Goal: Task Accomplishment & Management: Use online tool/utility

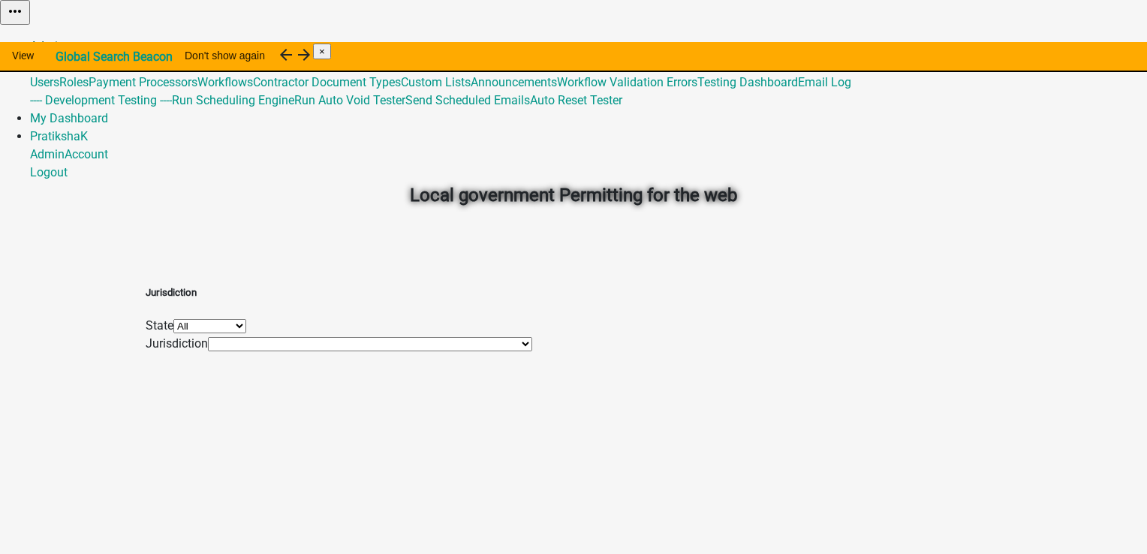
click at [65, 39] on link "Admin" at bounding box center [47, 46] width 35 height 14
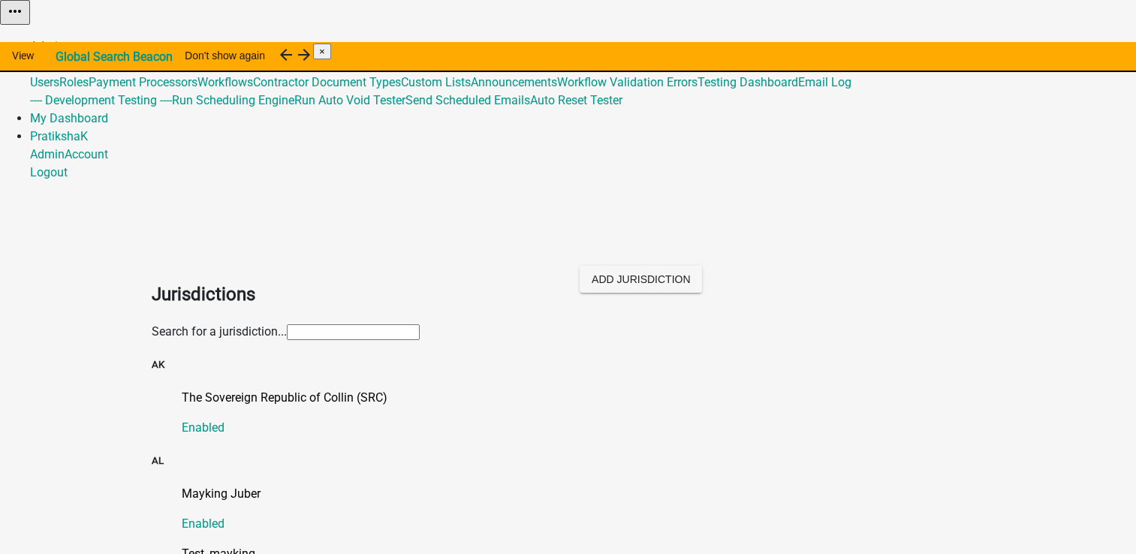
click at [290, 324] on input "text" at bounding box center [353, 332] width 133 height 16
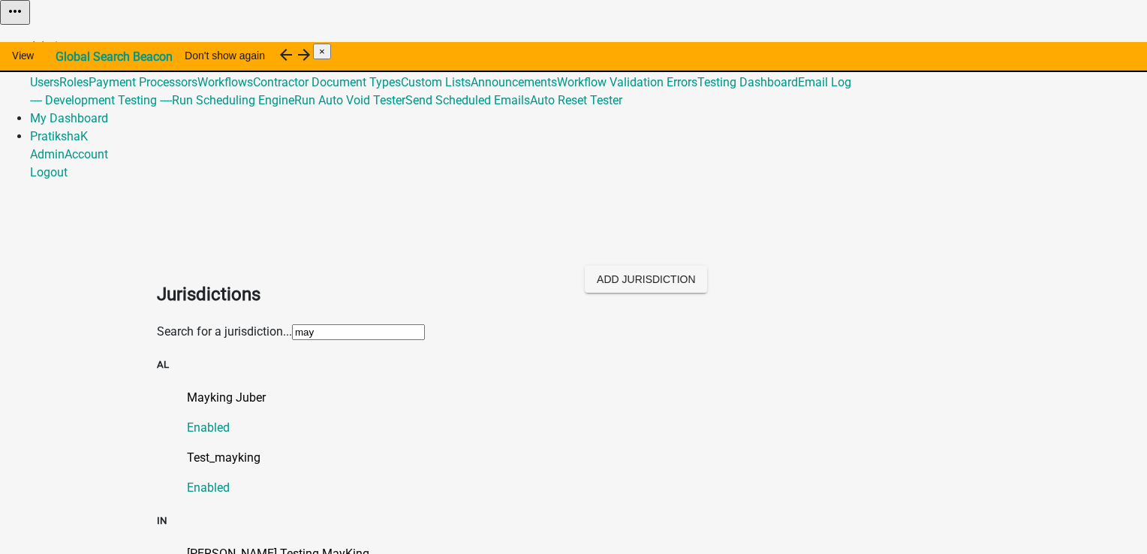
type input "may"
click at [309, 545] on p "[PERSON_NAME] Testing MayKing" at bounding box center [588, 554] width 803 height 18
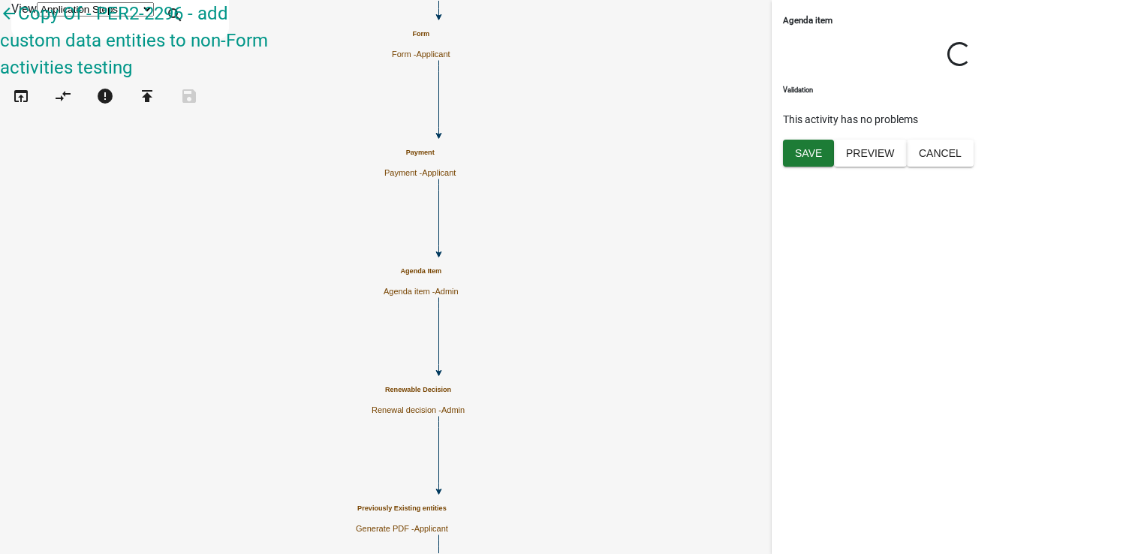
select select "224EE69F-A489-44C5-A1D9-1833DB8D0B63"
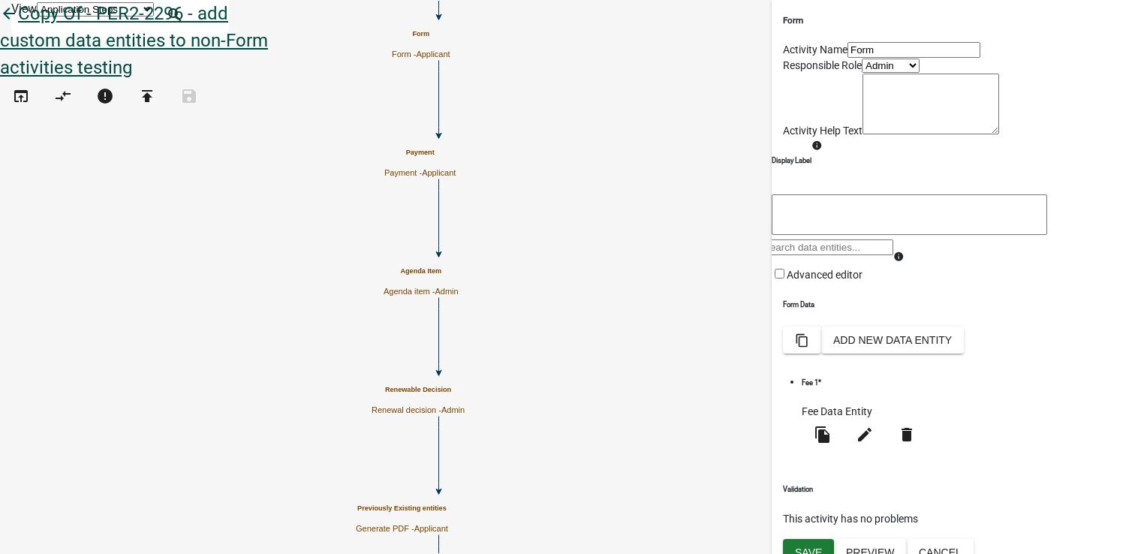
click at [27, 23] on link "arrow_back Copy Of - PER2-2296 - add custom data entities to non-Form activitie…" at bounding box center [134, 40] width 268 height 75
click at [18, 26] on icon "arrow_back" at bounding box center [9, 15] width 18 height 21
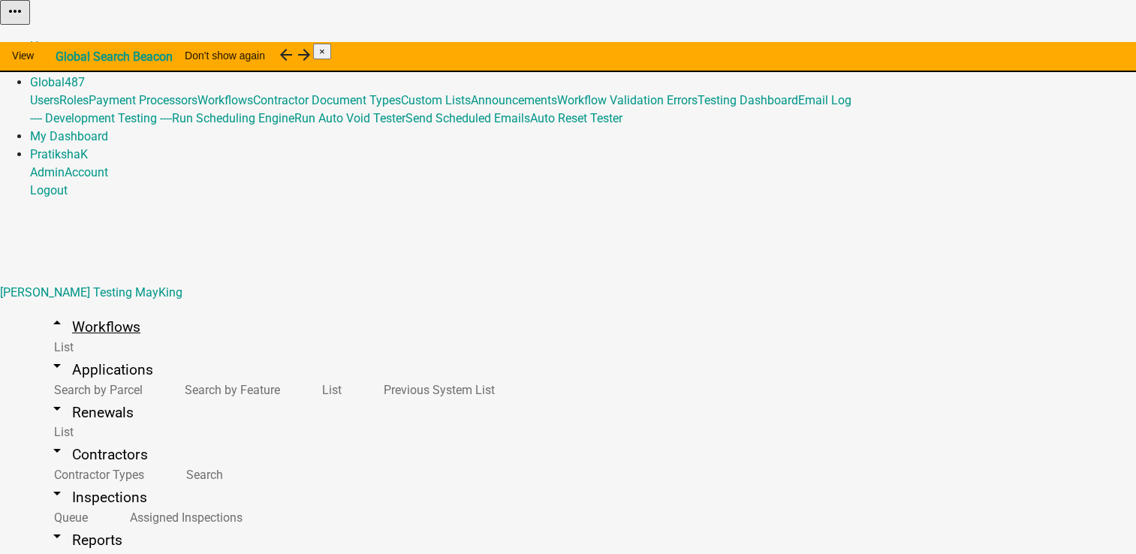
click at [89, 309] on link "arrow_drop_up Workflows" at bounding box center [94, 326] width 128 height 35
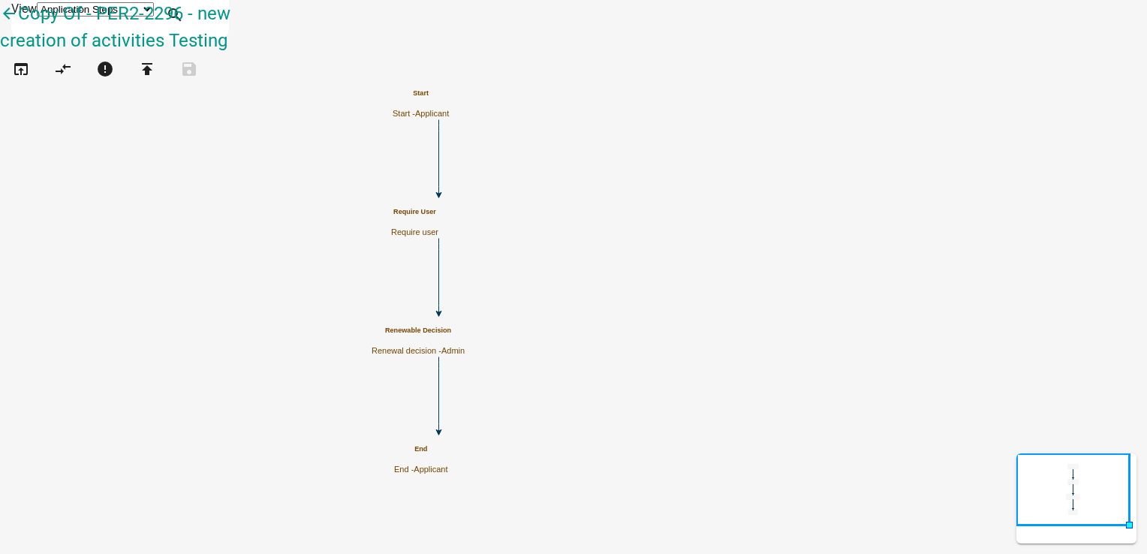
click at [438, 216] on h5 "Require User" at bounding box center [414, 212] width 47 height 8
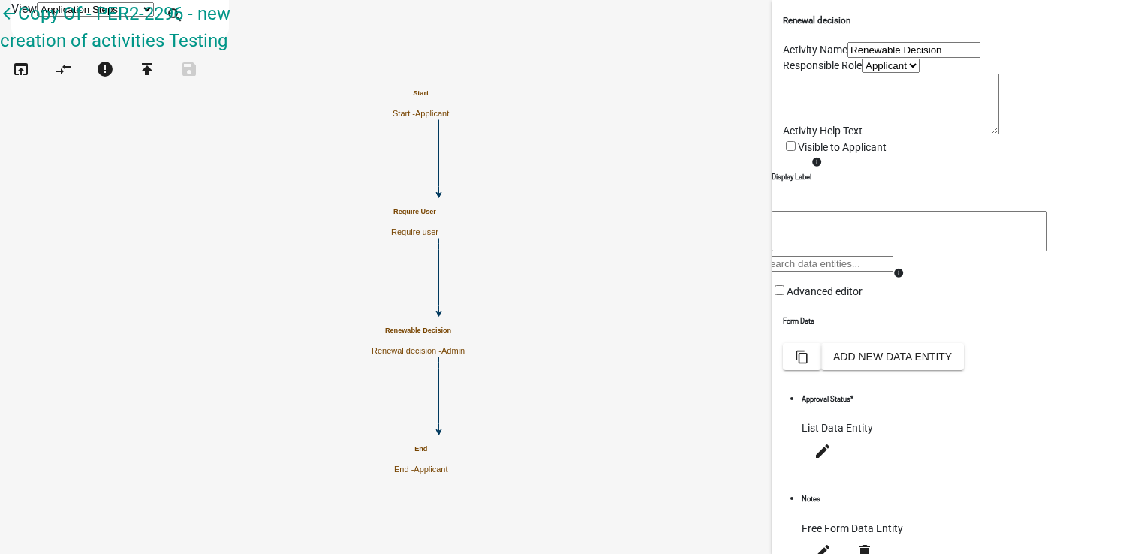
scroll to position [300, 0]
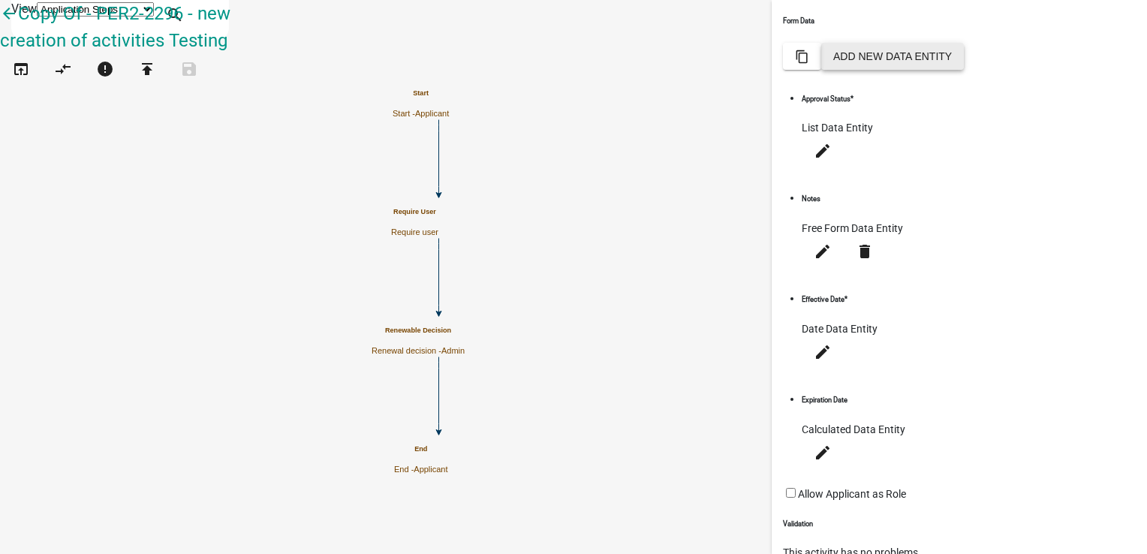
click at [964, 70] on button "Add New Data Entity" at bounding box center [892, 56] width 143 height 27
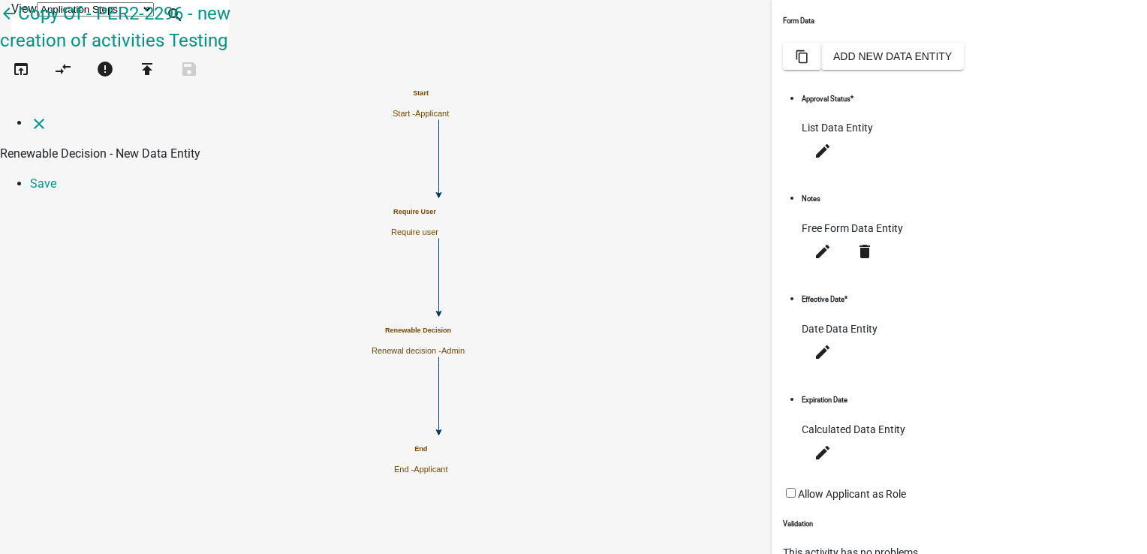
select select
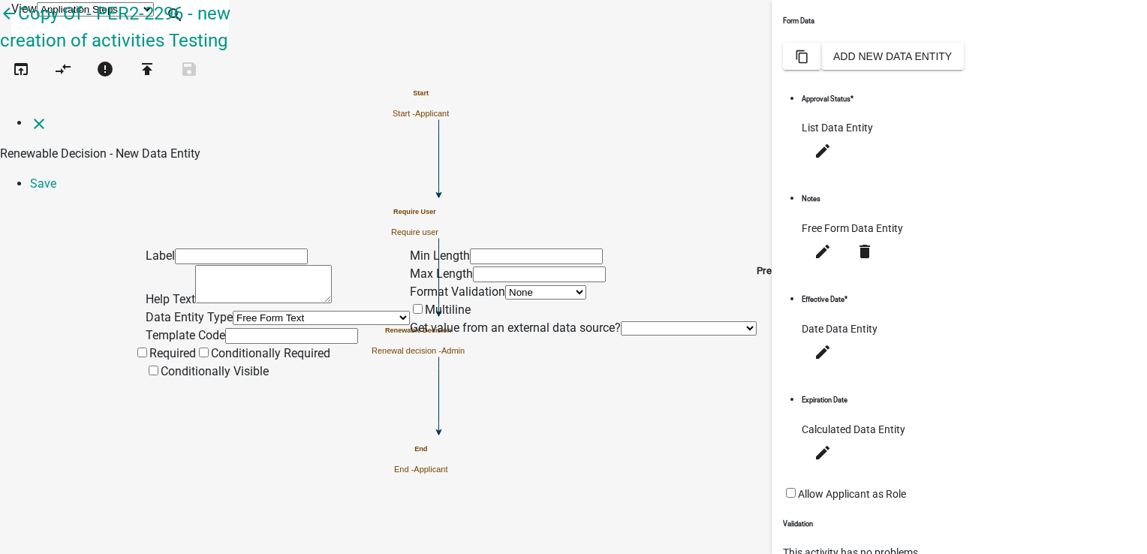
click at [208, 248] on input "text" at bounding box center [241, 256] width 133 height 16
type input "TestAct1"
click at [246, 311] on select "Free Form Text Document Display Entity Value Fee Numeric Data Date Map Sketch D…" at bounding box center [321, 318] width 177 height 14
click at [233, 311] on select "Free Form Text Document Display Entity Value Fee Numeric Data Date Map Sketch D…" at bounding box center [321, 318] width 177 height 14
select select "numeric-data"
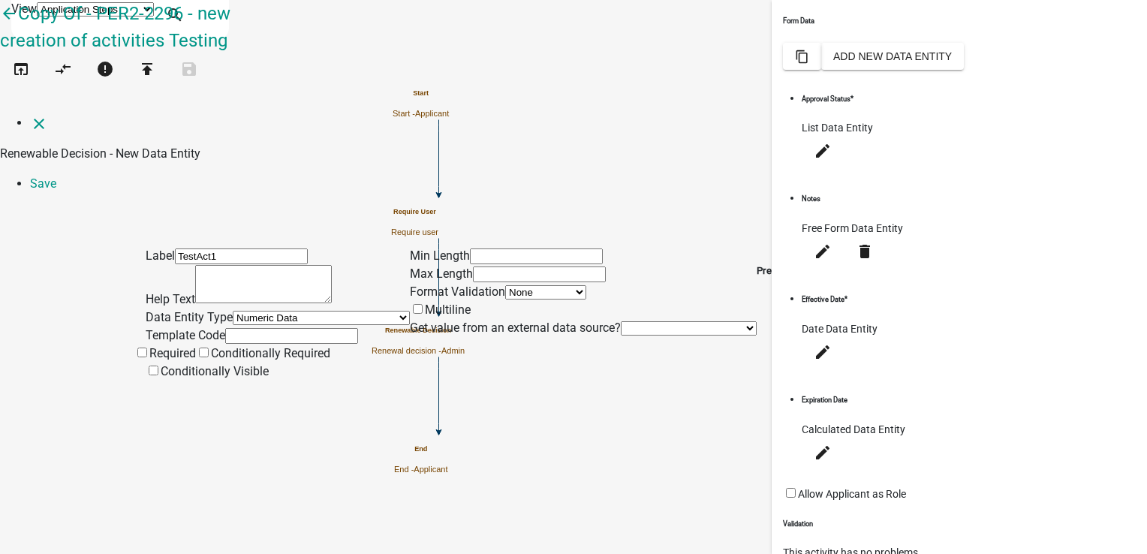
select select
click at [234, 328] on input "text" at bounding box center [291, 336] width 133 height 16
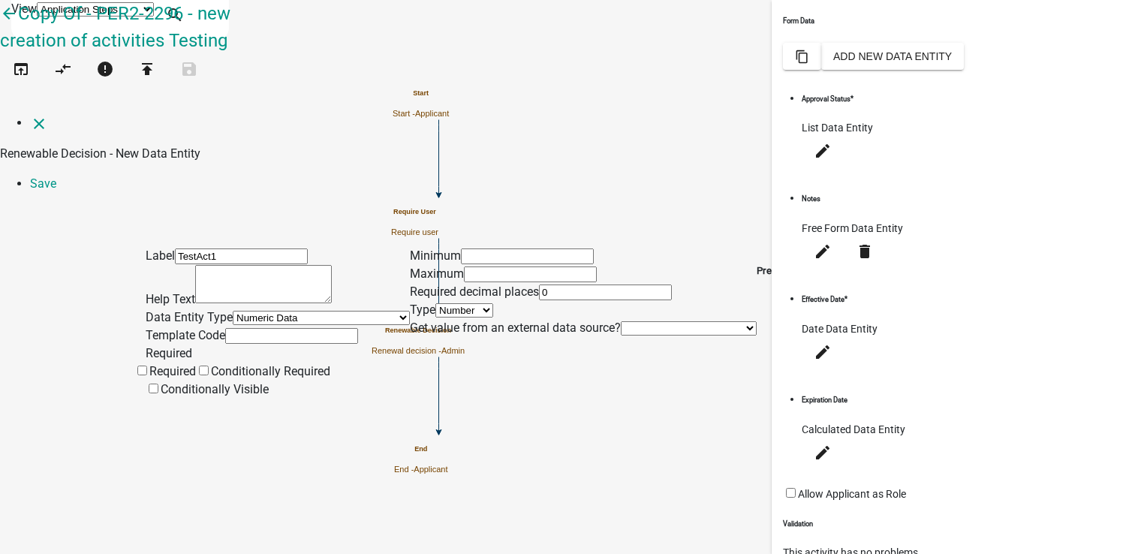
drag, startPoint x: 230, startPoint y: 87, endPoint x: 134, endPoint y: 98, distance: 96.6
click at [105, 205] on div "Label TestAct1 Help Text Data Entity Type Free Form Text Document Display Entit…" at bounding box center [573, 302] width 1147 height 194
click at [267, 328] on input "text" at bounding box center [291, 336] width 133 height 16
paste input "TestAct1"
type input "TestAct1"
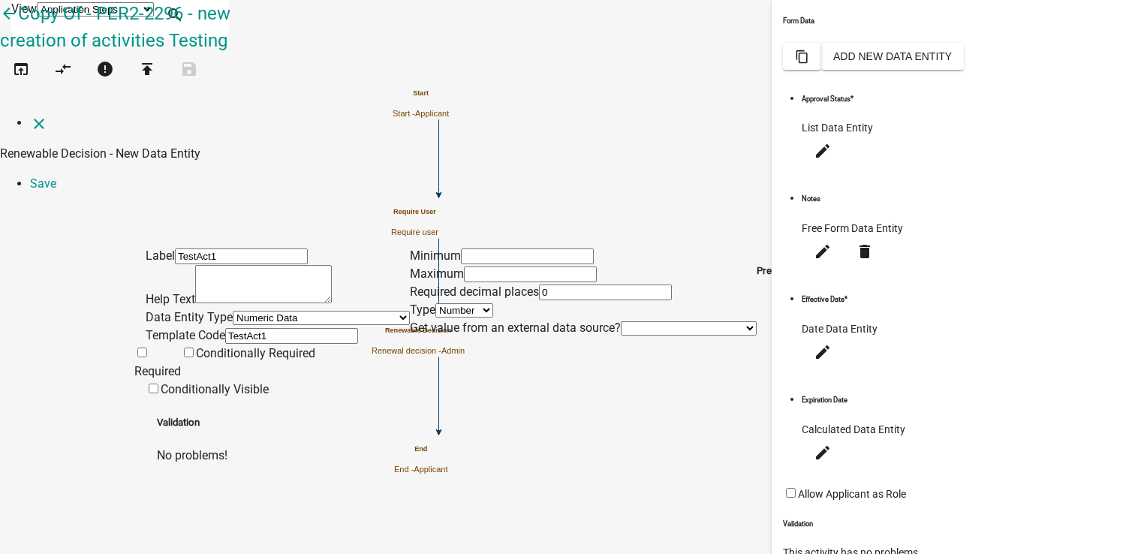
click at [176, 356] on div "Label TestAct1 Help Text Data Entity Type Free Form Text Document Display Entit…" at bounding box center [278, 323] width 264 height 152
click at [134, 364] on span at bounding box center [134, 371] width 0 height 14
click at [147, 348] on input "Required" at bounding box center [142, 353] width 10 height 10
click at [555, 248] on input "number" at bounding box center [527, 256] width 133 height 16
type input "1"
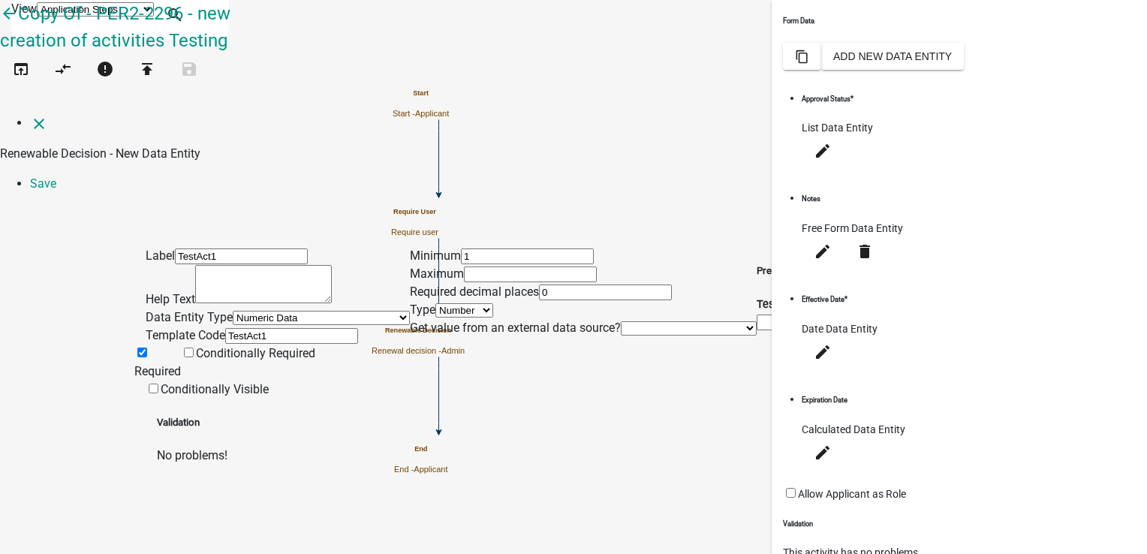
drag, startPoint x: 538, startPoint y: 158, endPoint x: 535, endPoint y: 148, distance: 10.9
click at [538, 266] on input "number" at bounding box center [530, 274] width 133 height 16
type input "5"
click at [56, 176] on link "Save" at bounding box center [43, 183] width 26 height 14
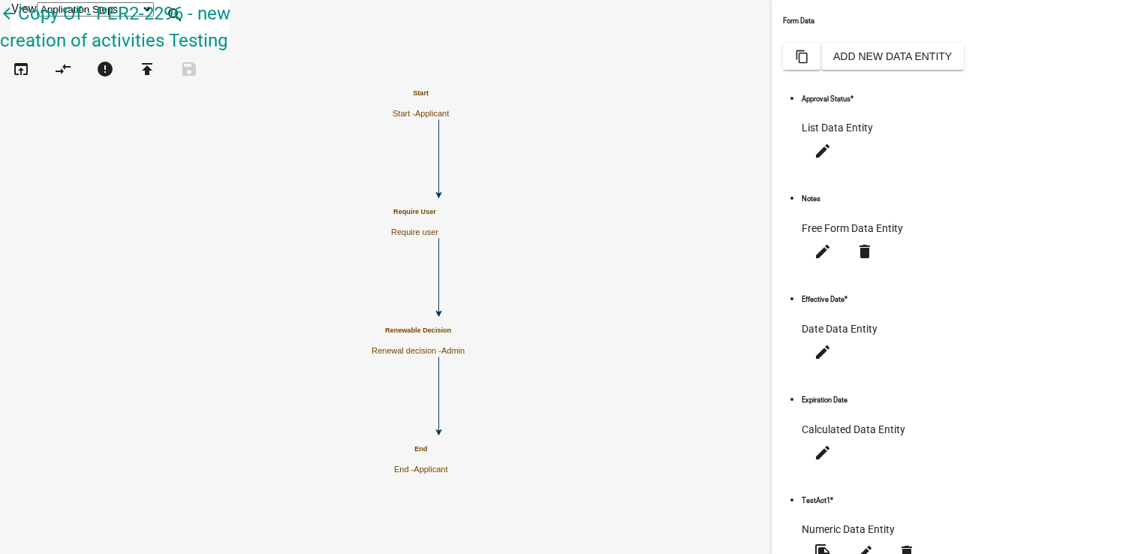
scroll to position [393, 0]
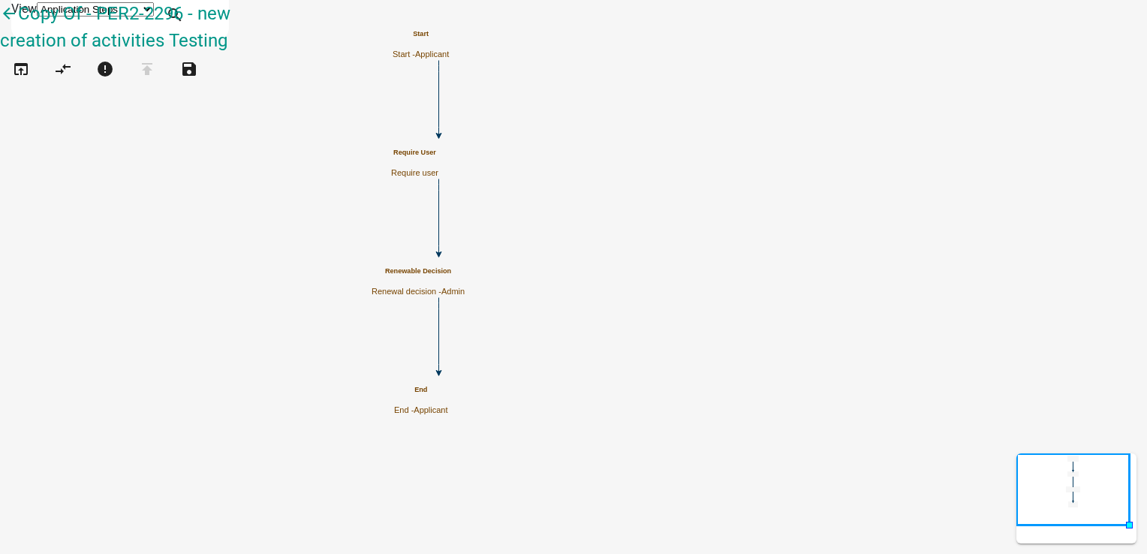
scroll to position [0, 0]
click at [27, 79] on icon "open_in_browser" at bounding box center [21, 70] width 18 height 21
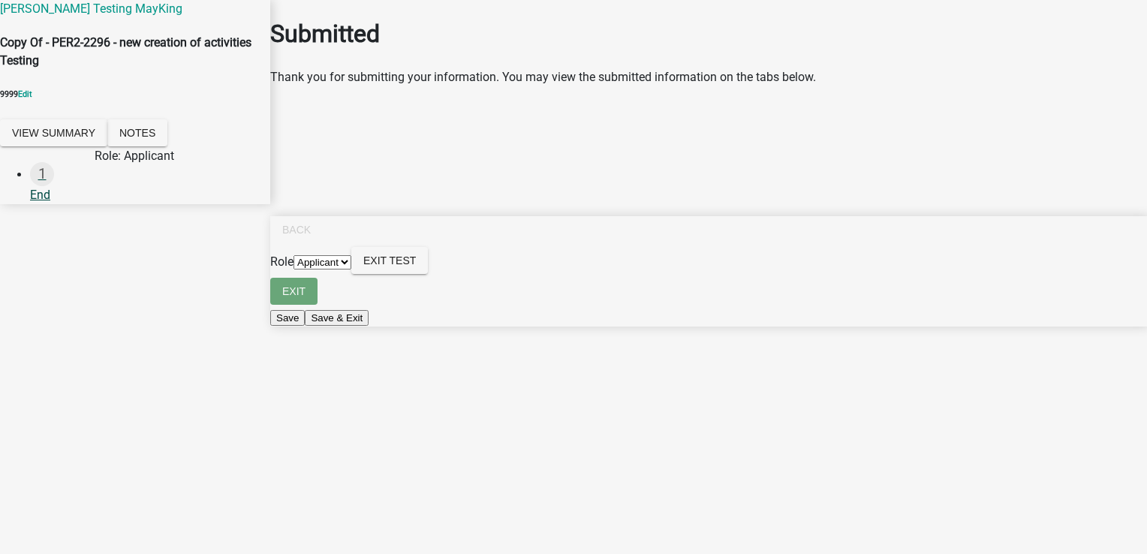
click at [45, 196] on div "1 End" at bounding box center [144, 183] width 228 height 42
click at [53, 191] on div "End" at bounding box center [144, 195] width 228 height 18
click at [167, 137] on button "Notes" at bounding box center [137, 132] width 60 height 27
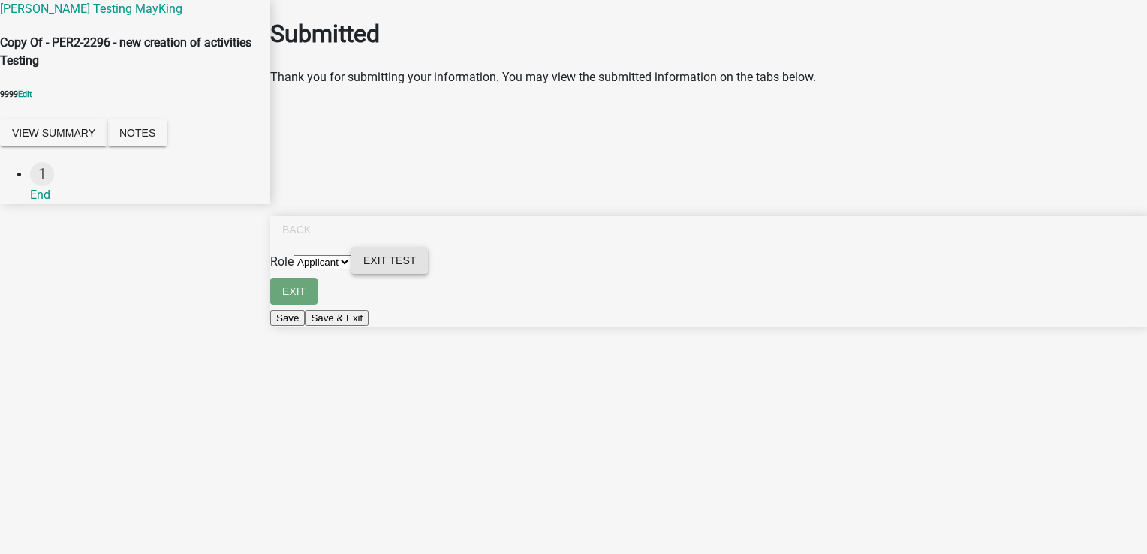
click at [428, 274] on button "Exit Test" at bounding box center [389, 260] width 77 height 27
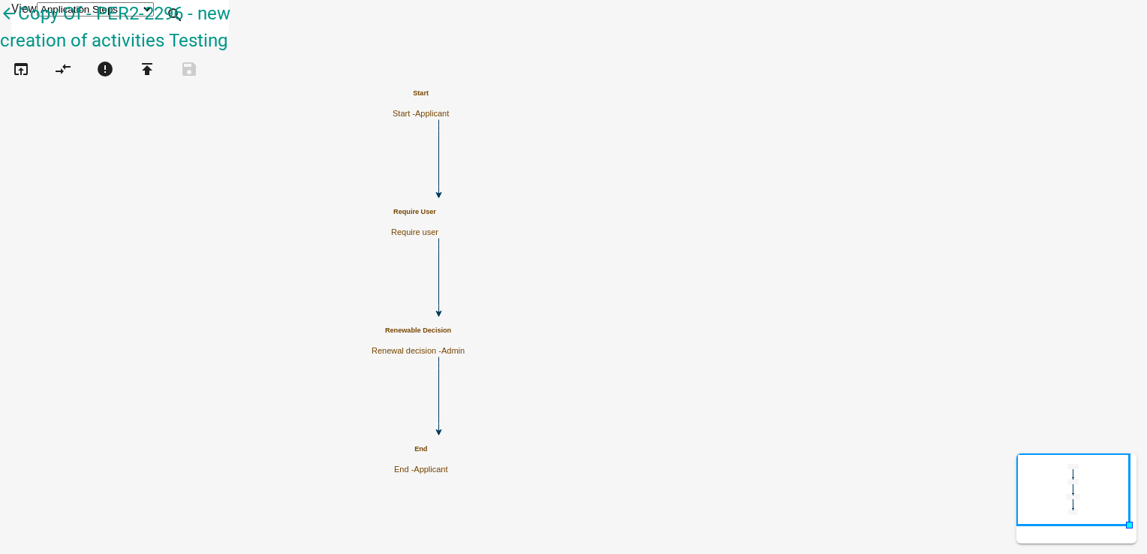
click at [465, 347] on p "Renewal decision - Admin" at bounding box center [418, 351] width 93 height 10
select select "224EE69F-A489-44C5-A1D9-1833DB8D0B63"
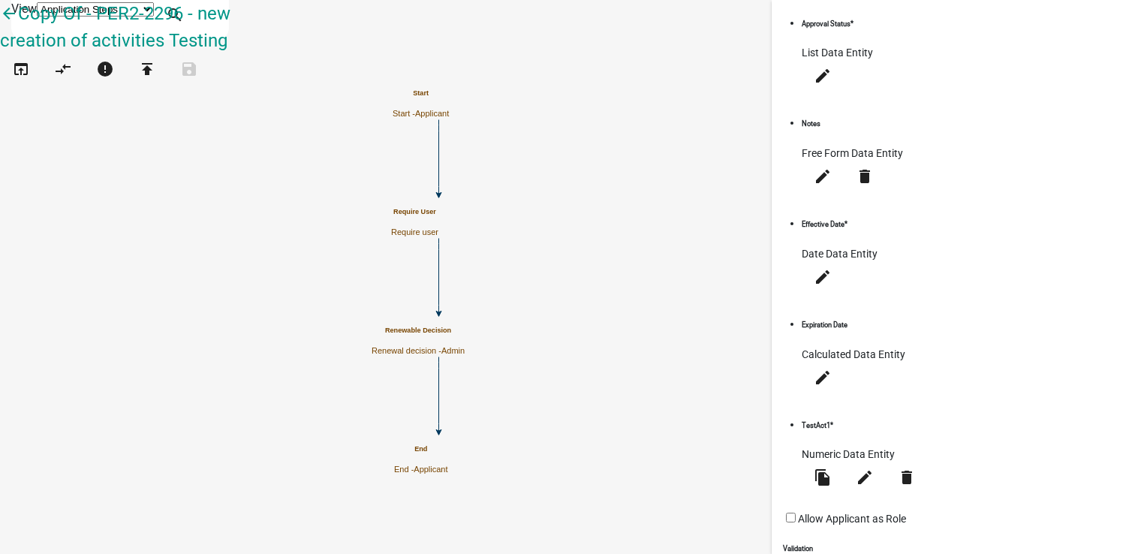
scroll to position [393, 0]
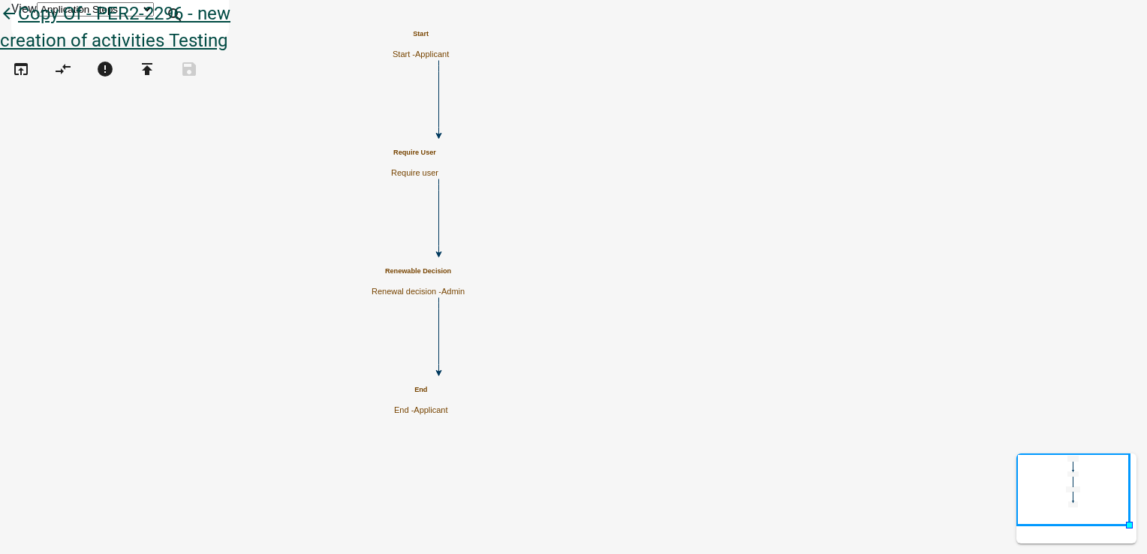
click at [18, 26] on icon "arrow_back" at bounding box center [9, 15] width 18 height 21
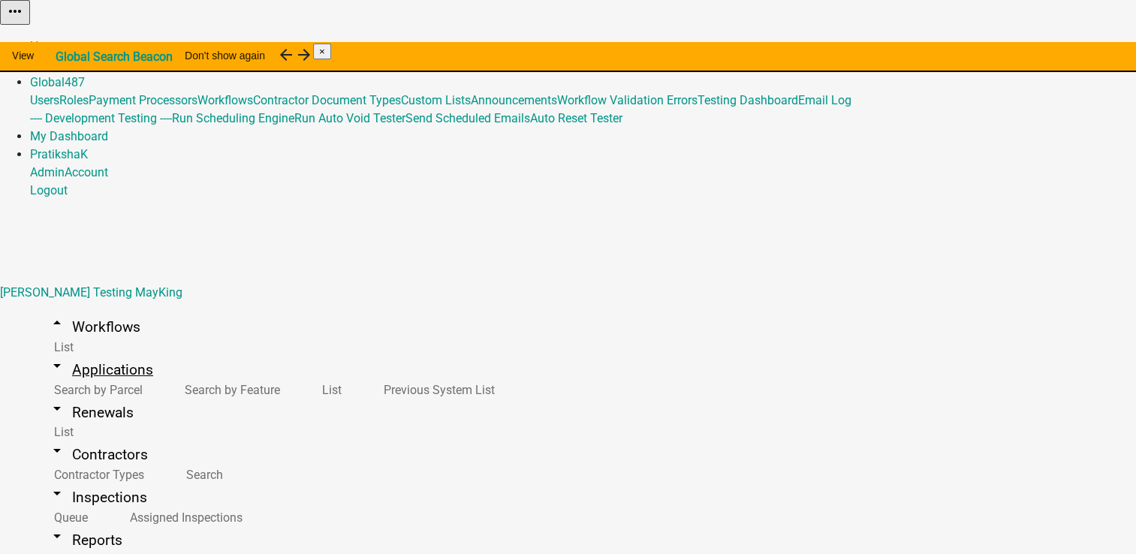
click at [77, 352] on link "arrow_drop_down Applications" at bounding box center [100, 369] width 141 height 35
click at [83, 309] on link "arrow_drop_down Workflows" at bounding box center [94, 326] width 128 height 35
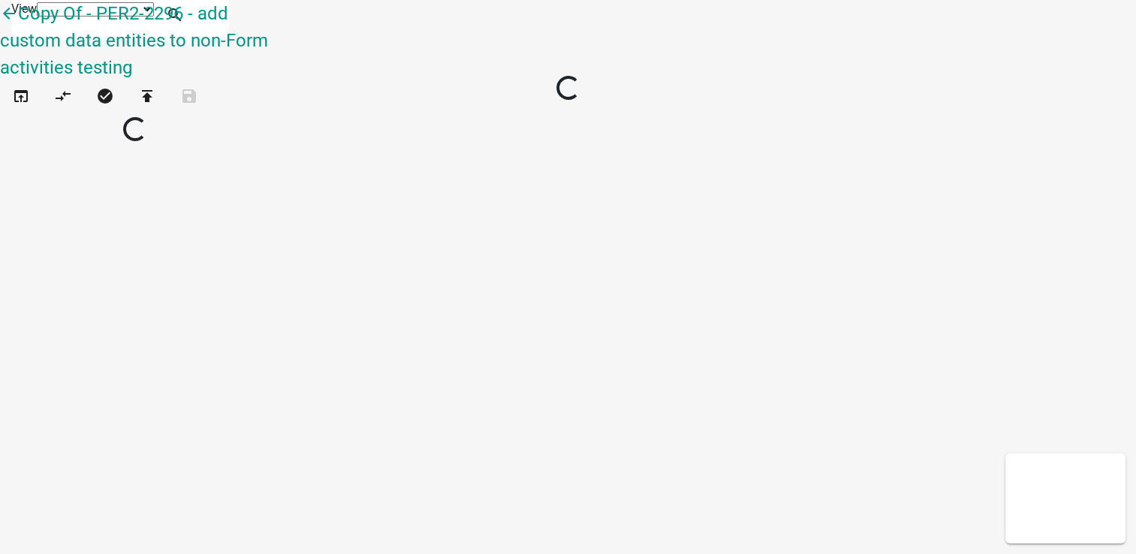
select select "1"
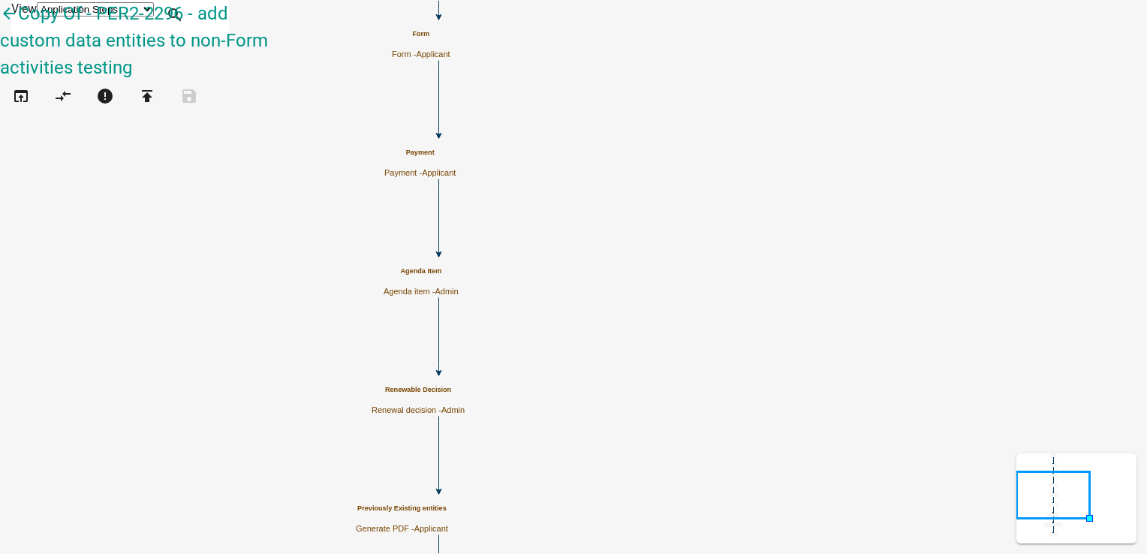
click at [465, 391] on h5 "Renewable Decision" at bounding box center [418, 390] width 93 height 8
select select "224EE69F-A489-44C5-A1D9-1833DB8D0B63"
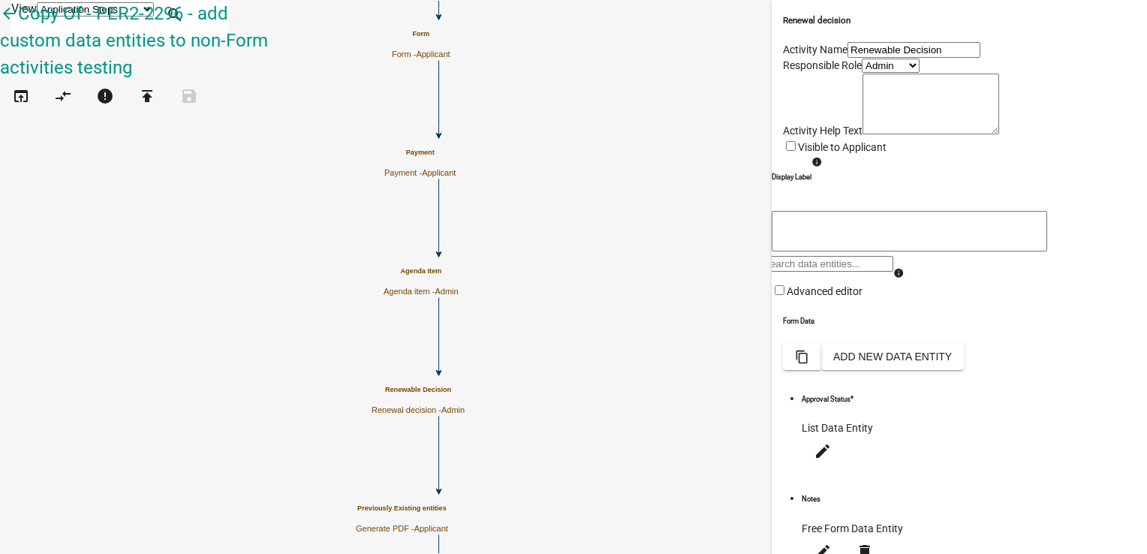
click at [567, 136] on icon "Start Start - Applicant Require User Require user Form Form - Applicant Previou…" at bounding box center [573, 387] width 1145 height 773
select select "224EE69F-A489-44C5-A1D9-1833DB8D0B63"
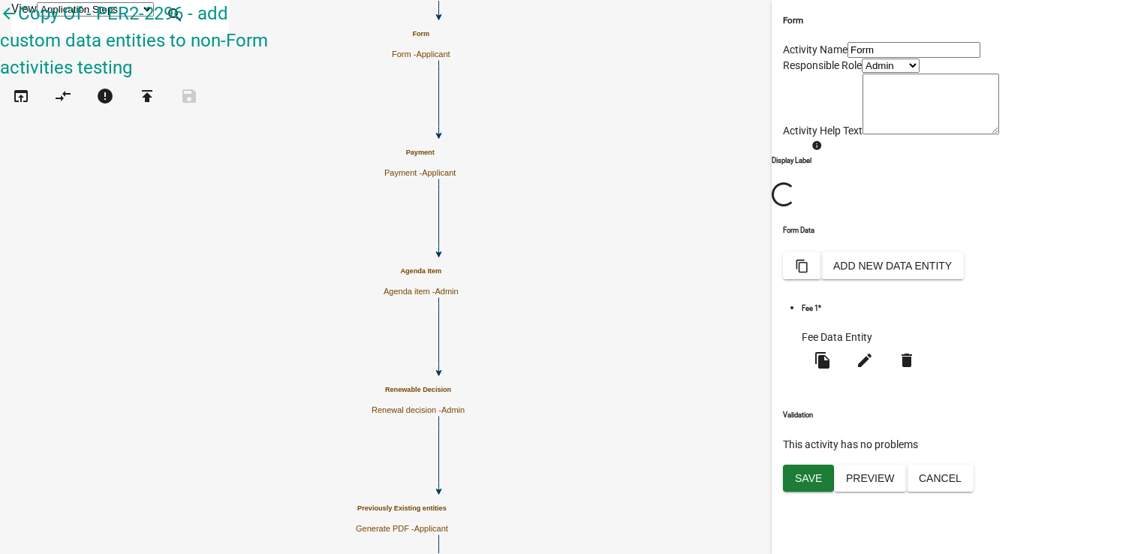
select select "224EE69F-A489-44C5-A1D9-1833DB8D0B63"
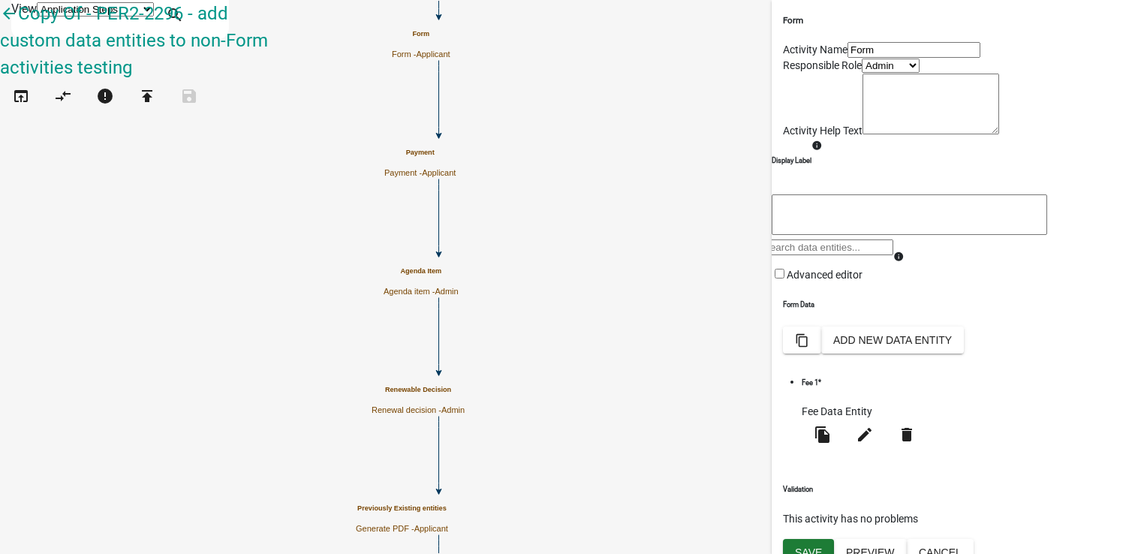
scroll to position [99, 0]
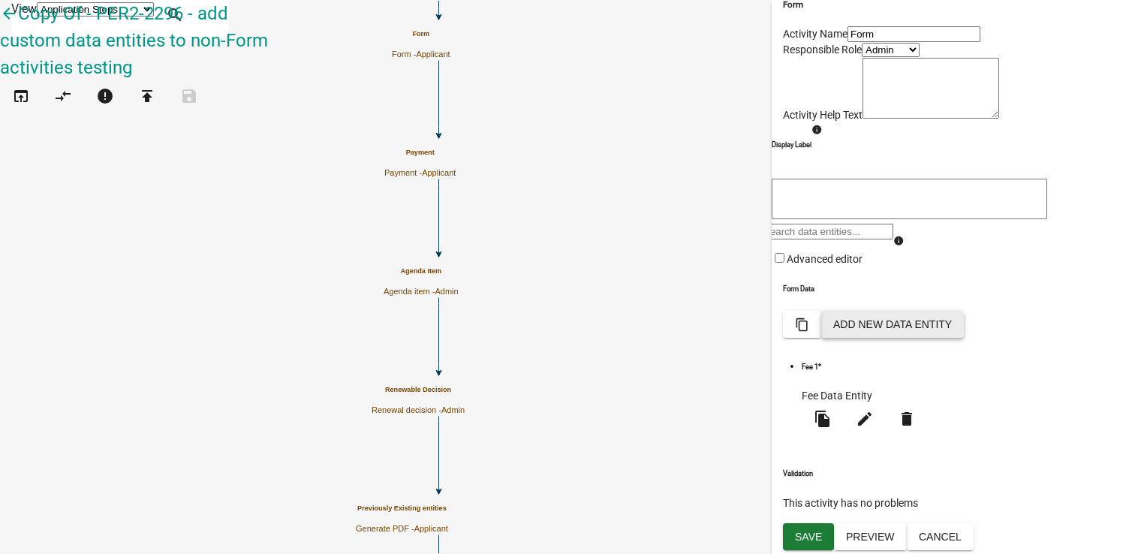
click at [964, 338] on button "Add New Data Entity" at bounding box center [892, 324] width 143 height 27
select select
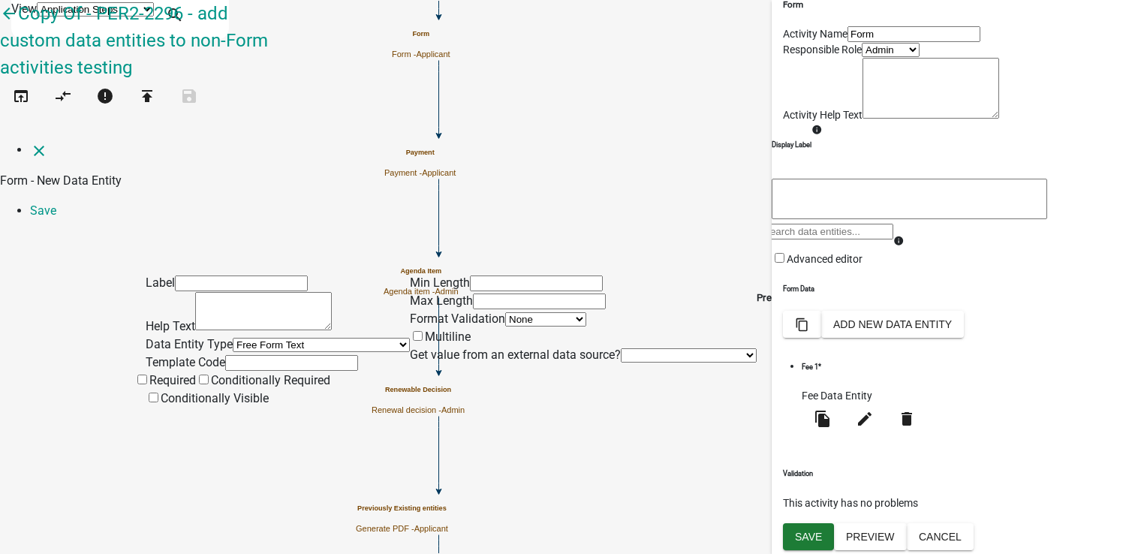
click at [308, 275] on input "text" at bounding box center [241, 283] width 133 height 16
type input "TestAct1"
drag, startPoint x: 243, startPoint y: 99, endPoint x: 99, endPoint y: 110, distance: 144.5
click at [99, 232] on div "Label TestAct1 Help Text Data Entity Type Free Form Text Document Display Entit…" at bounding box center [573, 353] width 1147 height 242
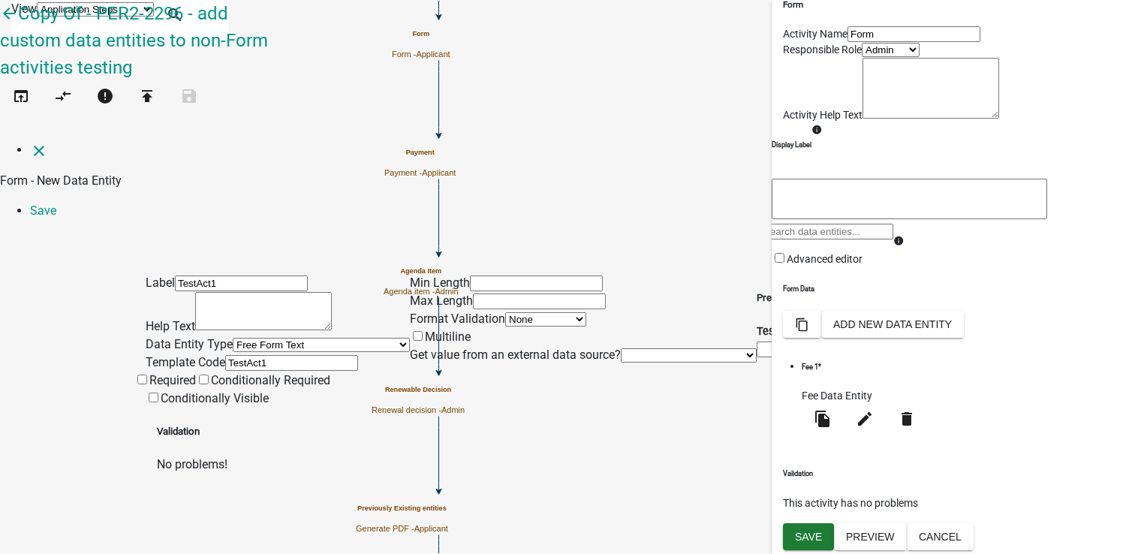
click at [233, 338] on select "Free Form Text Document Display Entity Value Fee Numeric Data Date Map Sketch D…" at bounding box center [321, 345] width 177 height 14
click at [6, 310] on div "Label TestAct1 Help Text Data Entity Type Free Form Text Document Display Entit…" at bounding box center [573, 353] width 1147 height 242
click at [258, 338] on select "Free Form Text Document Display Entity Value Fee Numeric Data Date Map Sketch D…" at bounding box center [321, 345] width 177 height 14
click at [233, 338] on select "Free Form Text Document Display Entity Value Fee Numeric Data Date Map Sketch D…" at bounding box center [321, 345] width 177 height 14
select select "numeric-data"
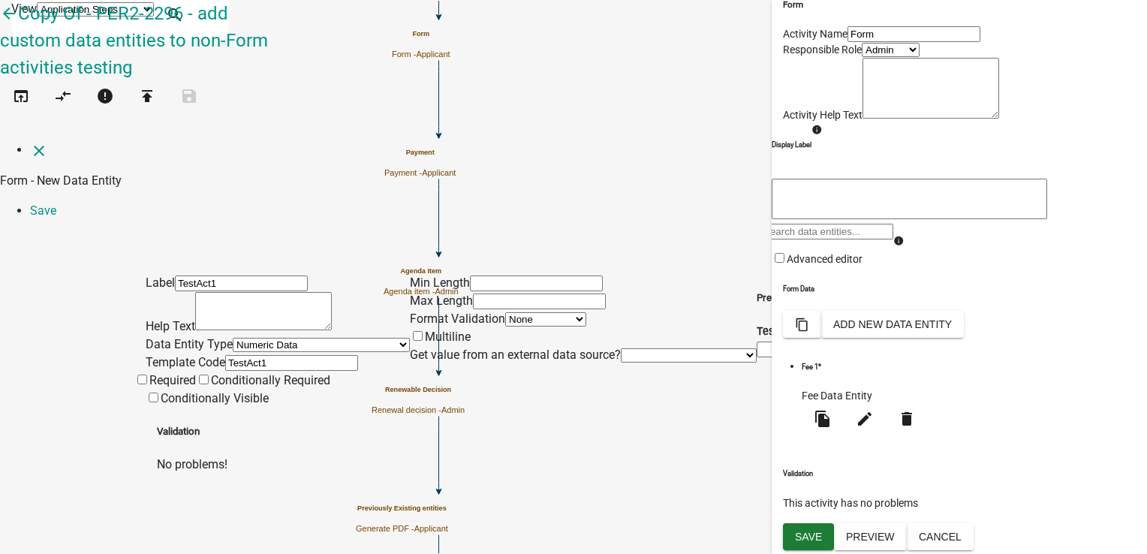
select select
click at [196, 373] on label "Required" at bounding box center [165, 380] width 62 height 14
click at [147, 375] on input "Required" at bounding box center [142, 380] width 10 height 10
click at [515, 275] on input "number" at bounding box center [527, 283] width 133 height 16
type input "1"
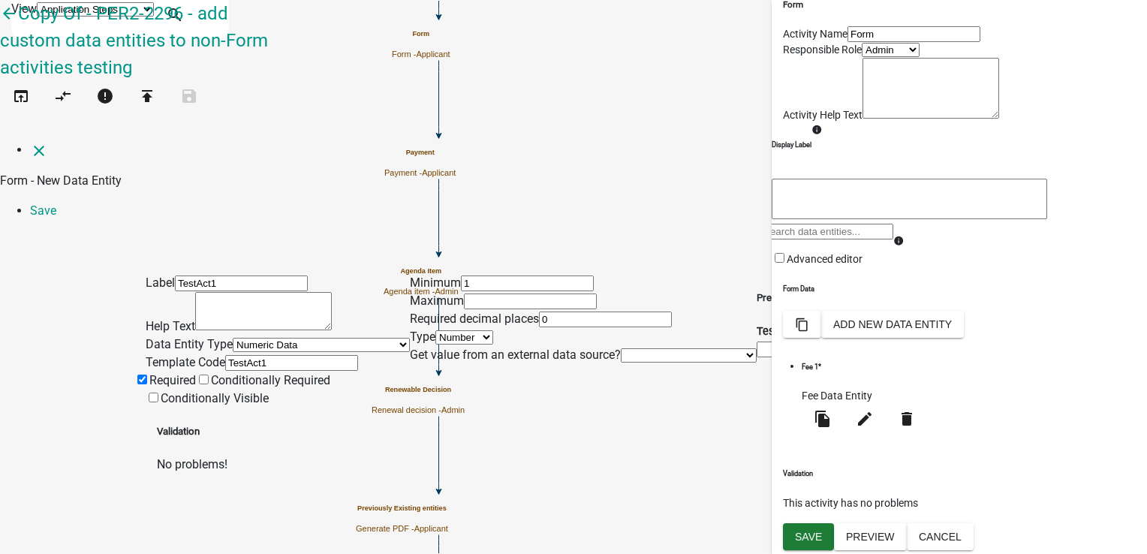
click at [528, 293] on input "number" at bounding box center [530, 301] width 133 height 16
type input "5"
click at [56, 203] on link "Save" at bounding box center [43, 210] width 26 height 14
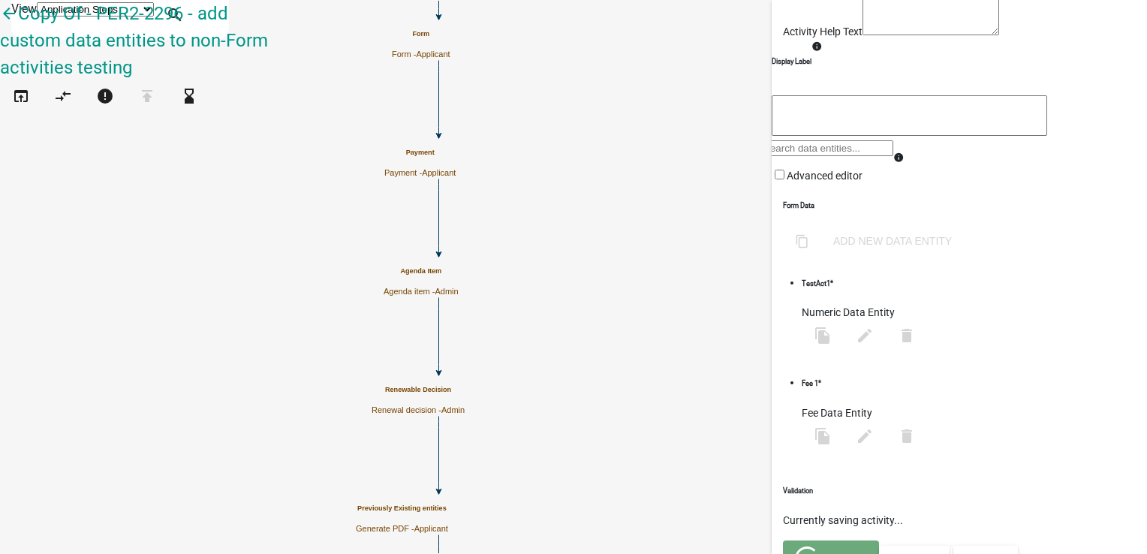
scroll to position [0, 0]
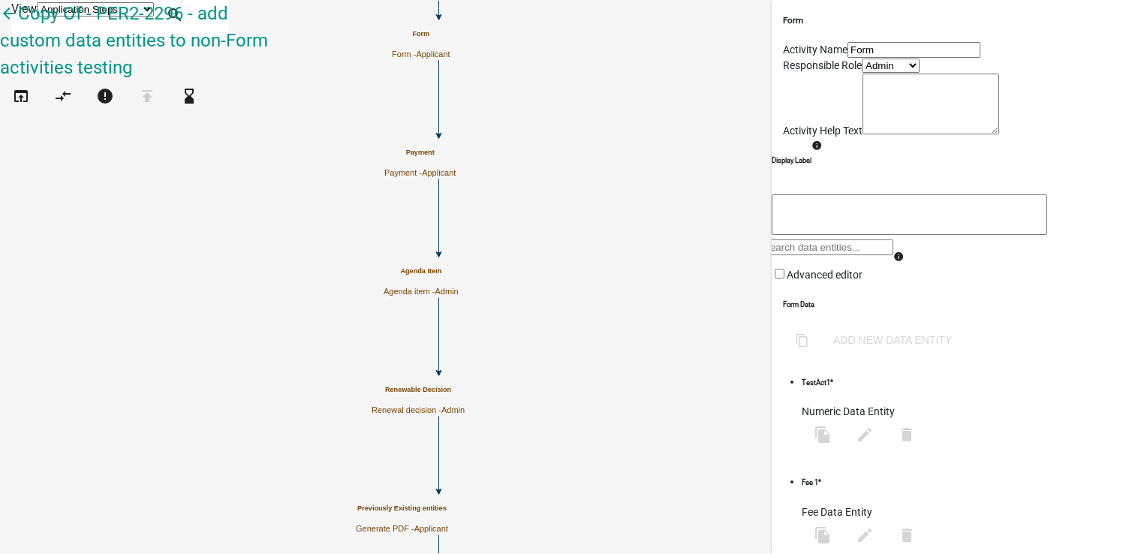
select select "224EE69F-A489-44C5-A1D9-1833DB8D0B63"
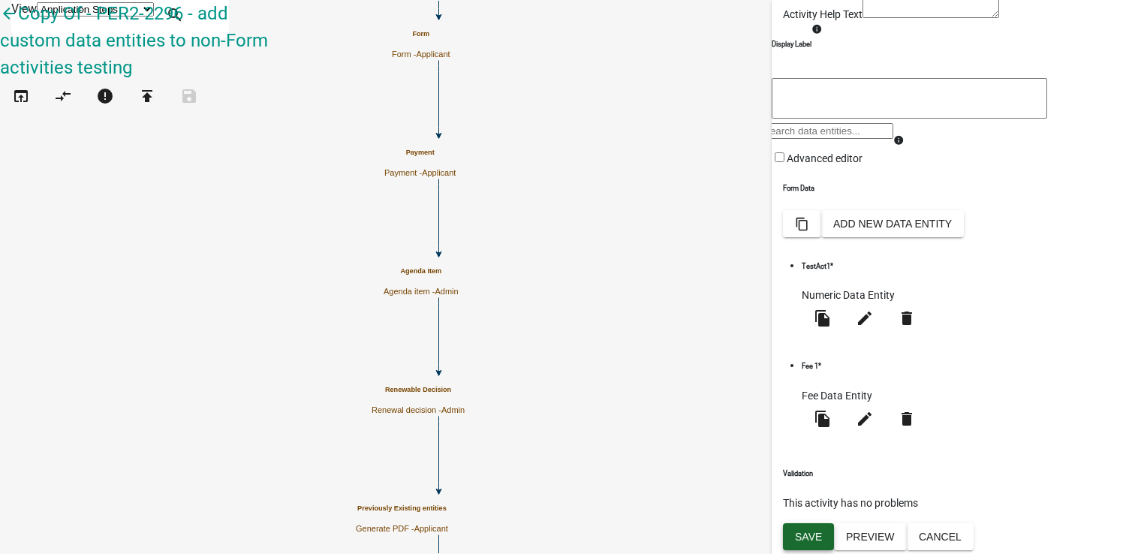
click at [807, 534] on span "Save" at bounding box center [808, 536] width 27 height 12
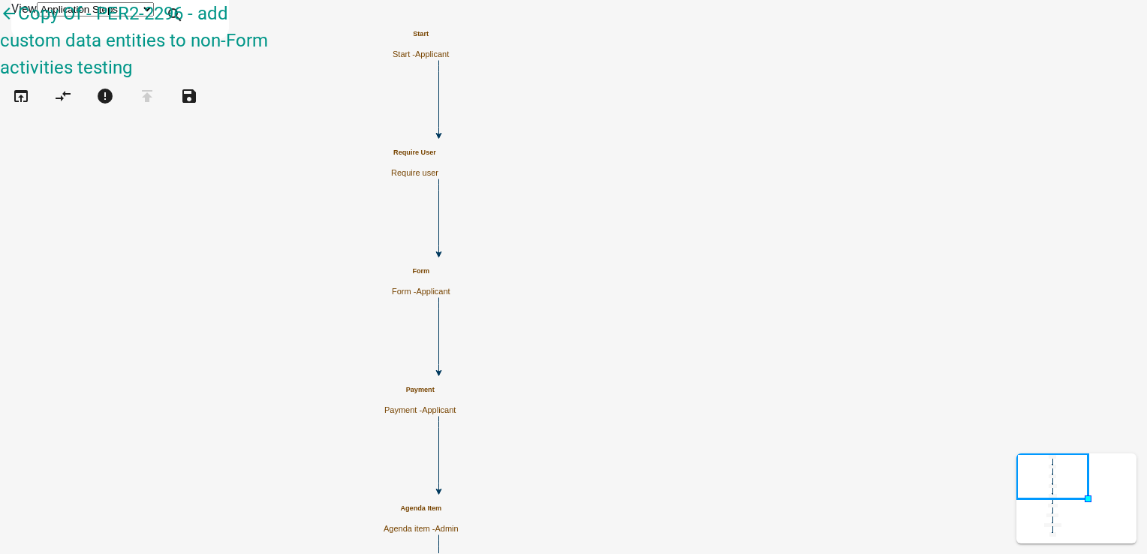
scroll to position [0, 0]
click at [456, 394] on h5 "Payment" at bounding box center [419, 390] width 71 height 8
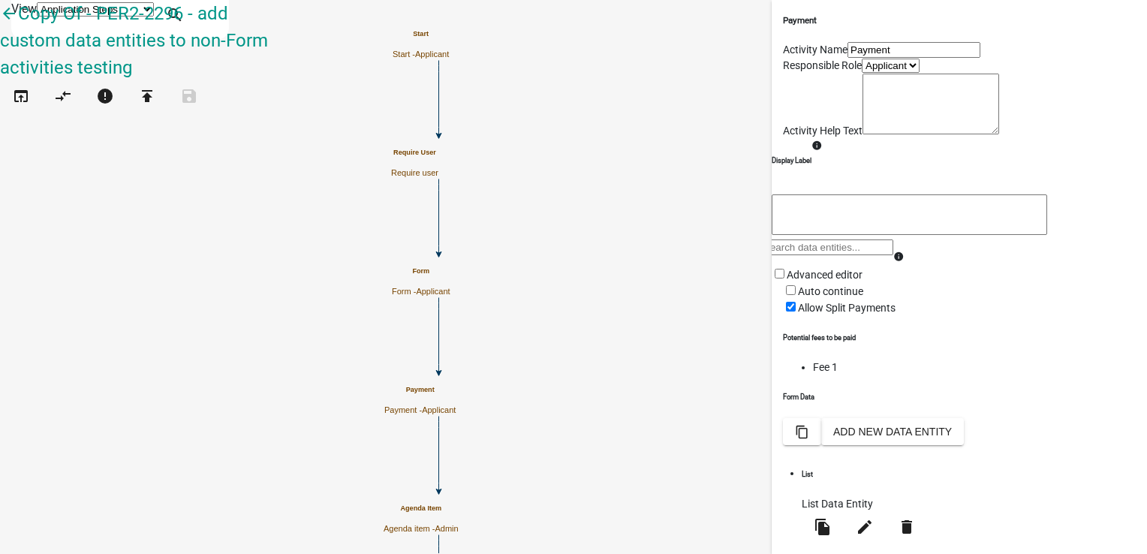
scroll to position [214, 0]
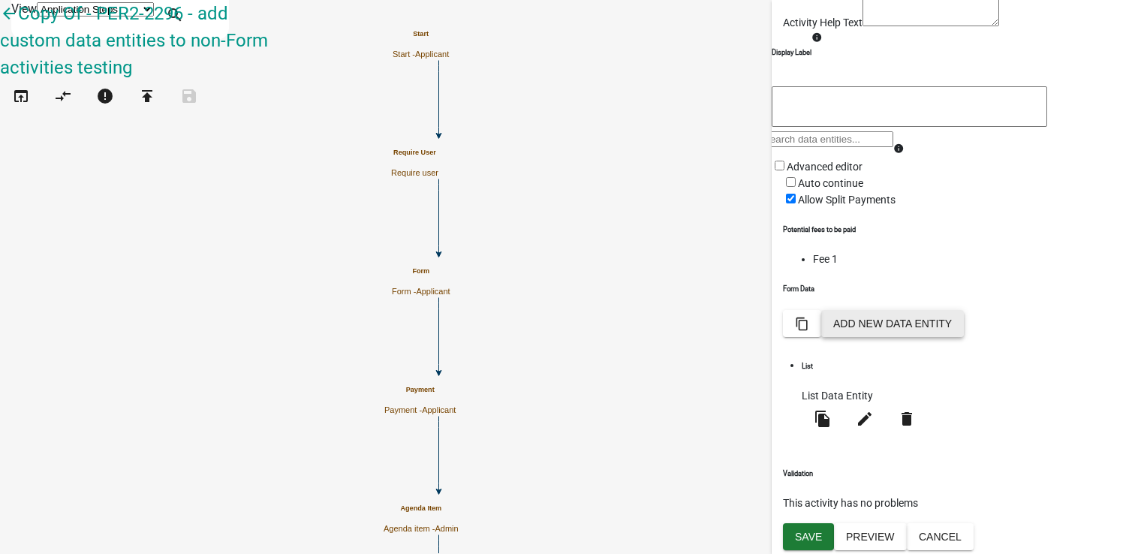
click at [964, 337] on button "Add New Data Entity" at bounding box center [892, 323] width 143 height 27
select select
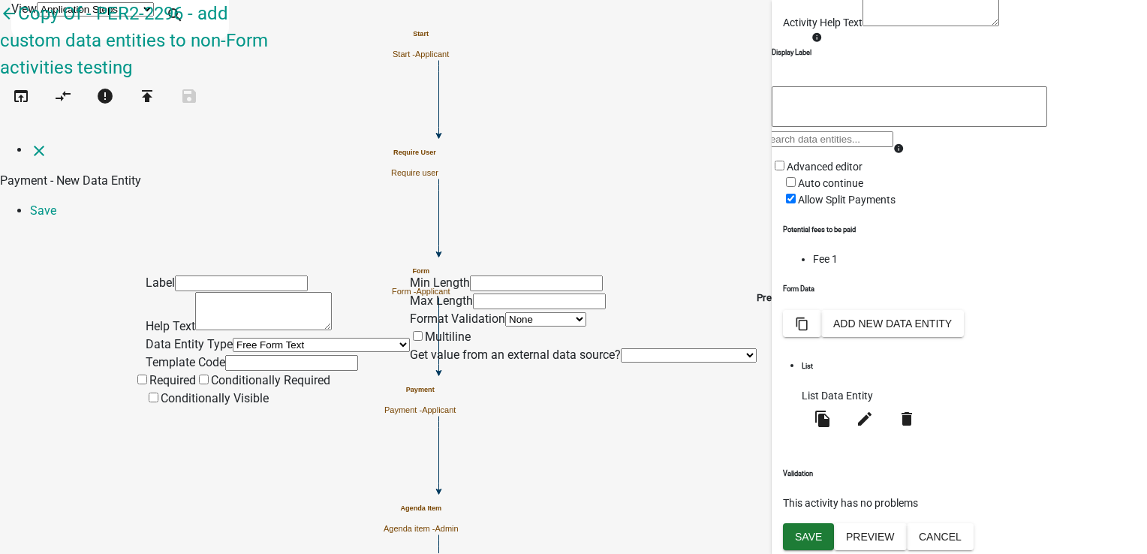
click at [227, 275] on input "text" at bounding box center [241, 283] width 133 height 16
click at [226, 275] on input "Test" at bounding box center [241, 283] width 133 height 16
type input "TestAct1"
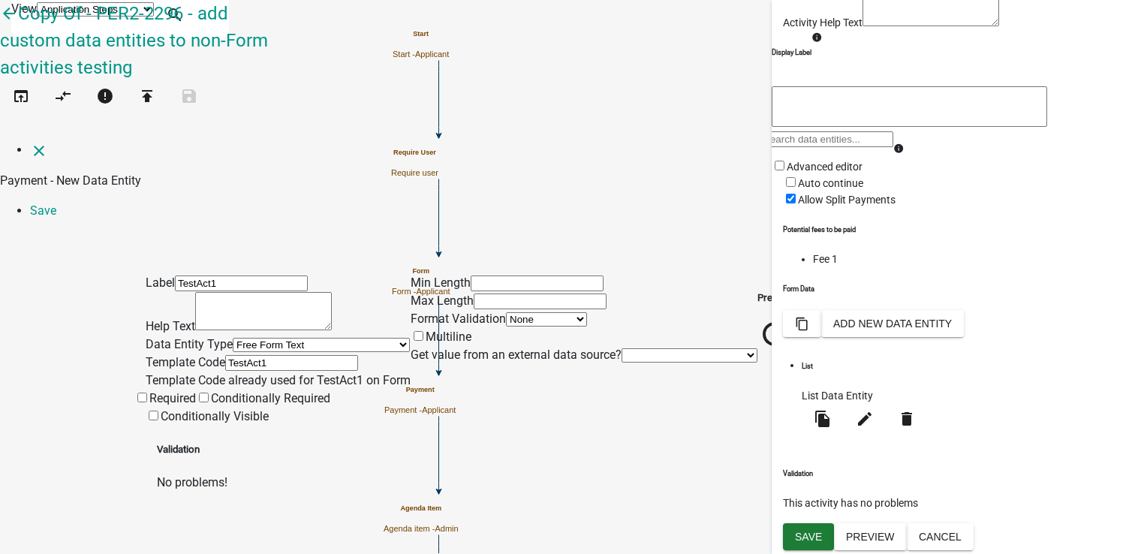
click at [221, 275] on input "TestAct1" at bounding box center [241, 283] width 133 height 16
drag, startPoint x: 242, startPoint y: 92, endPoint x: 48, endPoint y: 90, distance: 194.4
click at [43, 232] on div "Label TestAct2 Help Text Data Entity Type Free Form Text Document Display Entit…" at bounding box center [573, 362] width 1147 height 260
type input "TestAct2"
click at [243, 355] on input "TestAct1" at bounding box center [291, 363] width 133 height 16
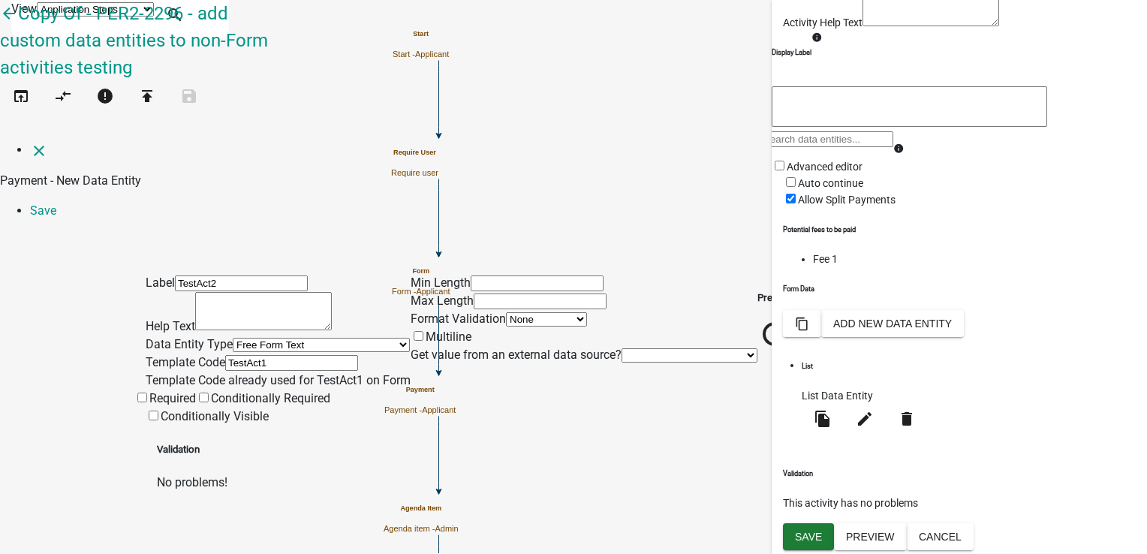
drag, startPoint x: 243, startPoint y: 307, endPoint x: 86, endPoint y: 299, distance: 157.1
click at [86, 299] on div "Label TestAct2 Help Text Data Entity Type Free Form Text Document Display Entit…" at bounding box center [573, 362] width 1147 height 260
paste input "[ { "value": { "activity": { "routing": [ { "$id": "1", "targetId": "3c07d037-f…"
drag, startPoint x: 210, startPoint y: 94, endPoint x: 138, endPoint y: 95, distance: 72.1
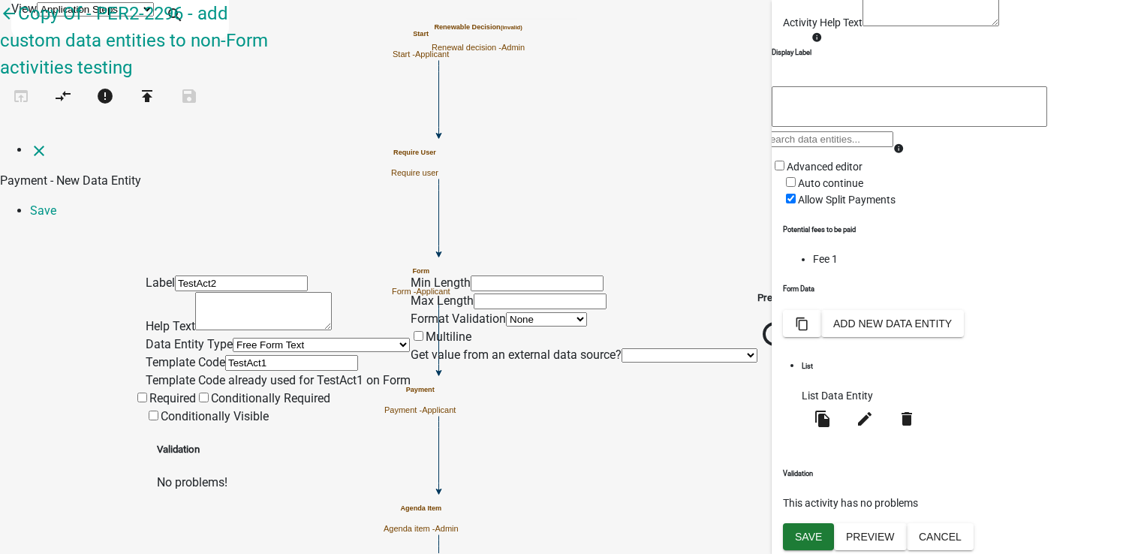
click at [138, 232] on div "Label TestAct2 Help Text Data Entity Type Free Form Text Document Display Entit…" at bounding box center [573, 362] width 1147 height 260
click at [175, 275] on input "TestAct2" at bounding box center [241, 283] width 133 height 16
click at [235, 355] on input "TestAct1" at bounding box center [291, 363] width 133 height 16
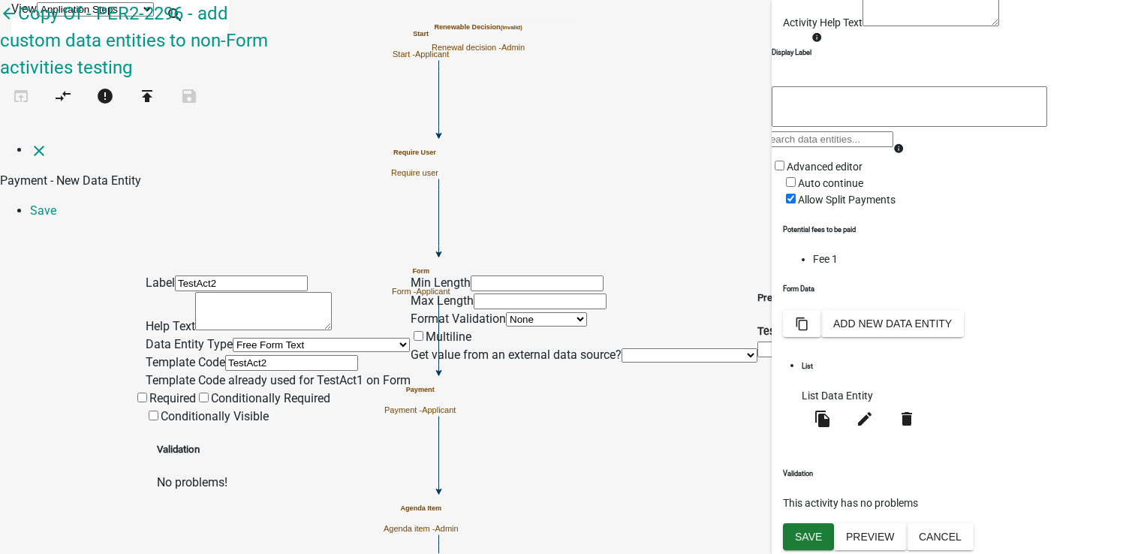
type input "TestAct2"
click at [280, 292] on textarea at bounding box center [263, 311] width 137 height 38
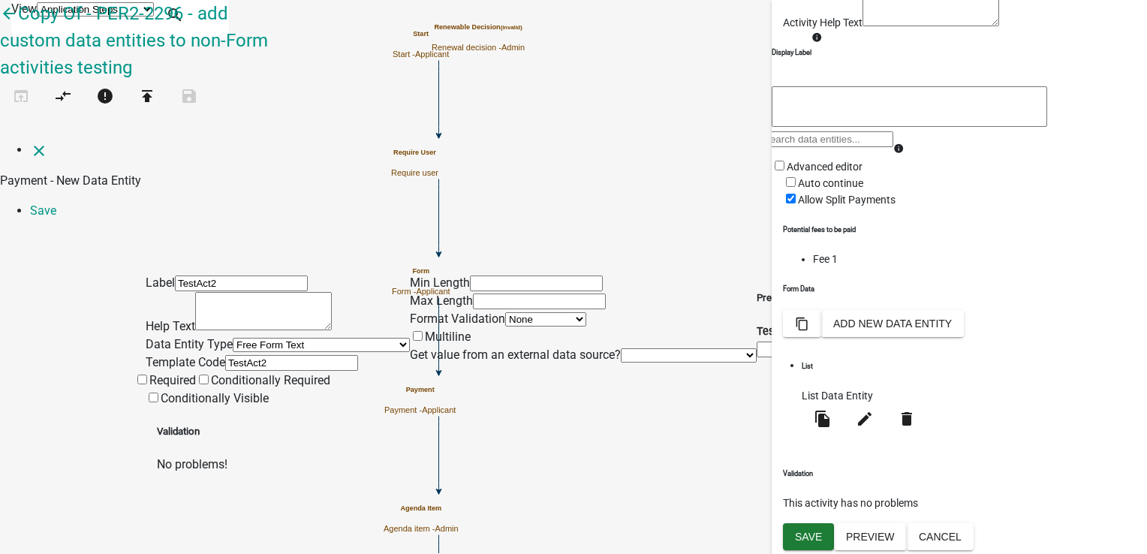
click at [233, 338] on select "Free Form Text Document Display Entity Value Fee Numeric Data Date Map Sketch D…" at bounding box center [321, 345] width 177 height 14
select select "calculated-value"
click at [233, 338] on select "Free Form Text Document Display Entity Value Fee Numeric Data Date Map Sketch D…" at bounding box center [321, 345] width 177 height 14
select select "calculated-value"
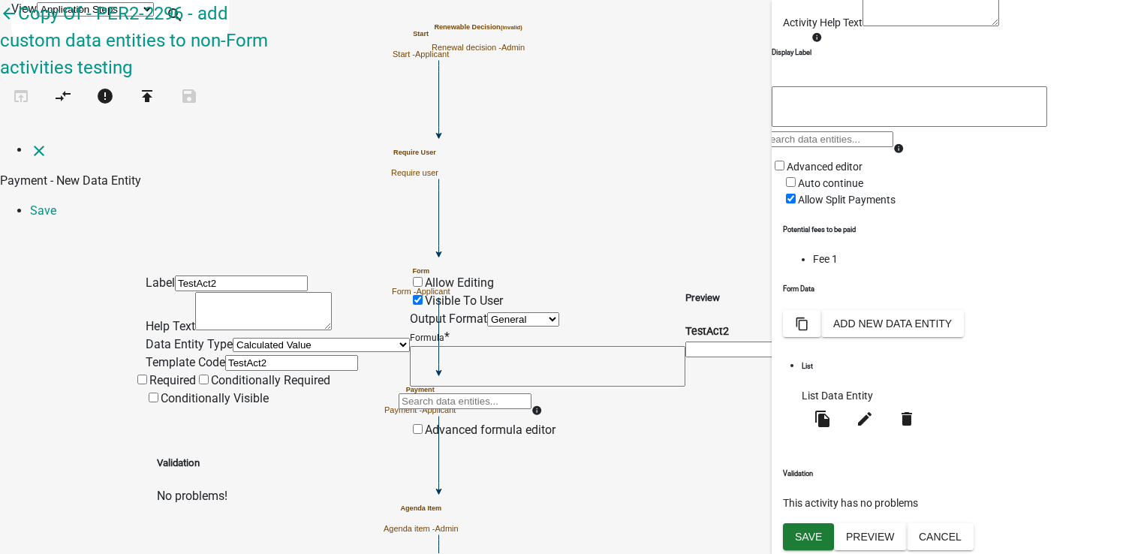
click at [306, 338] on select "Free Form Text Document Display Entity Value Fee Numeric Data Date Map Sketch D…" at bounding box center [321, 345] width 177 height 14
click at [233, 338] on select "Free Form Text Document Display Entity Value Fee Numeric Data Date Map Sketch D…" at bounding box center [321, 345] width 177 height 14
click at [189, 373] on label "Required" at bounding box center [165, 380] width 62 height 14
click at [147, 375] on input "Required" at bounding box center [142, 380] width 10 height 10
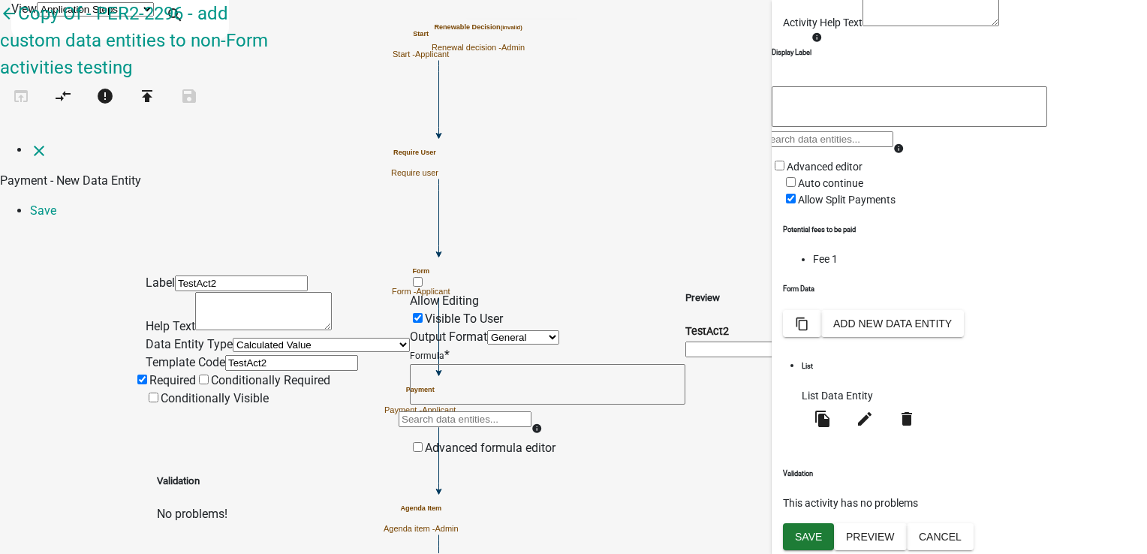
click at [410, 293] on span at bounding box center [410, 300] width 0 height 14
click at [423, 277] on input "Allow Editing" at bounding box center [418, 282] width 10 height 10
click at [56, 203] on link "Save" at bounding box center [43, 210] width 26 height 14
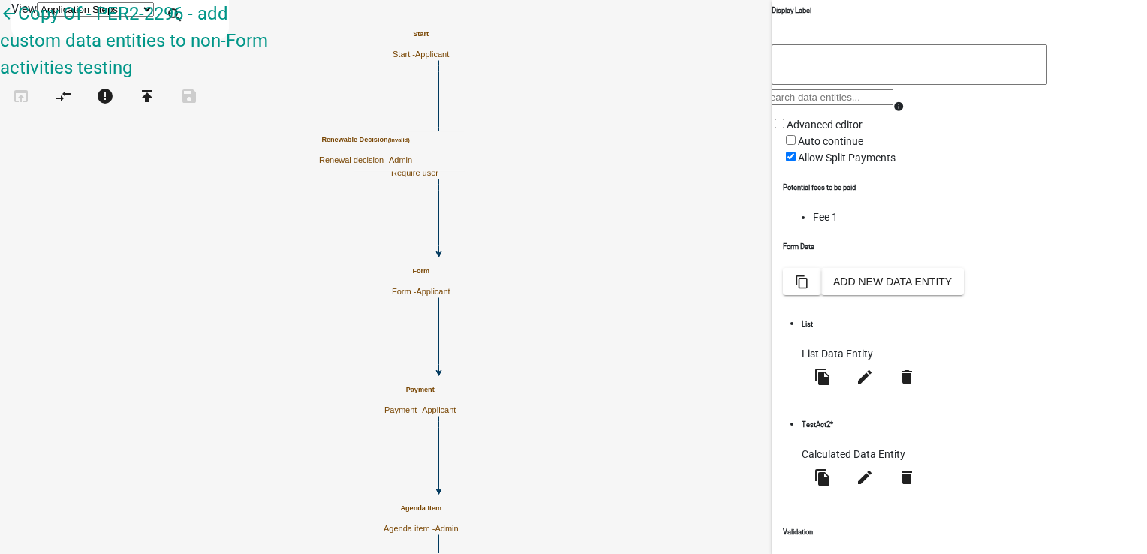
scroll to position [269, 0]
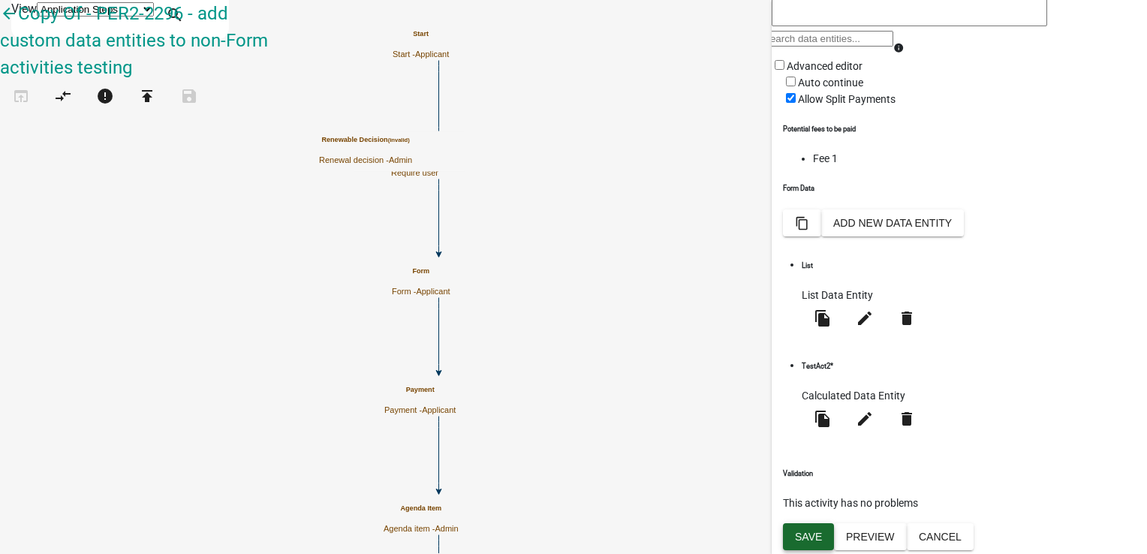
click at [816, 531] on span "Save" at bounding box center [808, 536] width 27 height 12
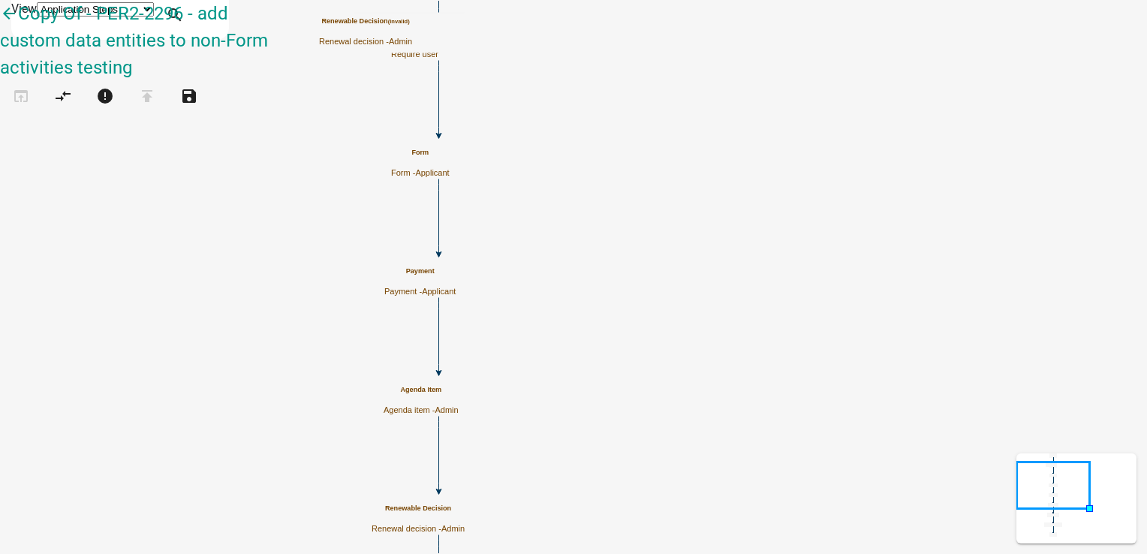
scroll to position [0, 0]
click at [509, 213] on icon "Start Start - Applicant Require User Require user Form Form - Applicant Previou…" at bounding box center [573, 447] width 1145 height 892
click at [30, 87] on icon "open_in_browser" at bounding box center [21, 97] width 18 height 21
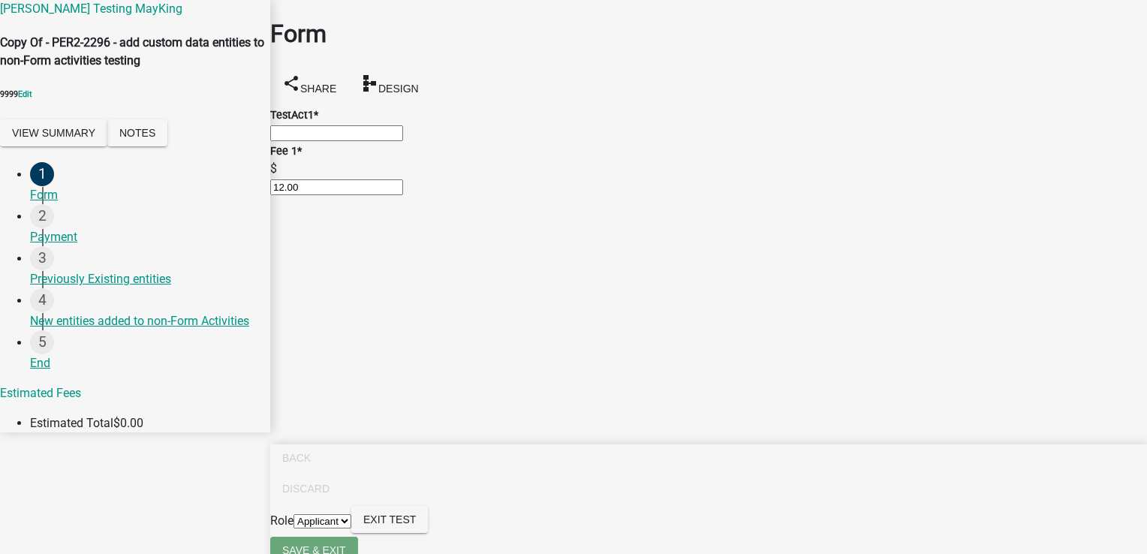
click at [403, 136] on input "text" at bounding box center [336, 133] width 133 height 16
type input "sdgfhv ngb utyghj"
click at [69, 245] on div "2 Payment" at bounding box center [144, 225] width 228 height 42
drag, startPoint x: 363, startPoint y: 136, endPoint x: 238, endPoint y: 160, distance: 126.9
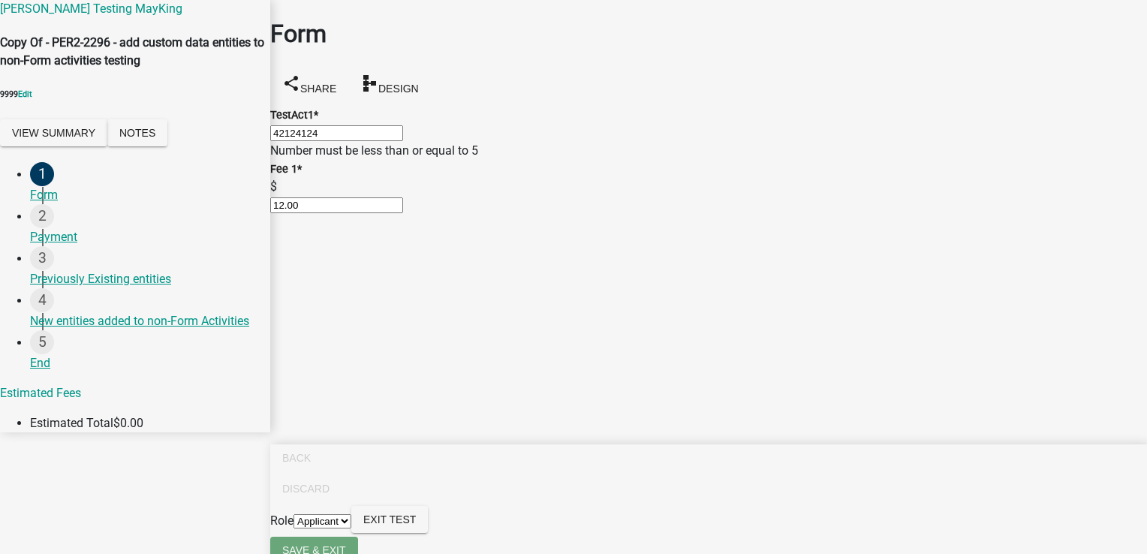
click at [238, 160] on div "[PERSON_NAME] Testing MayKing Copy Of - PER2-2296 - add custom data entities to…" at bounding box center [573, 216] width 1147 height 432
click at [672, 359] on main "Form share Share schema Design TestAct1 * 12 Number must be less than or equal …" at bounding box center [708, 254] width 877 height 509
click at [311, 141] on input "12" at bounding box center [336, 133] width 133 height 16
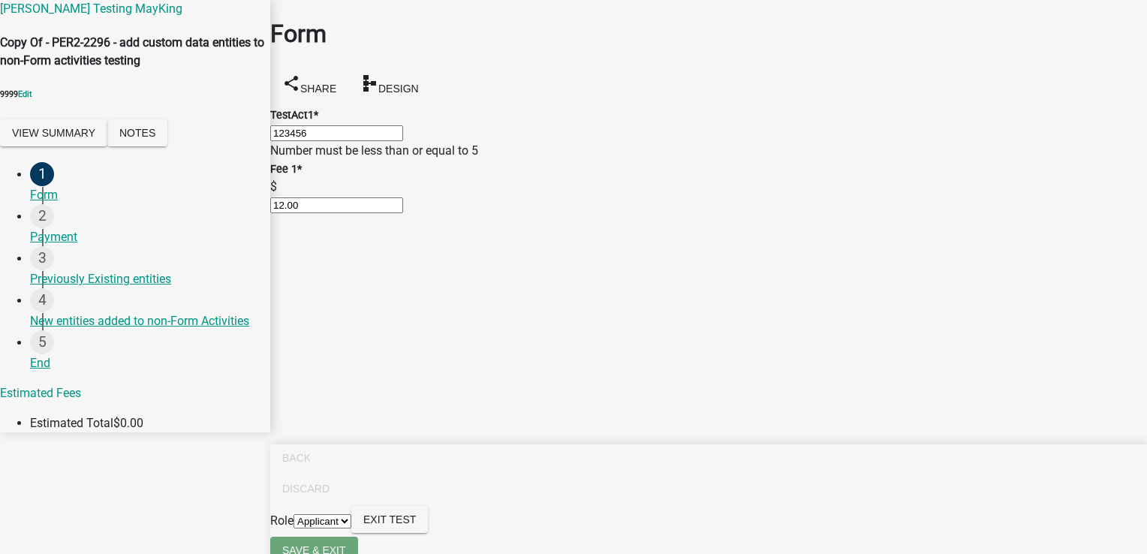
drag, startPoint x: 366, startPoint y: 131, endPoint x: 236, endPoint y: 166, distance: 133.8
click at [236, 166] on div "[PERSON_NAME] Testing MayKing Copy Of - PER2-2296 - add custom data entities to…" at bounding box center [573, 216] width 1147 height 432
click at [681, 453] on main "Form share Share schema Design TestAct1 * 234 Number must be less than or equal…" at bounding box center [708, 254] width 877 height 509
click at [347, 160] on div "Number must be less than or equal to 5" at bounding box center [708, 151] width 877 height 18
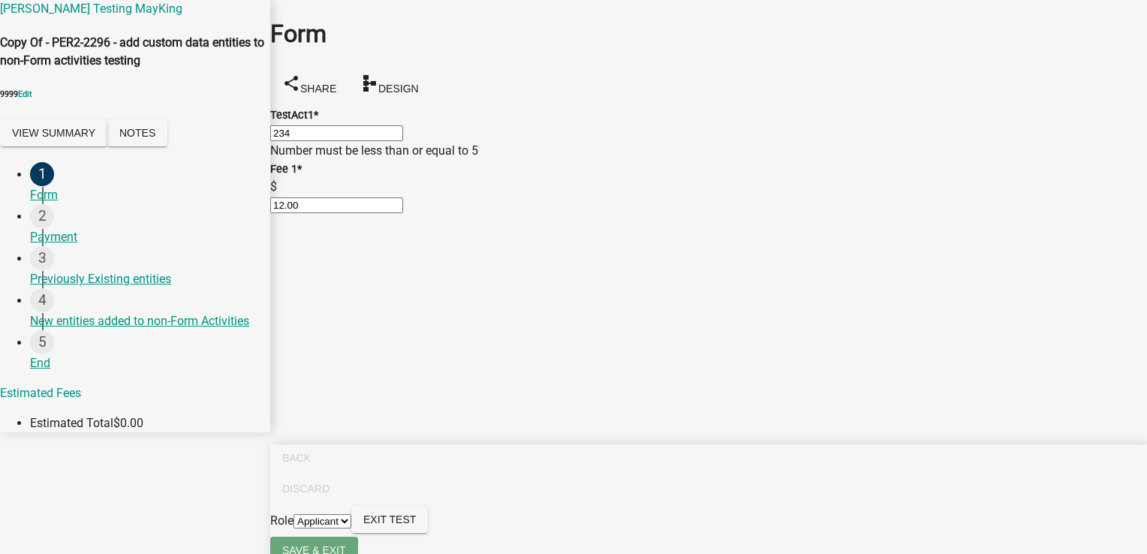
click at [327, 141] on input "234" at bounding box center [336, 133] width 133 height 16
type input "2"
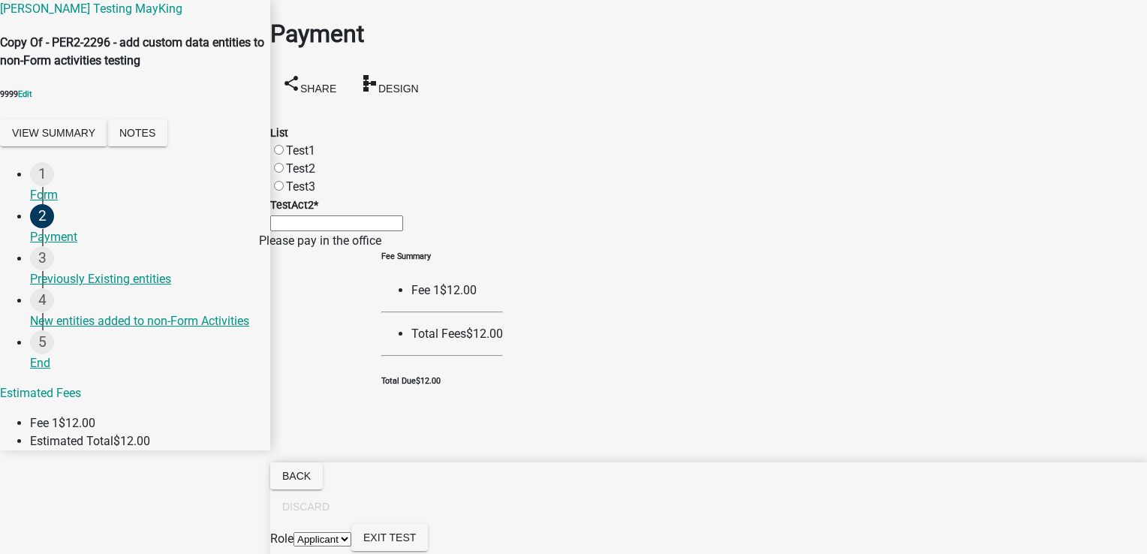
click at [296, 143] on label "Test1" at bounding box center [300, 150] width 29 height 14
click at [284, 145] on input "Test1" at bounding box center [279, 150] width 10 height 10
radio input "true"
click at [503, 387] on div "Fee Summary Fee 1 $12.00 Total Fees $12.00 Total Due $12.00" at bounding box center [442, 319] width 122 height 137
drag, startPoint x: 779, startPoint y: 401, endPoint x: 714, endPoint y: 367, distance: 73.5
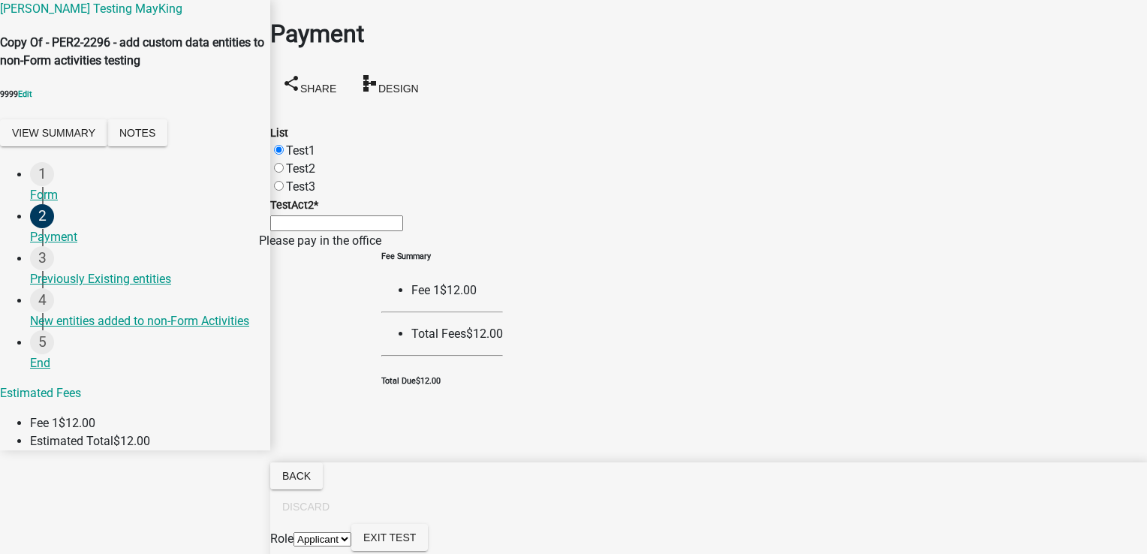
click at [503, 387] on div "Fee Summary Fee 1 $12.00 Total Fees $12.00 Total Due $12.00" at bounding box center [442, 319] width 122 height 137
click at [403, 231] on input "TestAct2 *" at bounding box center [336, 223] width 133 height 16
type input "test"
click at [94, 146] on button "View Summary" at bounding box center [53, 132] width 107 height 27
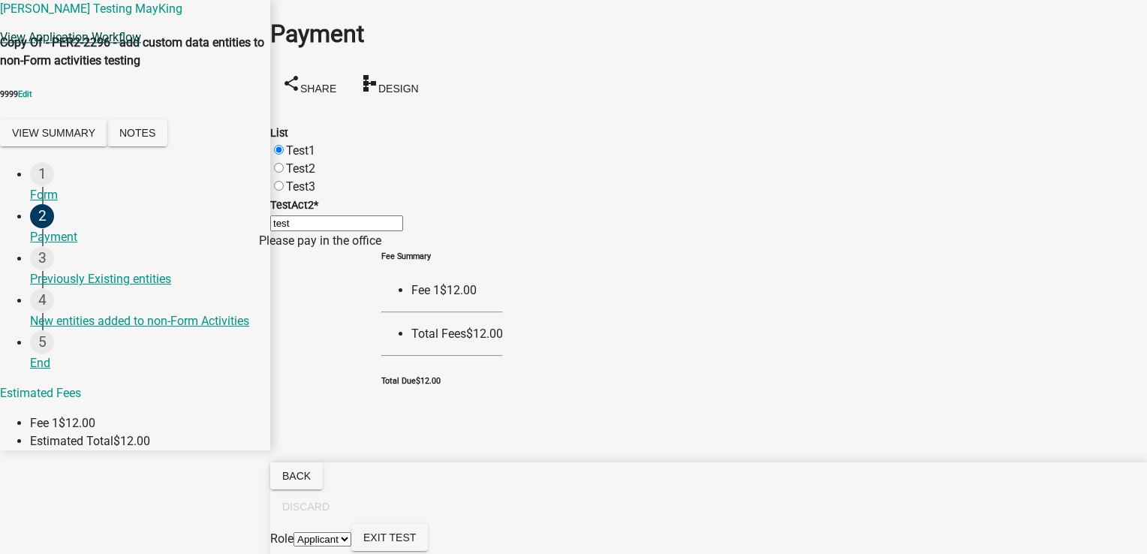
click at [141, 44] on link "View Application Workflow" at bounding box center [70, 37] width 141 height 14
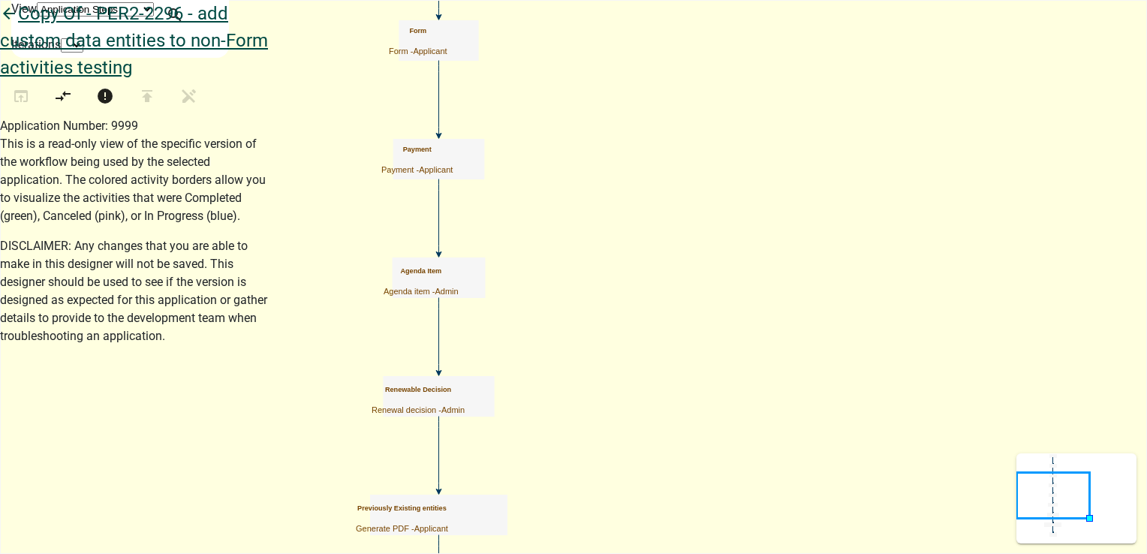
click at [18, 26] on icon "arrow_back" at bounding box center [9, 15] width 18 height 21
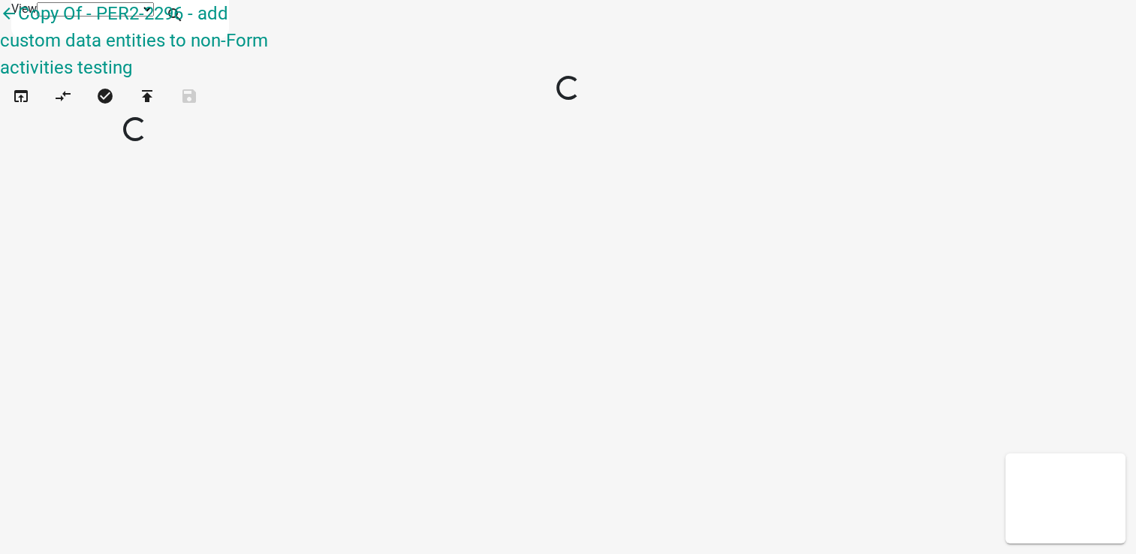
select select "1"
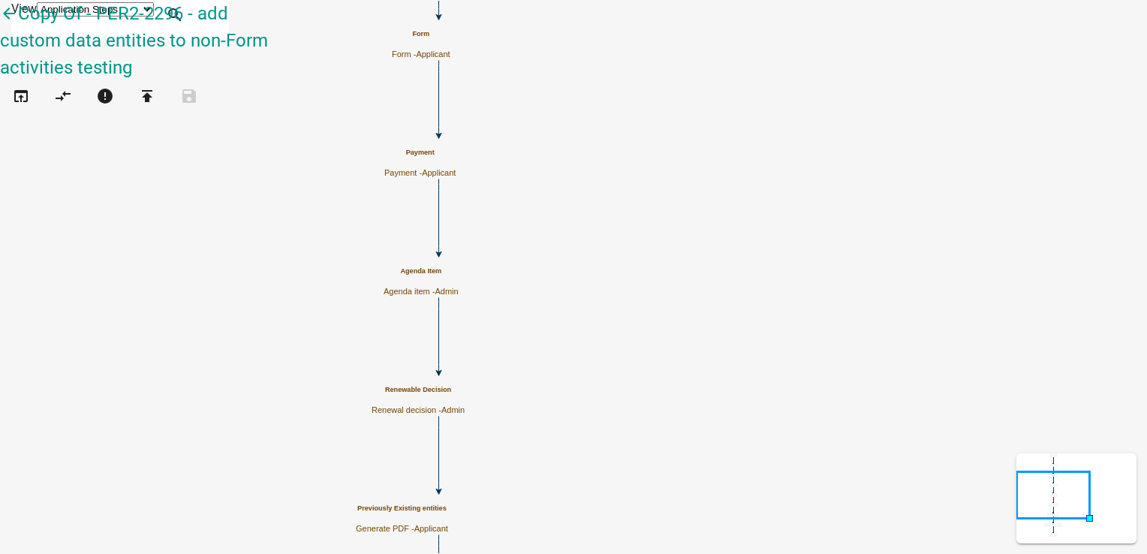
click at [456, 172] on p "Payment - Applicant" at bounding box center [419, 173] width 71 height 10
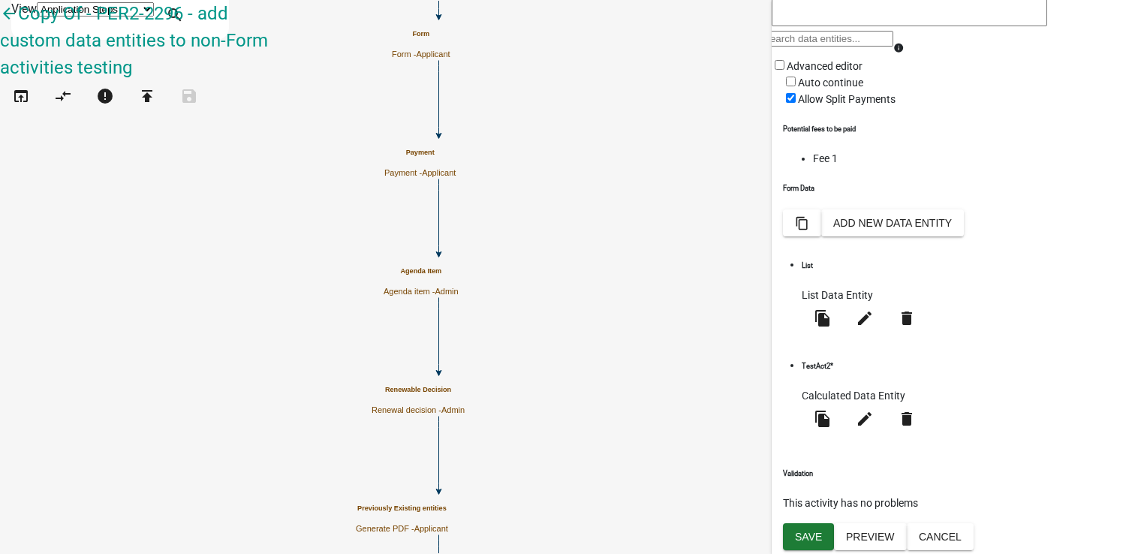
scroll to position [269, 0]
click at [817, 167] on li "Fee 1" at bounding box center [974, 159] width 323 height 16
drag, startPoint x: 817, startPoint y: 267, endPoint x: 805, endPoint y: 308, distance: 42.8
click at [805, 194] on h6 "Form Data" at bounding box center [959, 188] width 353 height 11
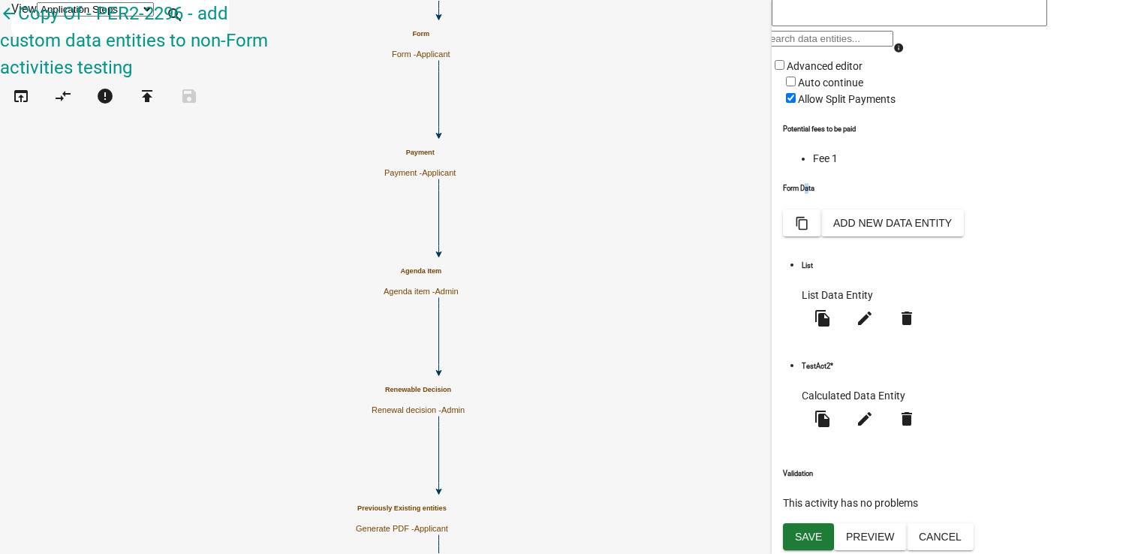
drag, startPoint x: 805, startPoint y: 308, endPoint x: 817, endPoint y: 311, distance: 12.2
click at [817, 194] on h6 "Form Data" at bounding box center [959, 188] width 353 height 11
drag, startPoint x: 817, startPoint y: 311, endPoint x: 797, endPoint y: 219, distance: 93.8
click at [796, 105] on label "Allow Split Payments" at bounding box center [839, 99] width 113 height 12
click at [796, 103] on input "Allow Split Payments" at bounding box center [791, 98] width 10 height 10
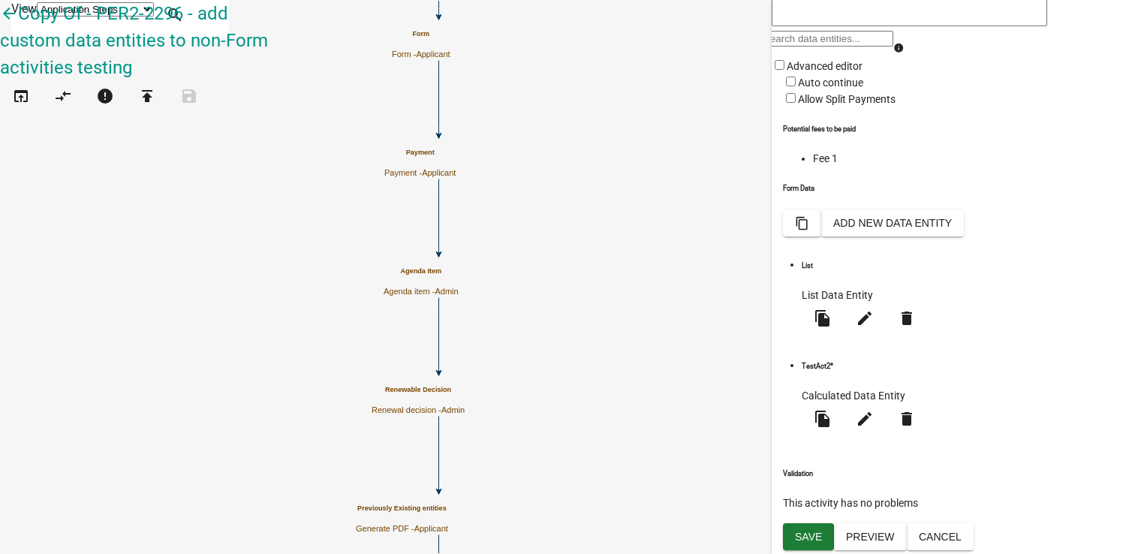
click at [798, 105] on span at bounding box center [798, 99] width 0 height 12
click at [796, 103] on input "Allow Split Payments" at bounding box center [791, 98] width 10 height 10
click at [783, 105] on span at bounding box center [783, 99] width 0 height 12
click at [796, 87] on input "Allow Split Payments" at bounding box center [791, 82] width 10 height 10
click at [813, 167] on li "Fee 1" at bounding box center [974, 159] width 323 height 16
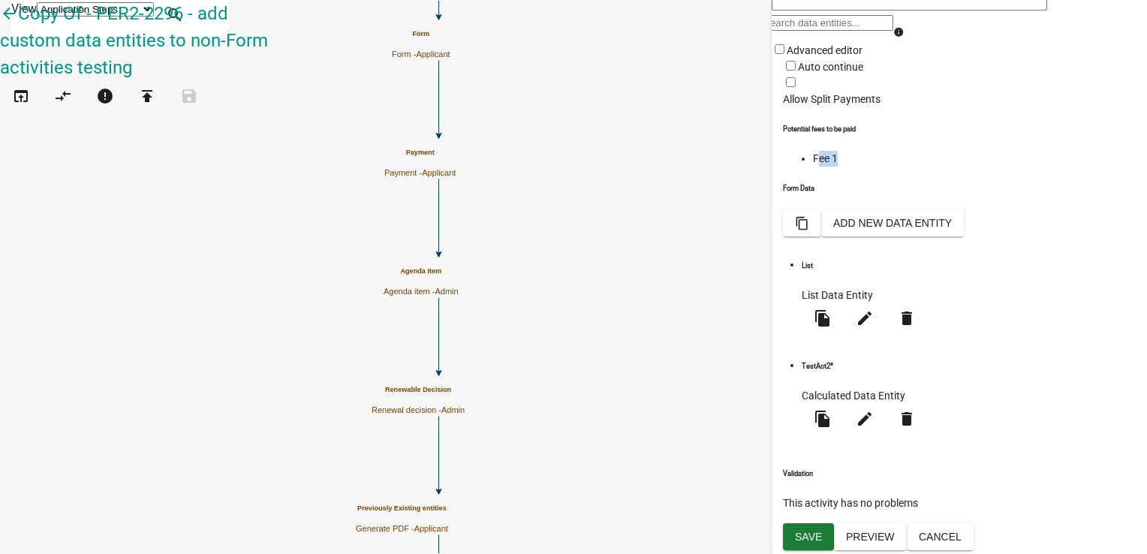
click at [813, 167] on li "Fee 1" at bounding box center [974, 159] width 323 height 16
click at [823, 539] on button "Save" at bounding box center [808, 536] width 51 height 27
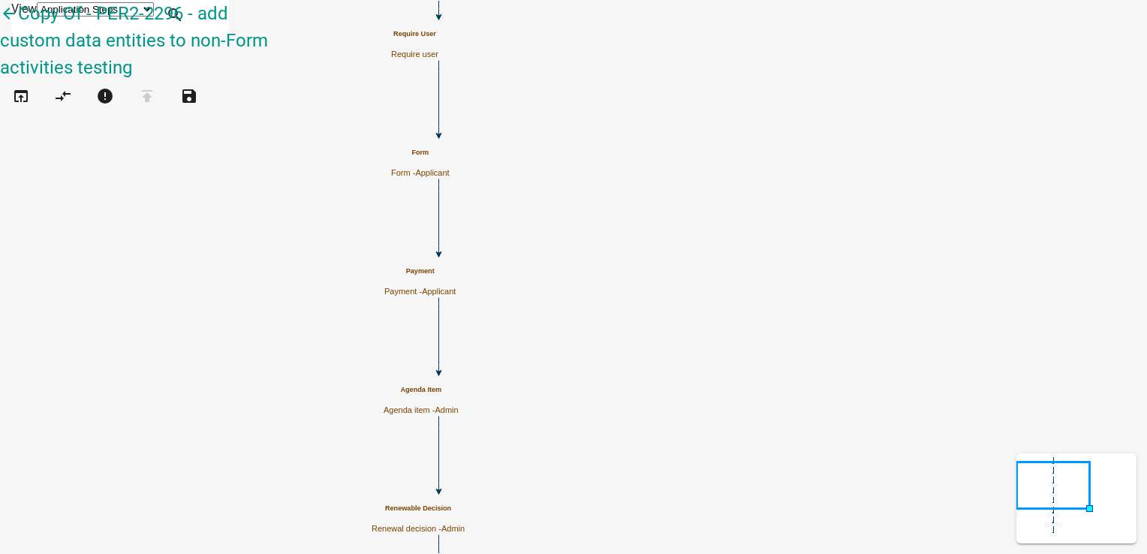
scroll to position [0, 0]
click at [27, 87] on icon "open_in_browser" at bounding box center [21, 97] width 18 height 21
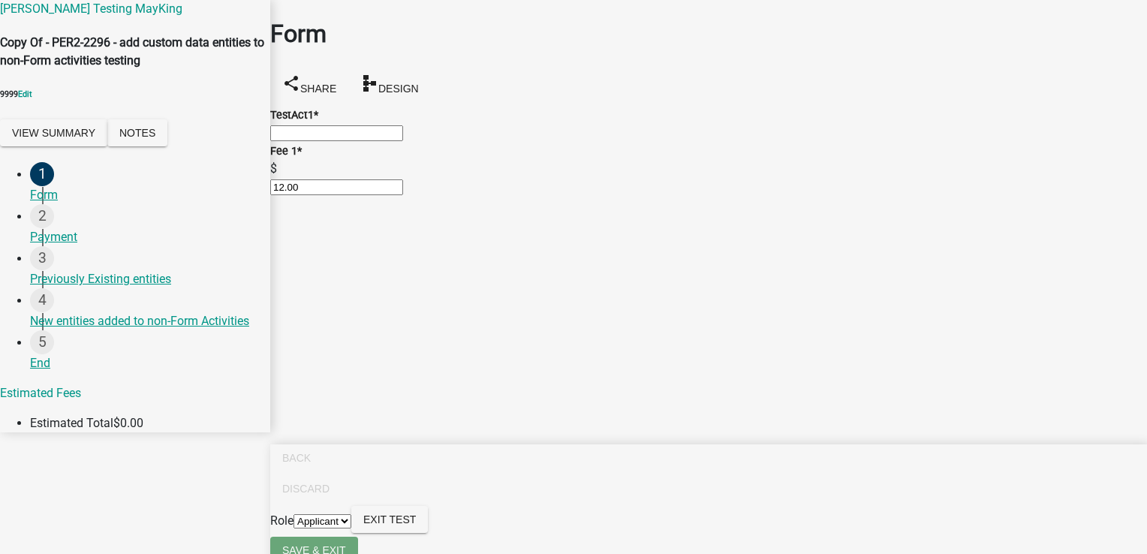
click at [332, 133] on input "text" at bounding box center [336, 133] width 133 height 16
type input "2"
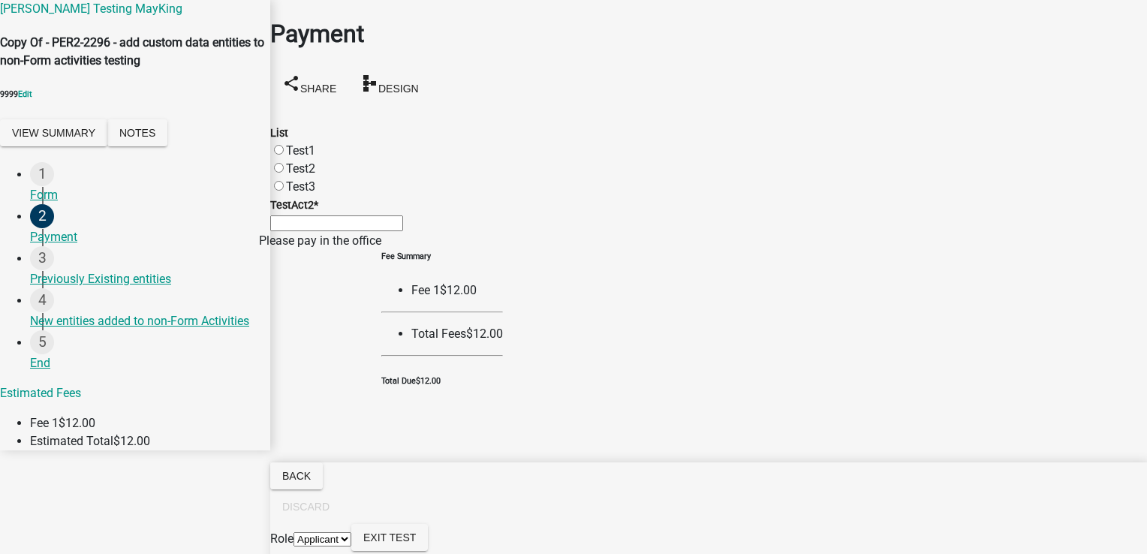
click at [299, 161] on label "Test2" at bounding box center [300, 168] width 29 height 14
click at [284, 163] on input "Test2" at bounding box center [279, 168] width 10 height 10
radio input "true"
click at [286, 176] on div "Payment share Share schema Design List Test1 Test2 Test3 TestAct2 * Please pay …" at bounding box center [708, 203] width 899 height 406
click at [288, 178] on div "Test3" at bounding box center [708, 187] width 877 height 18
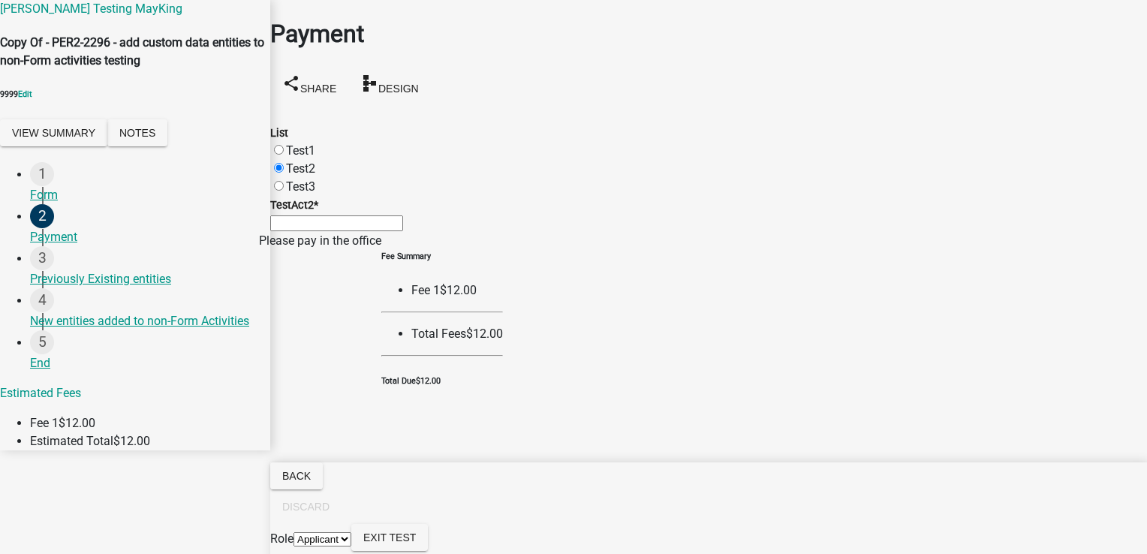
click at [287, 173] on div "List Test1 Test2 Test3" at bounding box center [708, 151] width 899 height 90
click at [290, 179] on label "Test3" at bounding box center [300, 186] width 29 height 14
click at [284, 181] on input "Test3" at bounding box center [279, 186] width 10 height 10
radio input "true"
click at [107, 288] on div "Previously Existing entities" at bounding box center [144, 279] width 228 height 18
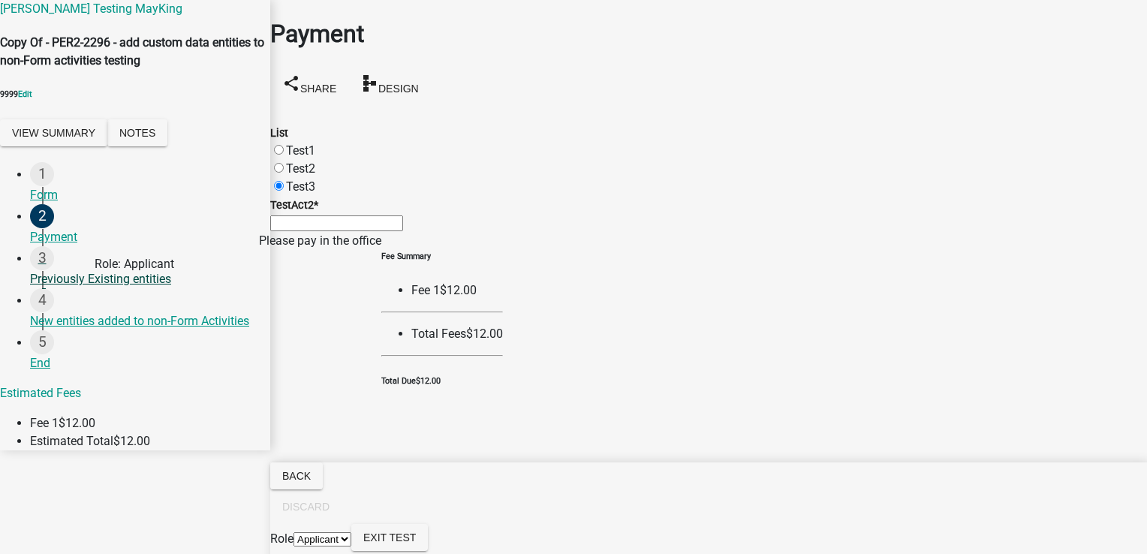
click at [92, 288] on div "3 Previously Existing entities" at bounding box center [144, 267] width 228 height 42
click at [311, 482] on span "Back" at bounding box center [296, 476] width 29 height 12
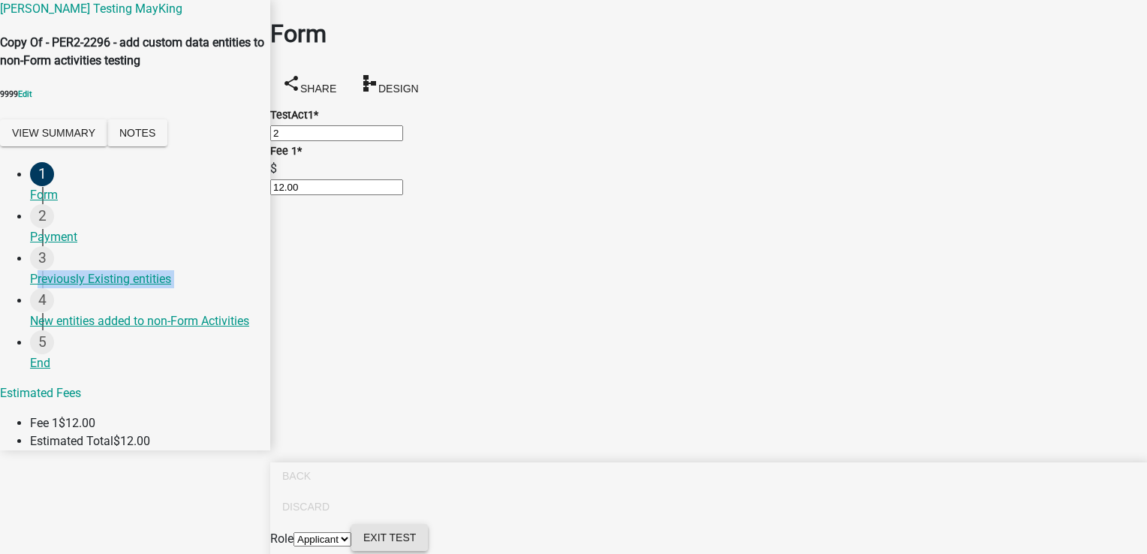
click at [416, 534] on span "Exit Test" at bounding box center [389, 537] width 53 height 12
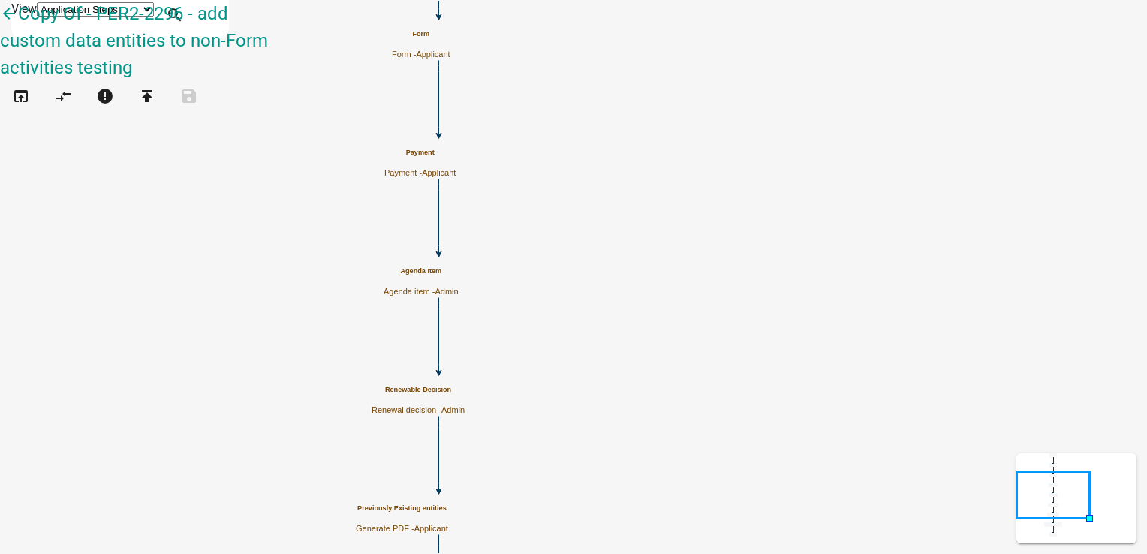
click at [465, 394] on h5 "Renewable Decision" at bounding box center [418, 390] width 93 height 8
click at [465, 386] on div "Renewable Decision Renewal decision - Admin" at bounding box center [418, 400] width 93 height 29
select select "224EE69F-A489-44C5-A1D9-1833DB8D0B63"
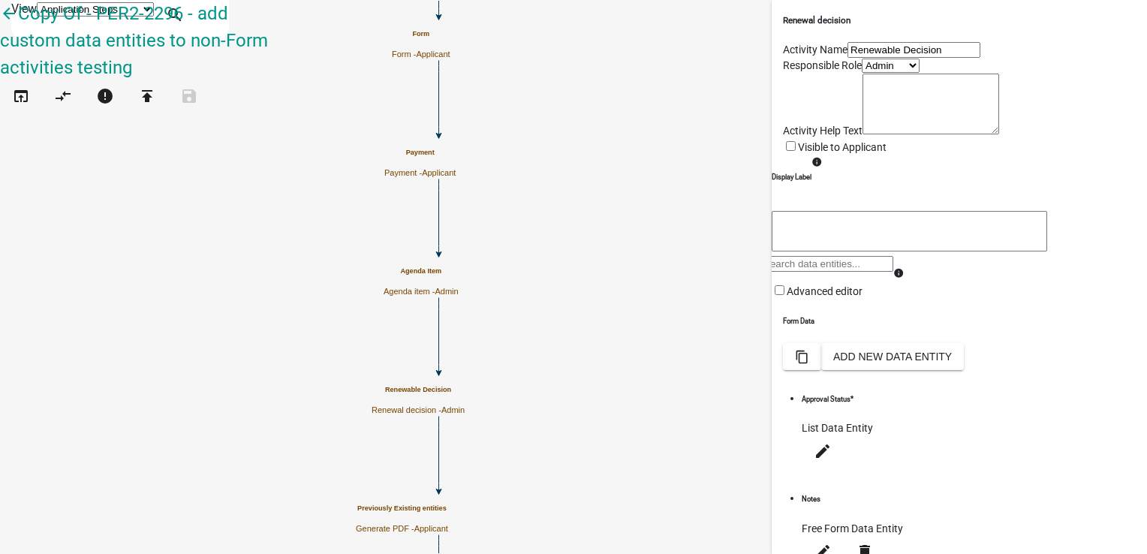
scroll to position [337, 0]
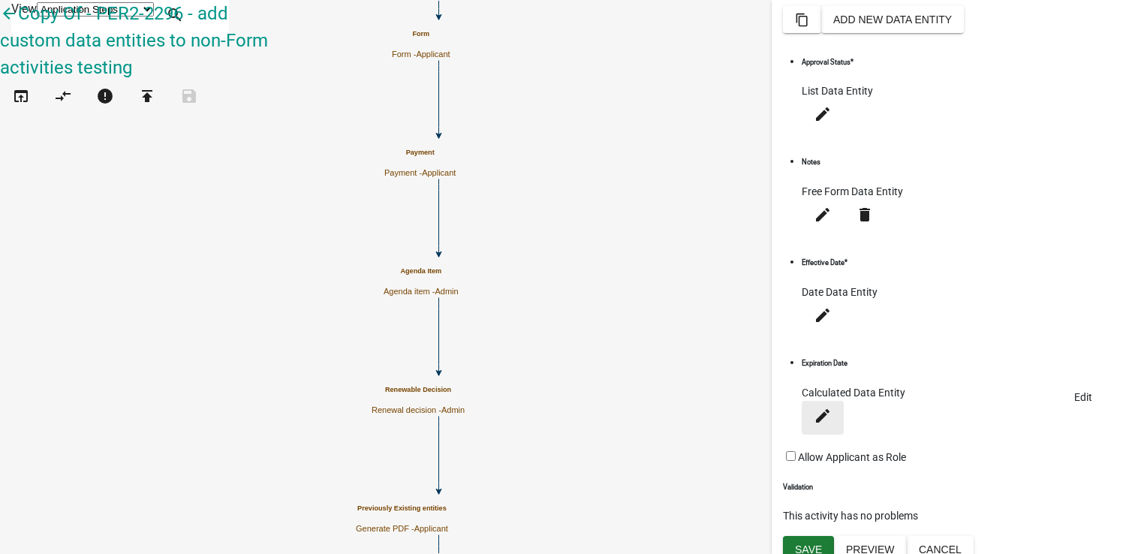
click at [844, 401] on button "edit" at bounding box center [823, 418] width 42 height 34
select select "calculated-value"
select select "4"
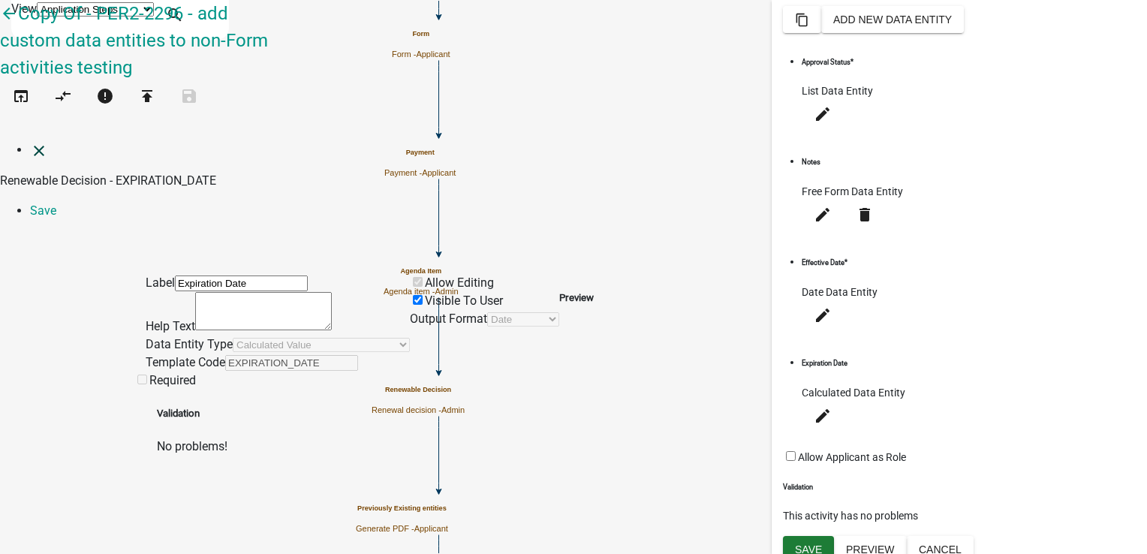
click at [30, 142] on icon "close" at bounding box center [39, 151] width 18 height 18
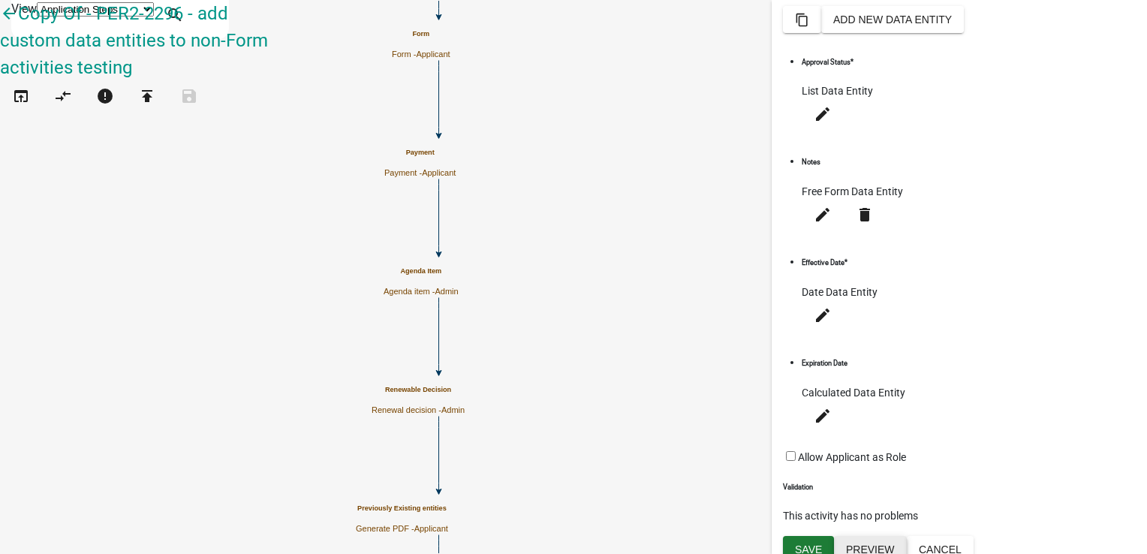
click at [863, 548] on button "Preview" at bounding box center [870, 549] width 73 height 27
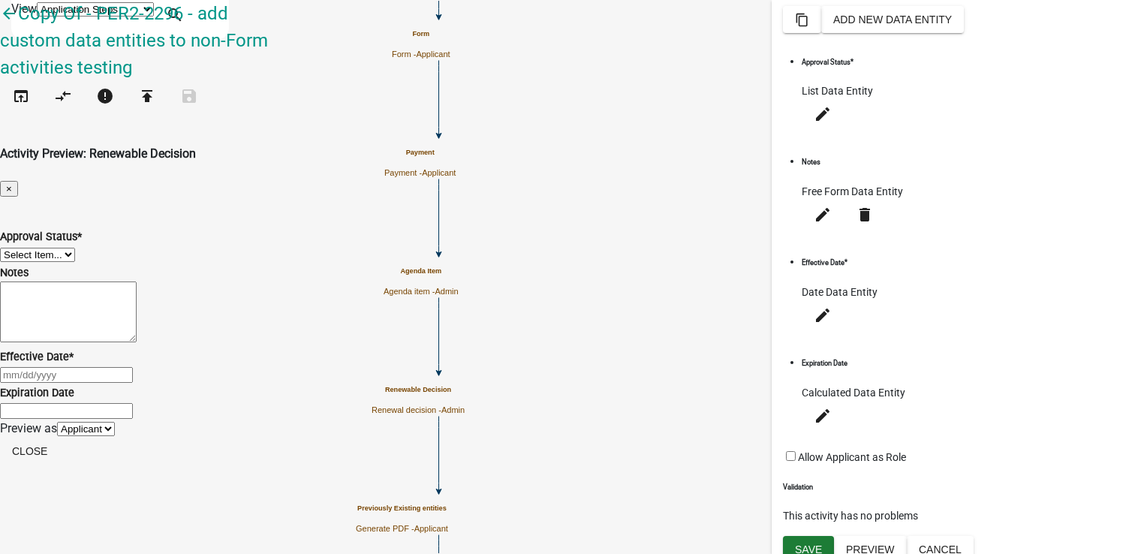
click at [856, 468] on div "Preview as Applicant Admin Close" at bounding box center [573, 444] width 1147 height 49
click at [133, 410] on input "Expiration Date" at bounding box center [66, 411] width 133 height 16
click at [133, 403] on input "Expiration Date" at bounding box center [66, 411] width 133 height 16
click at [115, 436] on select "Applicant Admin" at bounding box center [86, 429] width 58 height 14
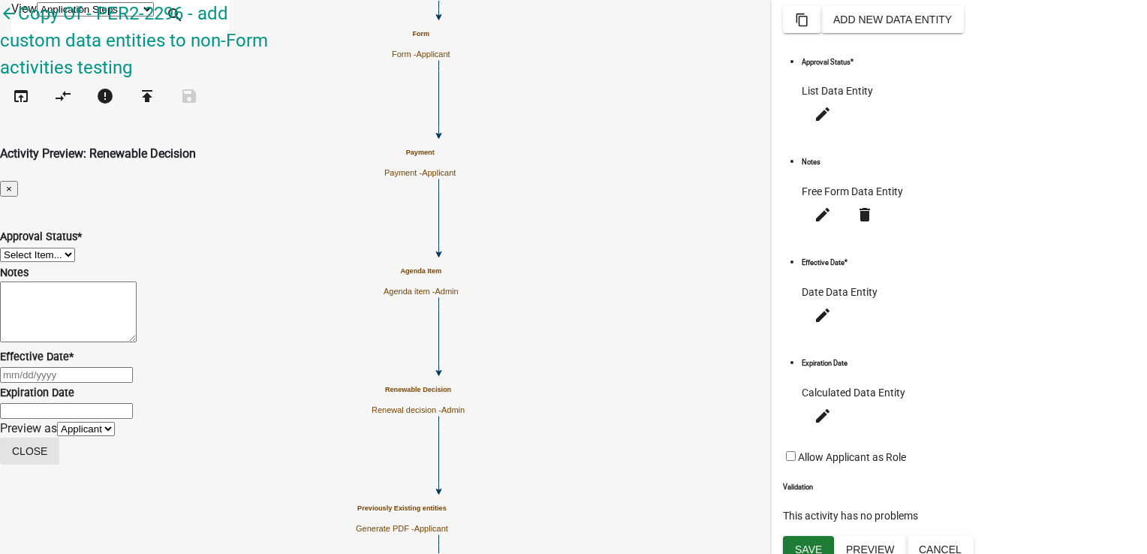
click at [59, 465] on button "Close" at bounding box center [29, 451] width 59 height 27
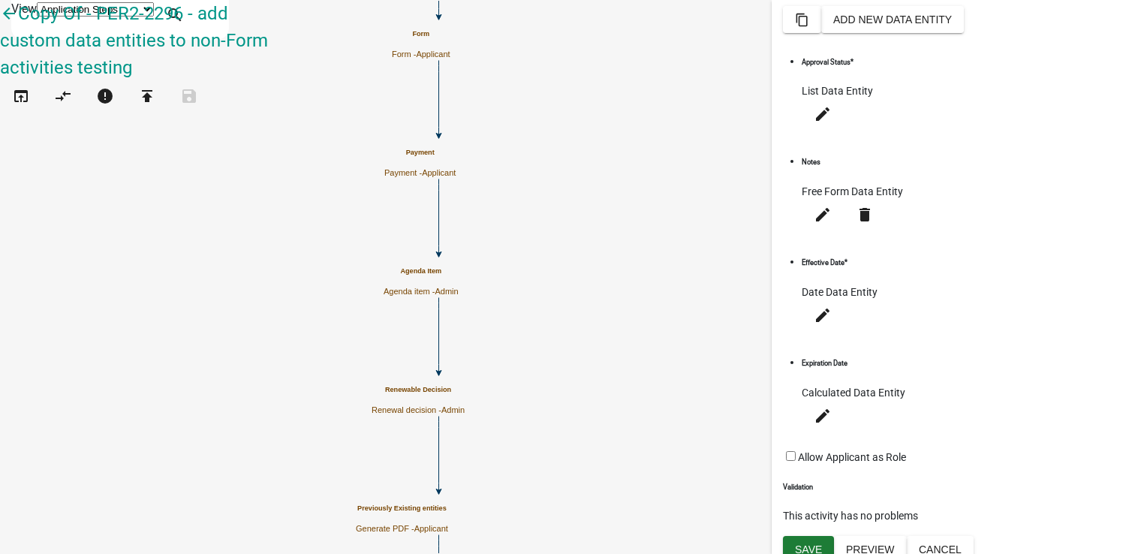
scroll to position [0, 0]
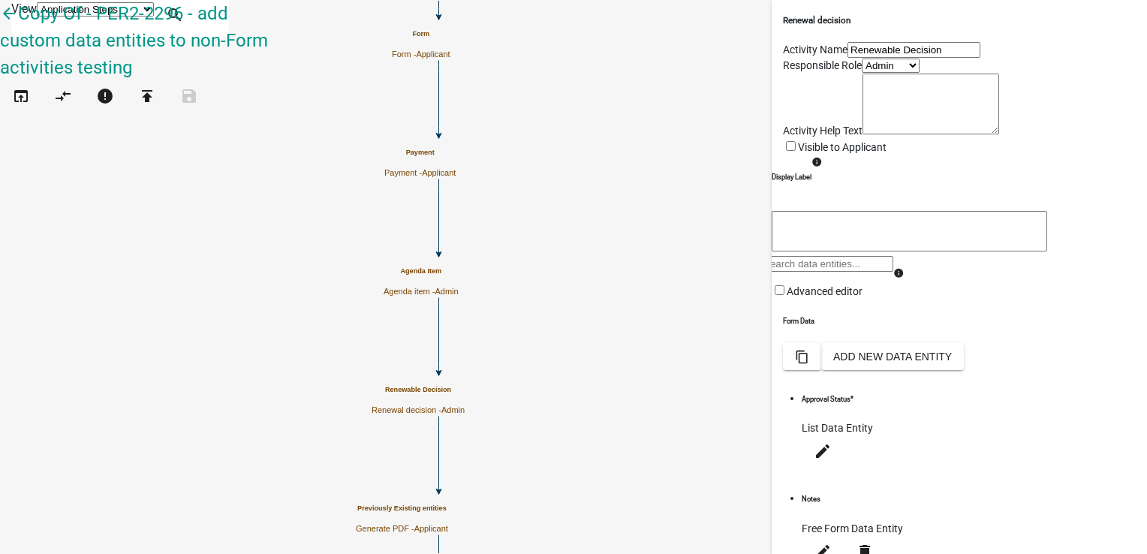
select select "224EE69F-A489-44C5-A1D9-1833DB8D0B63"
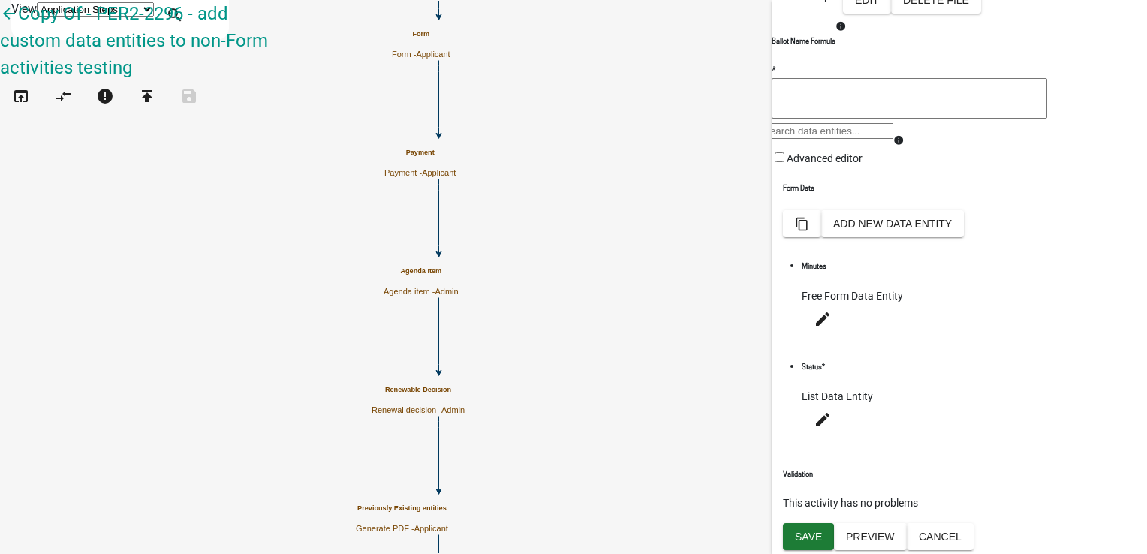
scroll to position [625, 0]
click at [964, 237] on button "Add New Data Entity" at bounding box center [892, 223] width 143 height 27
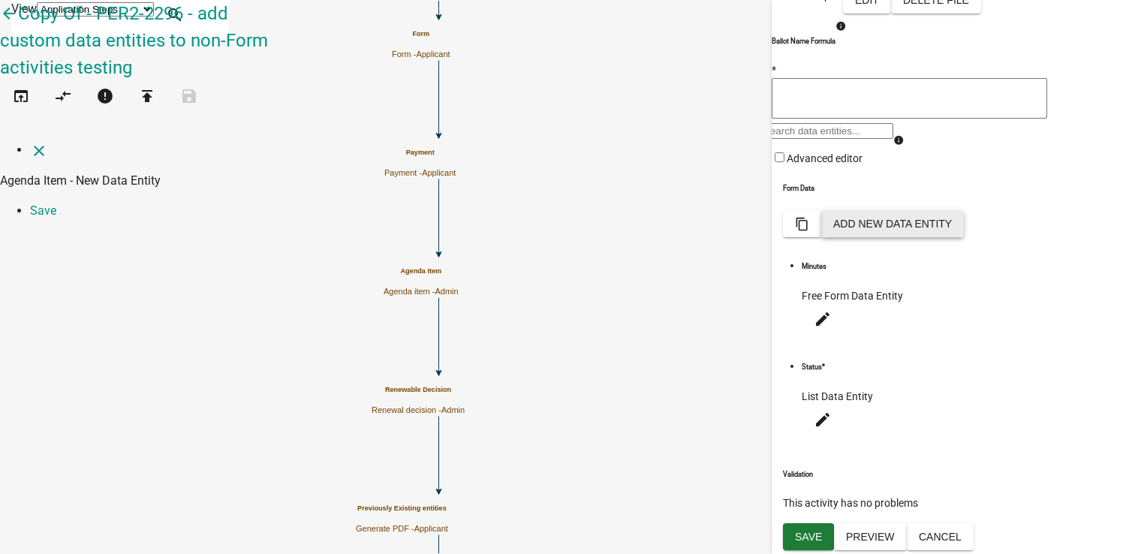
select select
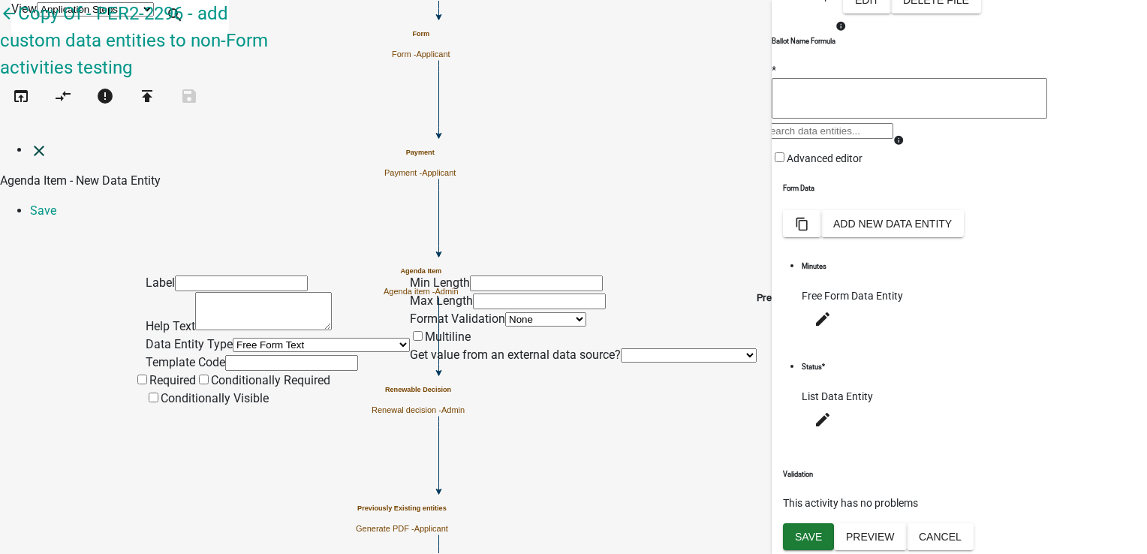
click at [30, 142] on icon "close" at bounding box center [39, 151] width 18 height 18
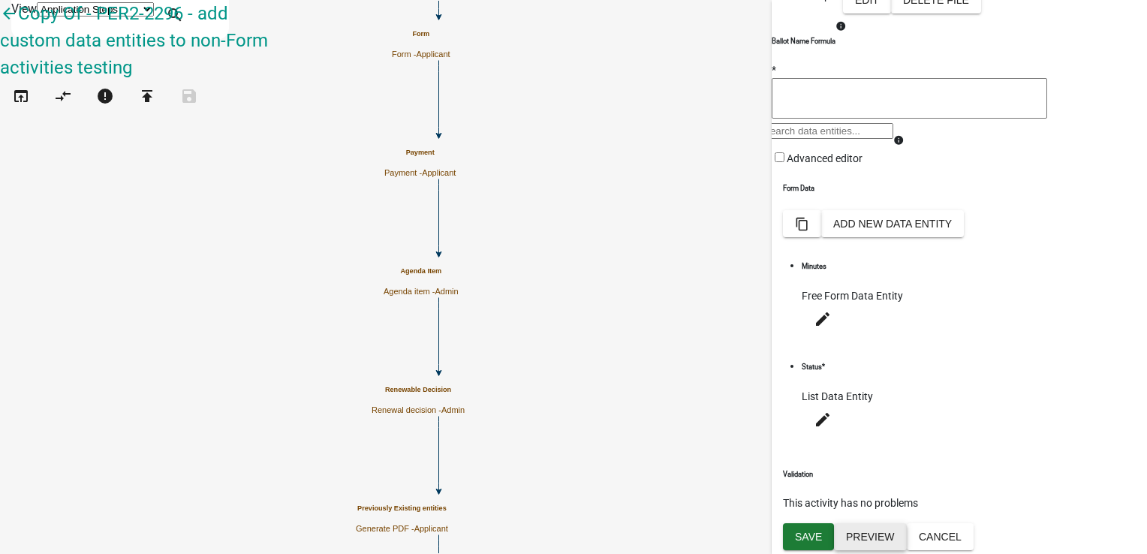
click at [861, 527] on button "Preview" at bounding box center [870, 536] width 73 height 27
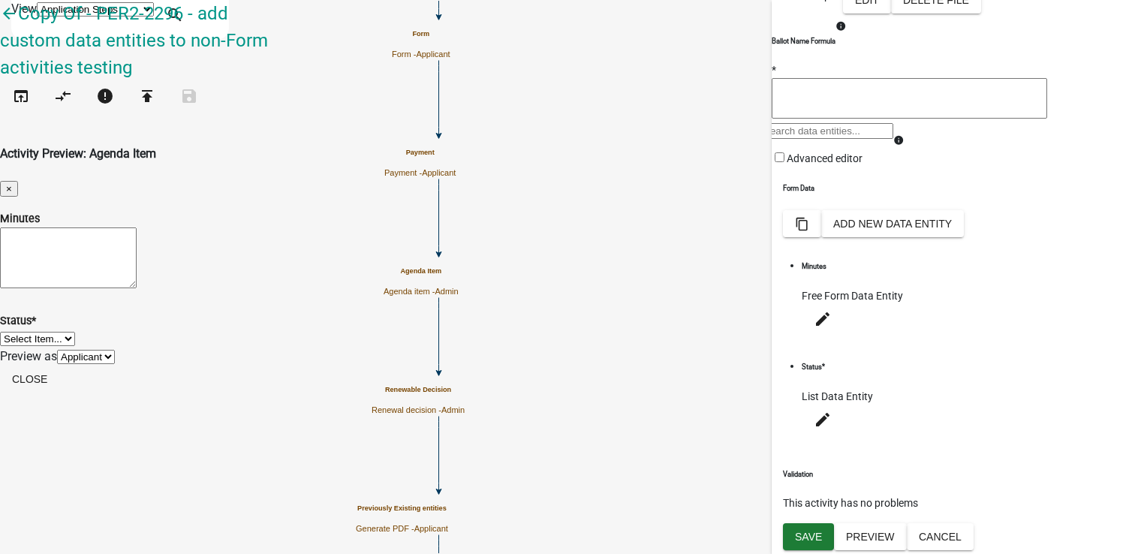
click at [75, 332] on select "Select Item... Unheard Tabled Approved Denied" at bounding box center [37, 339] width 75 height 14
select select "9b340636-df8f-4220-b9aa-4211faeb5b95"
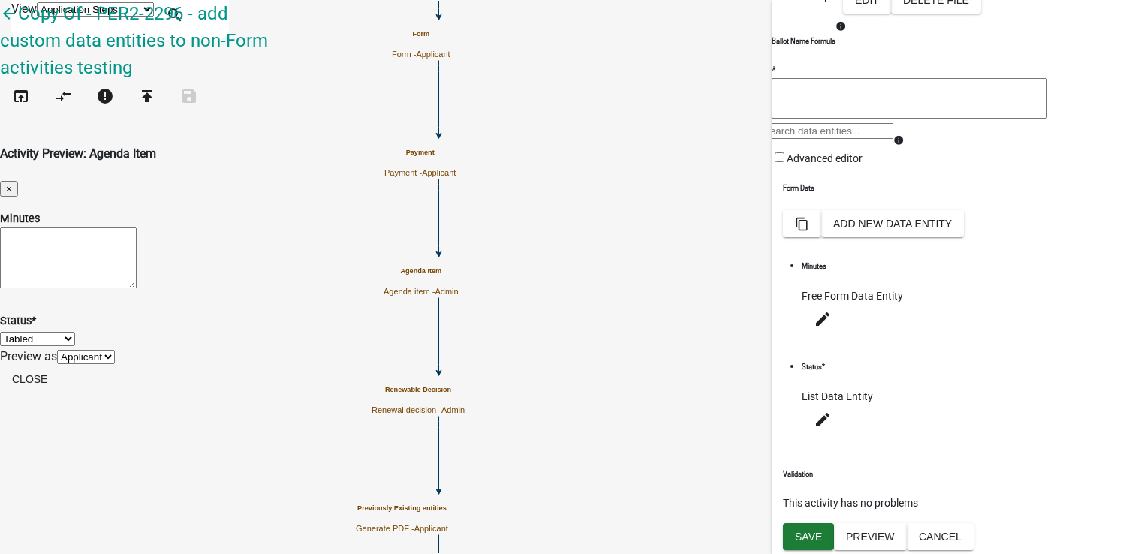
click at [137, 227] on textarea "Minutes" at bounding box center [68, 257] width 137 height 61
type textarea "54475"
click at [59, 393] on button "Close" at bounding box center [29, 379] width 59 height 27
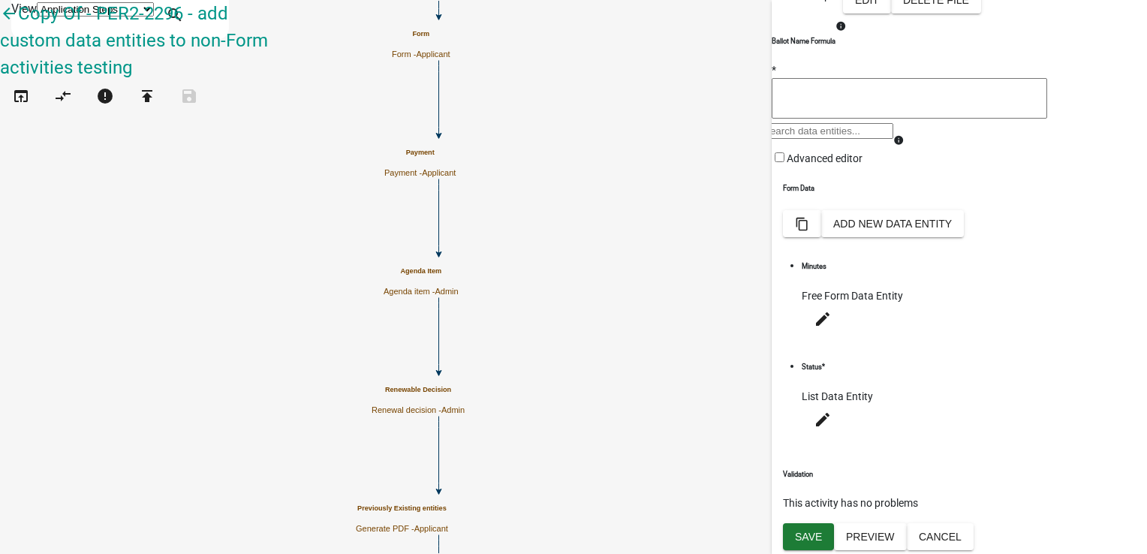
select select "224EE69F-A489-44C5-A1D9-1833DB8D0B63"
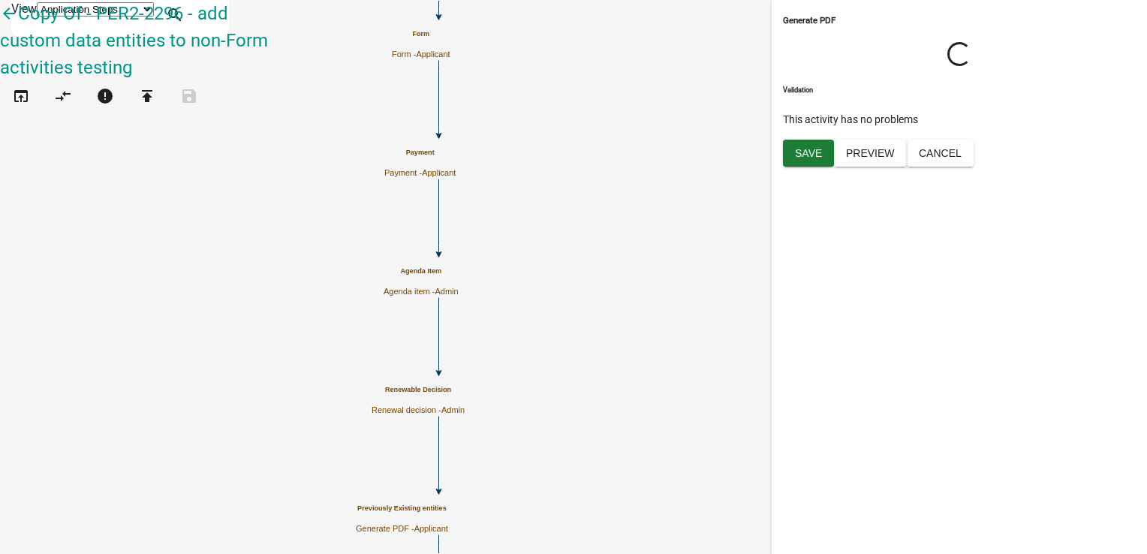
scroll to position [0, 0]
select select "224EE69F-A489-44C5-A1D9-1833DB8D0B63"
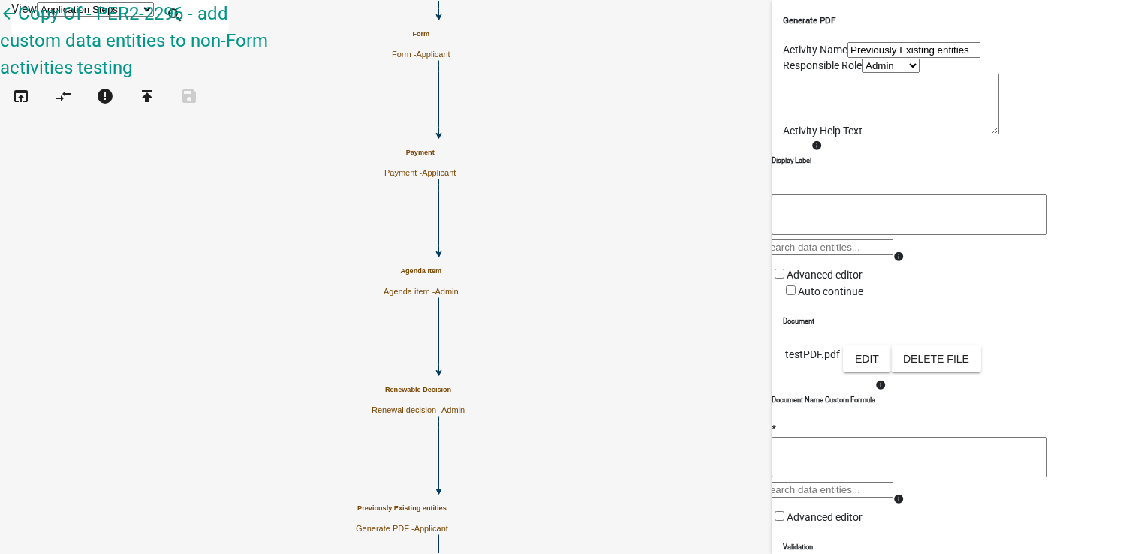
scroll to position [266, 0]
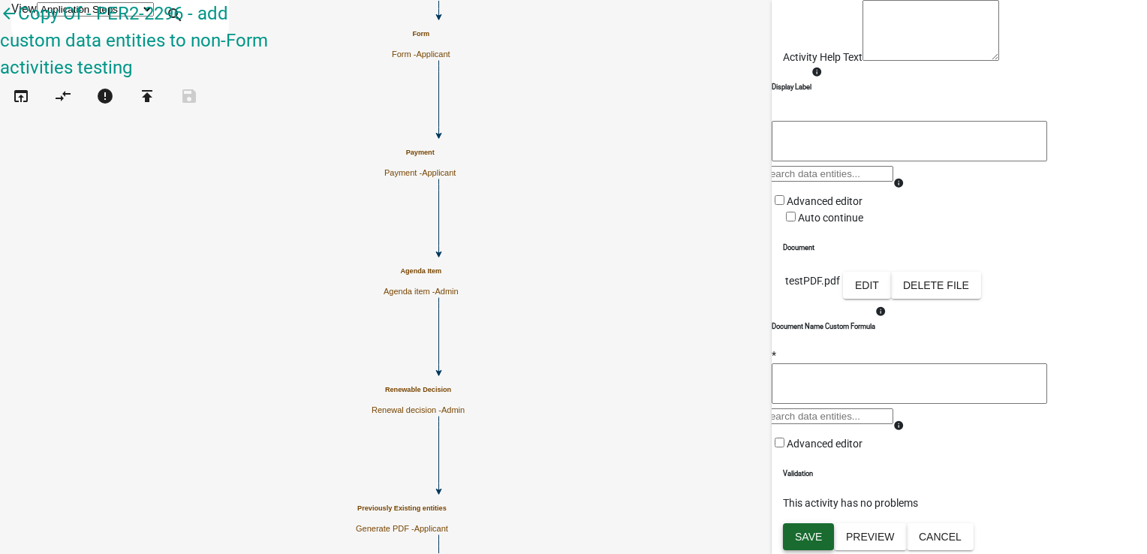
click at [800, 543] on button "Save" at bounding box center [808, 536] width 51 height 27
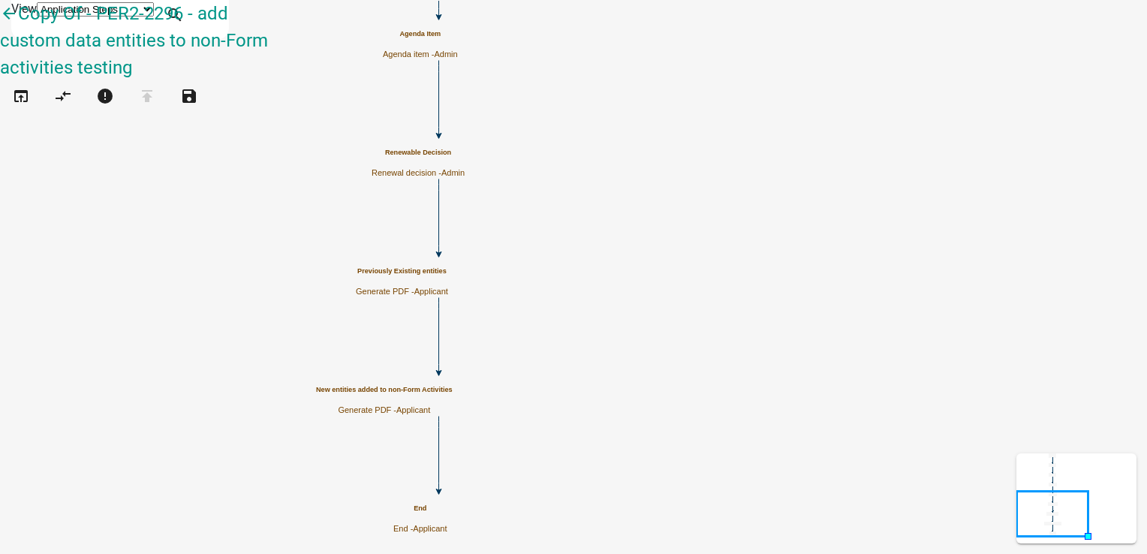
scroll to position [0, 0]
click at [453, 398] on div "New entities added to non-Form Activities Generate PDF - Applicant" at bounding box center [384, 400] width 137 height 29
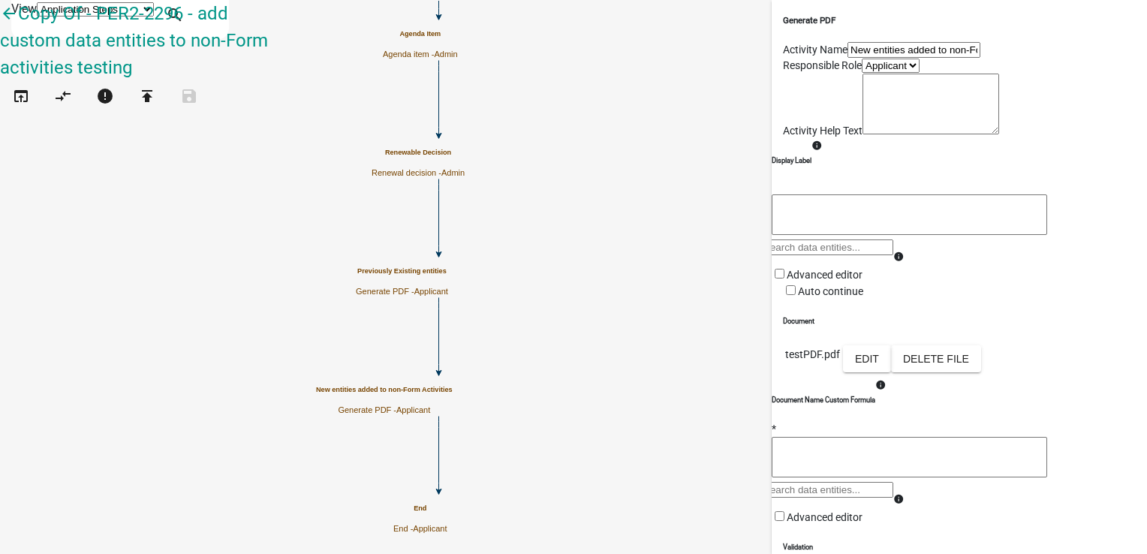
click at [495, 230] on icon "Start Start - Applicant Require User Require user Form Form - Applicant Previou…" at bounding box center [573, 277] width 1145 height 552
click at [564, 476] on icon "Start Start - Applicant Require User Require user Form Form - Applicant Previou…" at bounding box center [573, 277] width 1145 height 552
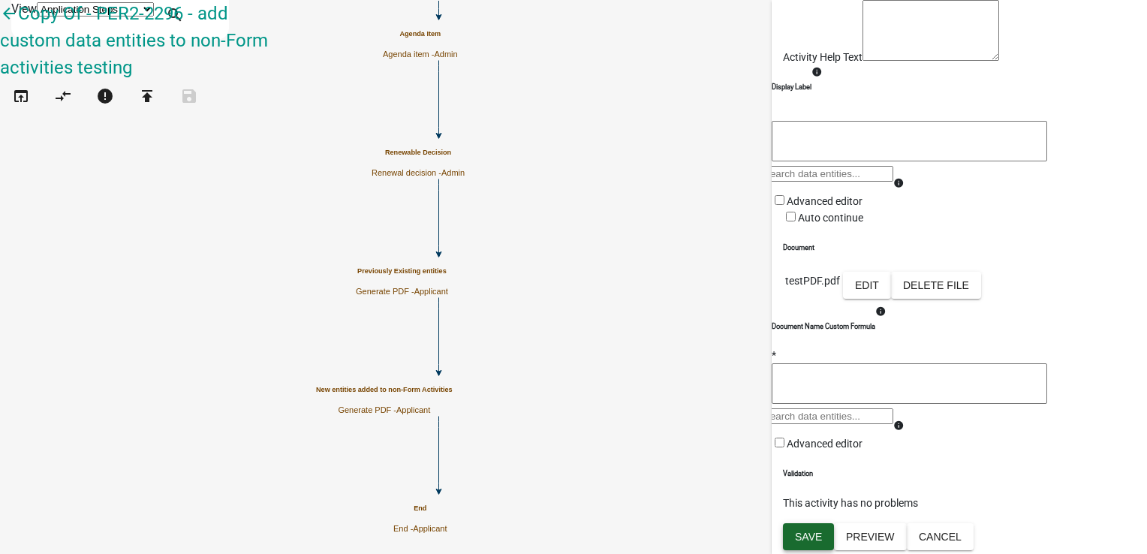
click at [808, 540] on span "Save" at bounding box center [808, 537] width 27 height 12
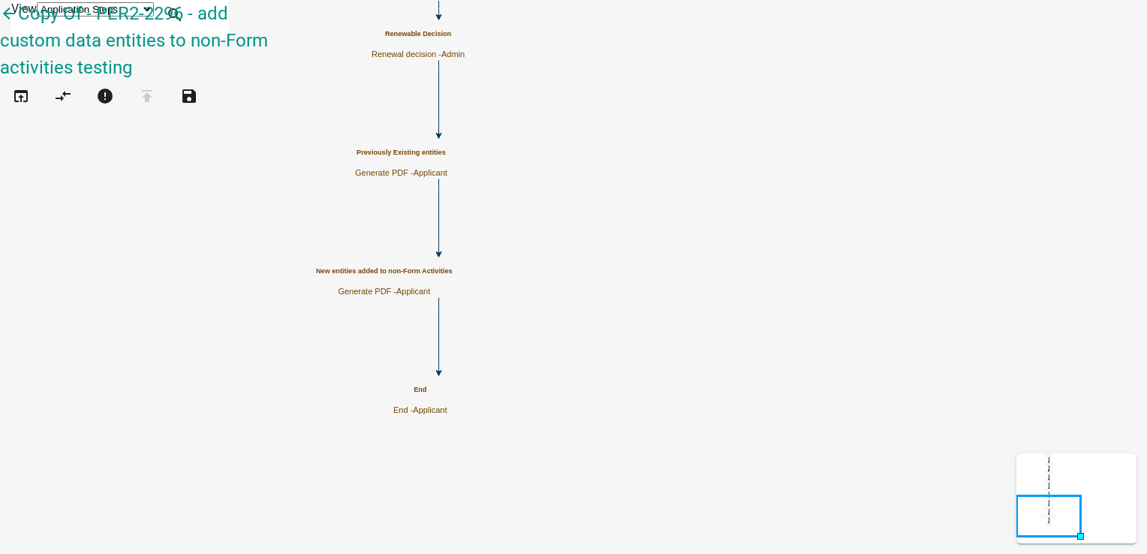
scroll to position [0, 0]
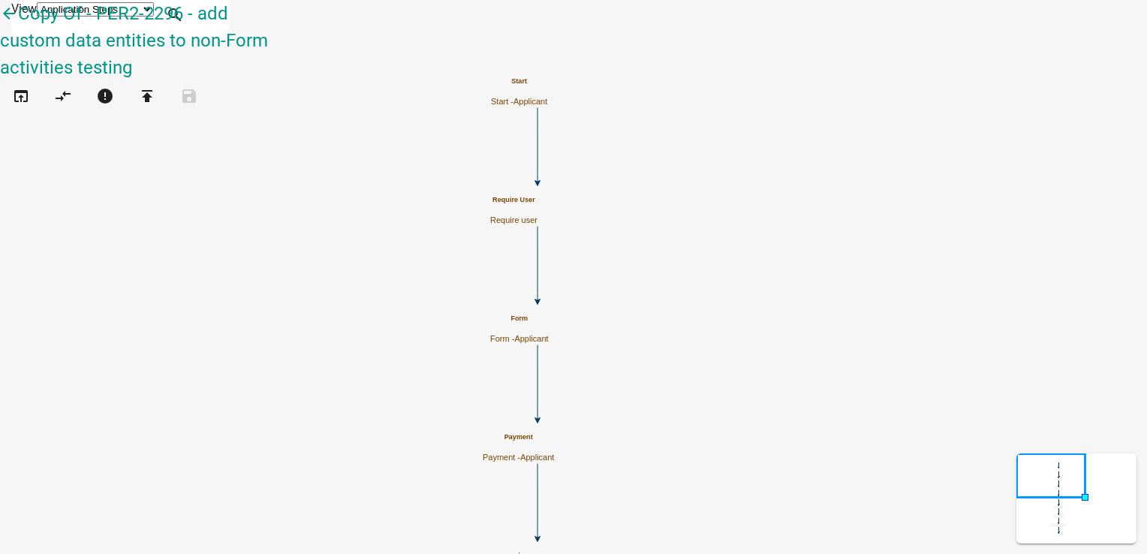
click at [554, 453] on p "Payment - Applicant" at bounding box center [518, 458] width 71 height 10
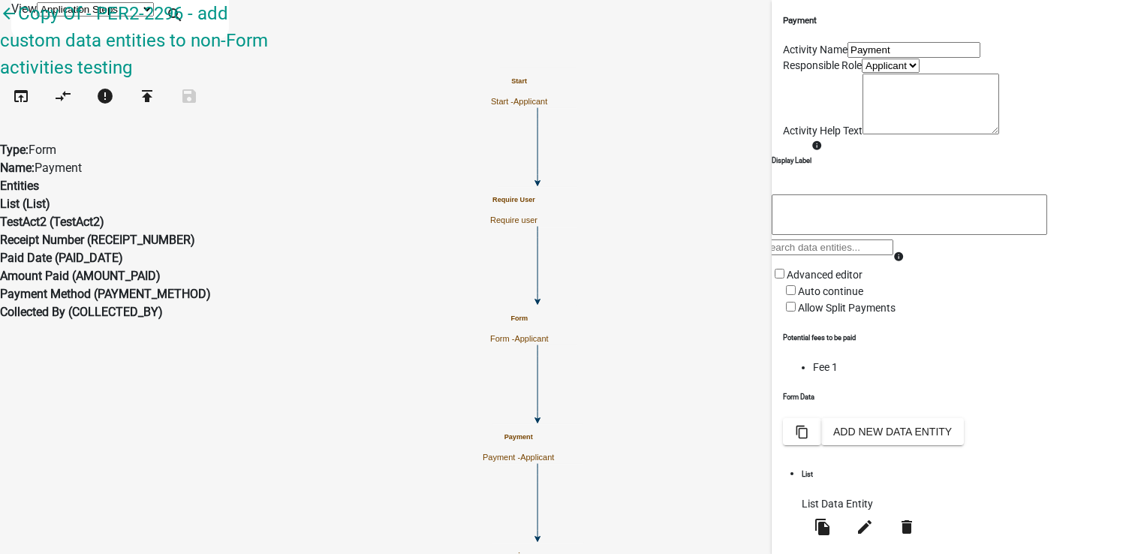
scroll to position [150, 0]
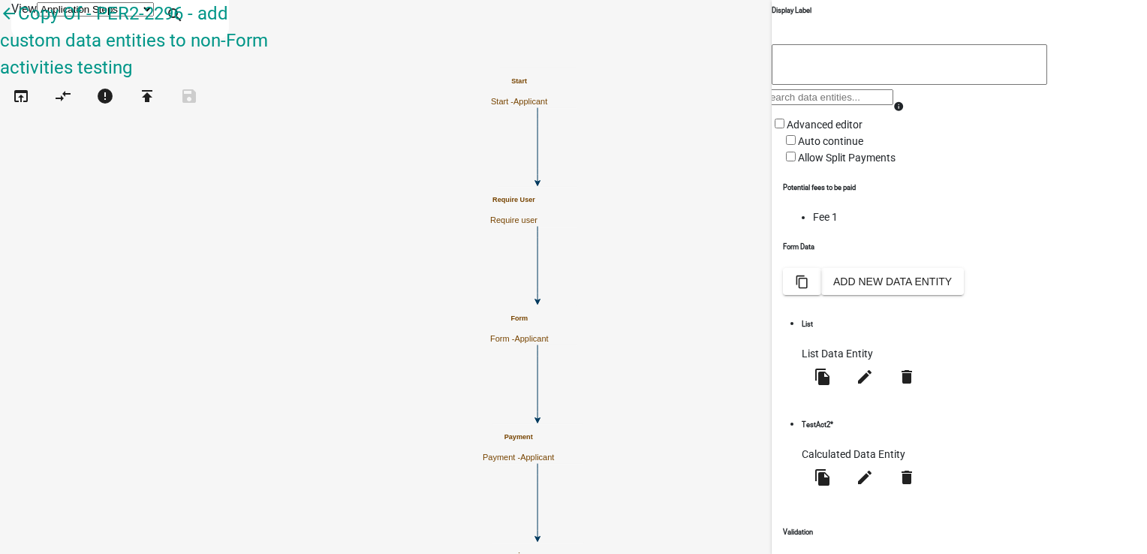
click at [692, 351] on icon "Start Start - Applicant Require User Require user Form Form - Applicant Previou…" at bounding box center [573, 530] width 1145 height 1058
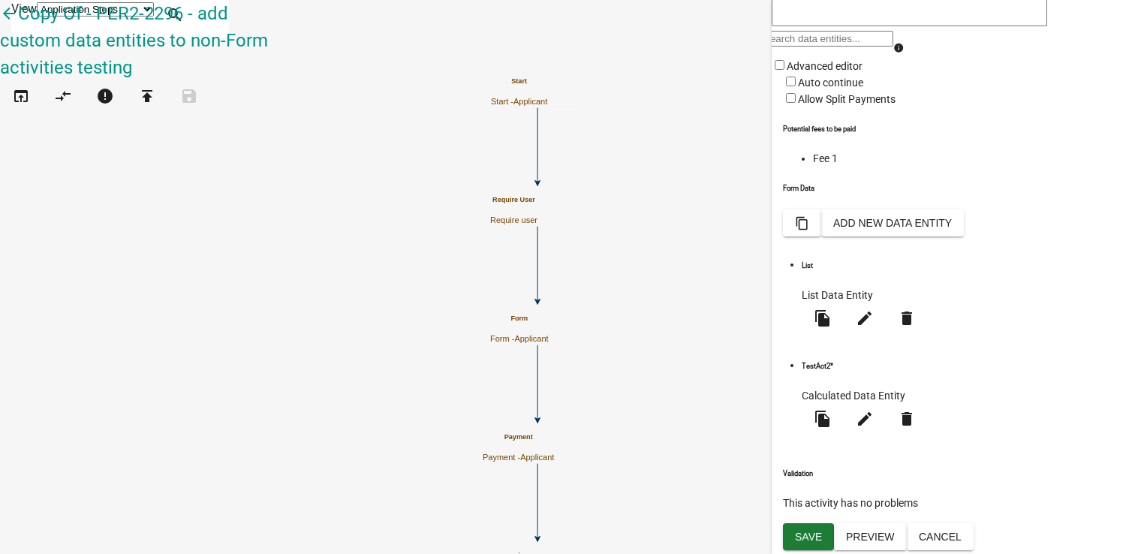
click at [813, 167] on li "Fee 1" at bounding box center [974, 159] width 323 height 16
drag, startPoint x: 808, startPoint y: 268, endPoint x: 808, endPoint y: 317, distance: 49.5
click at [808, 194] on h6 "Form Data" at bounding box center [959, 188] width 353 height 11
click at [809, 231] on icon "content_copy" at bounding box center [802, 224] width 14 height 14
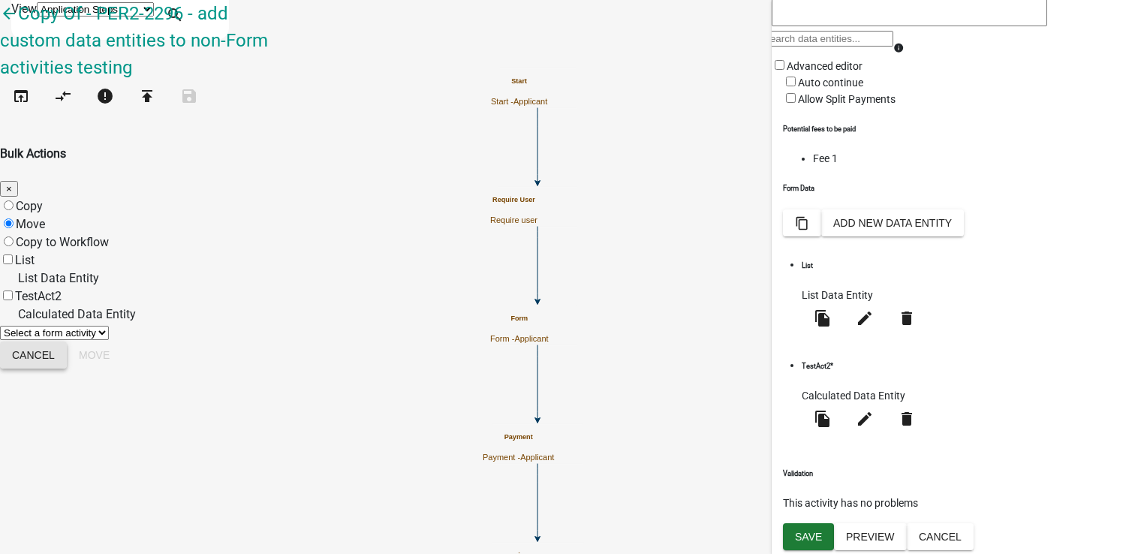
click at [67, 341] on button "Cancel" at bounding box center [33, 354] width 67 height 27
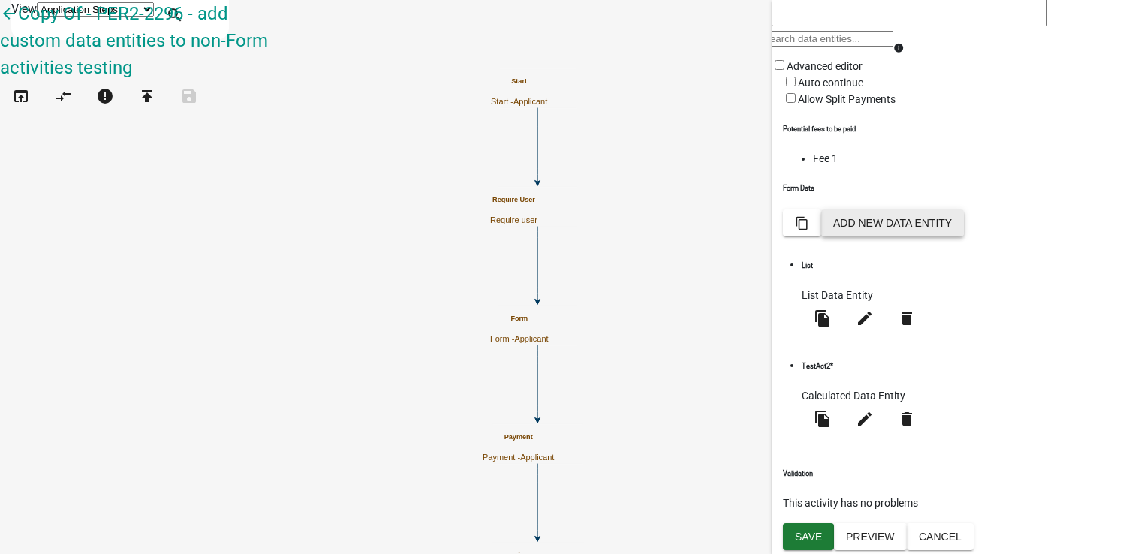
click at [964, 236] on button "Add New Data Entity" at bounding box center [892, 222] width 143 height 27
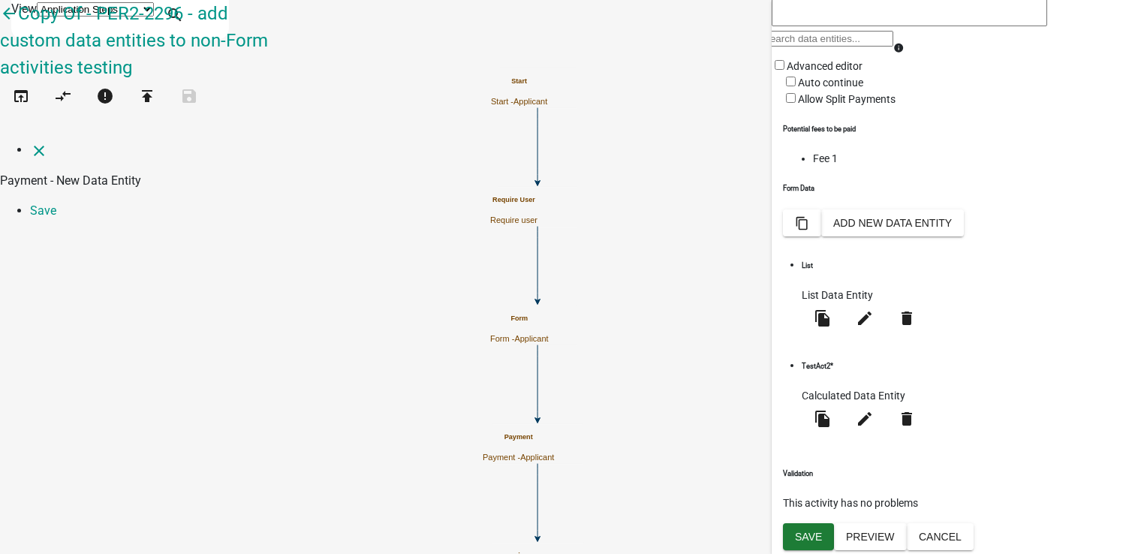
select select
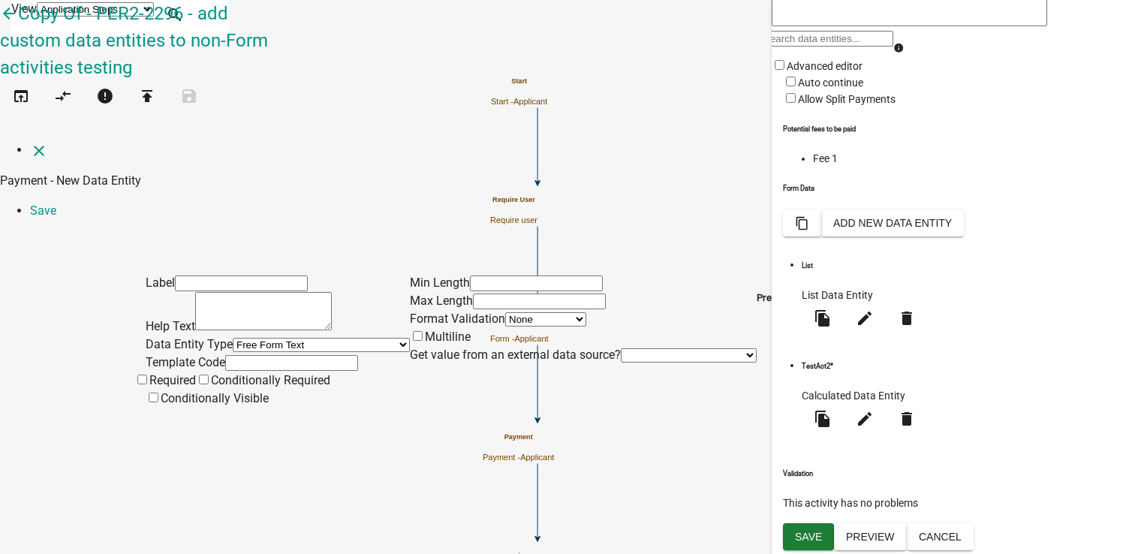
click at [308, 275] on input "text" at bounding box center [241, 283] width 133 height 16
drag, startPoint x: 295, startPoint y: 116, endPoint x: 69, endPoint y: 74, distance: 229.7
click at [69, 232] on div "Label FeeTEst Help Text Data Entity Type Free Form Text Document Display Entity…" at bounding box center [573, 320] width 1147 height 176
click at [228, 275] on input "FeeTEst" at bounding box center [241, 283] width 133 height 16
click at [237, 275] on input "FeeTEst" at bounding box center [241, 283] width 133 height 16
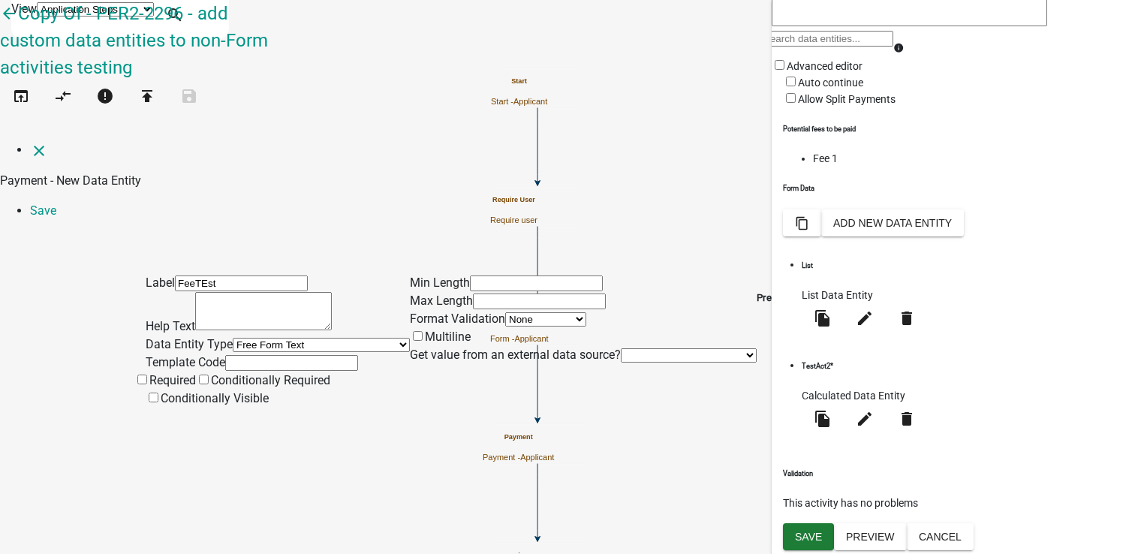
drag, startPoint x: 222, startPoint y: 101, endPoint x: 133, endPoint y: 113, distance: 90.0
click at [134, 232] on div "Label FeeTEst Help Text Data Entity Type Free Form Text Document Display Entity…" at bounding box center [573, 320] width 1147 height 176
drag, startPoint x: 249, startPoint y: 86, endPoint x: 125, endPoint y: 94, distance: 124.8
click at [125, 232] on div "Label Test_Fee Help Text Data Entity Type Free Form Text Document Display Entit…" at bounding box center [573, 320] width 1147 height 176
type input "Test_Fee"
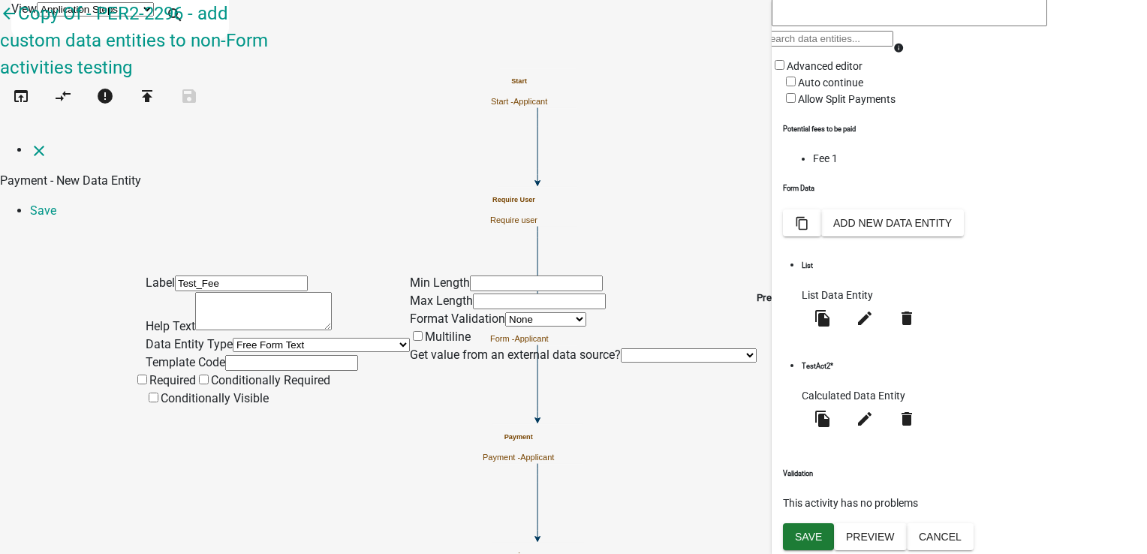
click at [234, 355] on input "text" at bounding box center [291, 363] width 133 height 16
paste input "[ { "value": { "activity": { "routing": [ { "$id": "8", "targetId": "1ecfadbe-9…"
type input "[ { "value": { "activity": { "routing": [ { "$id": "8", "targetId": "1ecfadbe-9…"
select select
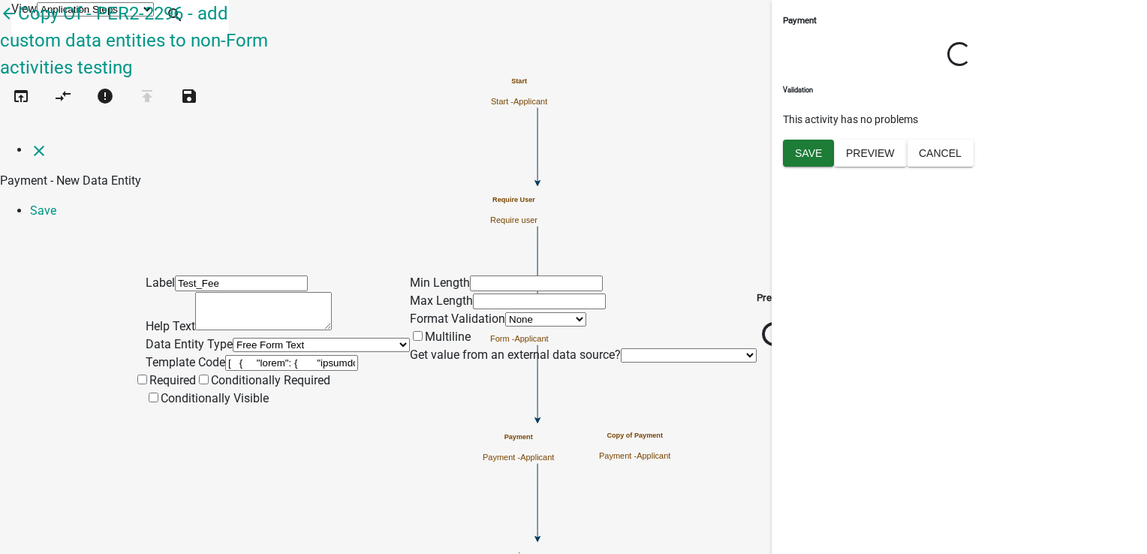
type input "[ { "value": { "activity": { "routing": [ { "$id": "8", "targetId": "1ecfadbe-9…"
click at [170, 373] on label "Required" at bounding box center [165, 380] width 62 height 14
click at [147, 375] on input "Required" at bounding box center [142, 380] width 10 height 10
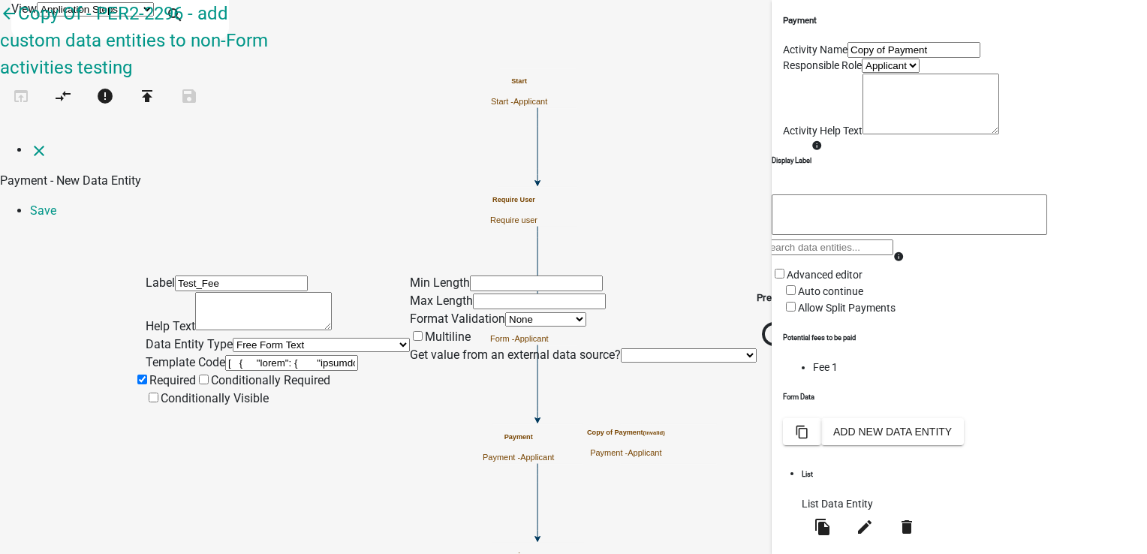
drag, startPoint x: 206, startPoint y: 96, endPoint x: 134, endPoint y: 98, distance: 71.3
click at [134, 232] on div "Label Test_Fee Help Text Data Entity Type Free Form Text Document Display Entit…" at bounding box center [573, 320] width 1147 height 176
click at [221, 320] on div "Label Test_Fee Help Text Data Entity Type Free Form Text Document Display Entit…" at bounding box center [278, 341] width 264 height 134
click at [225, 355] on input "text" at bounding box center [291, 363] width 133 height 16
paste input "text"
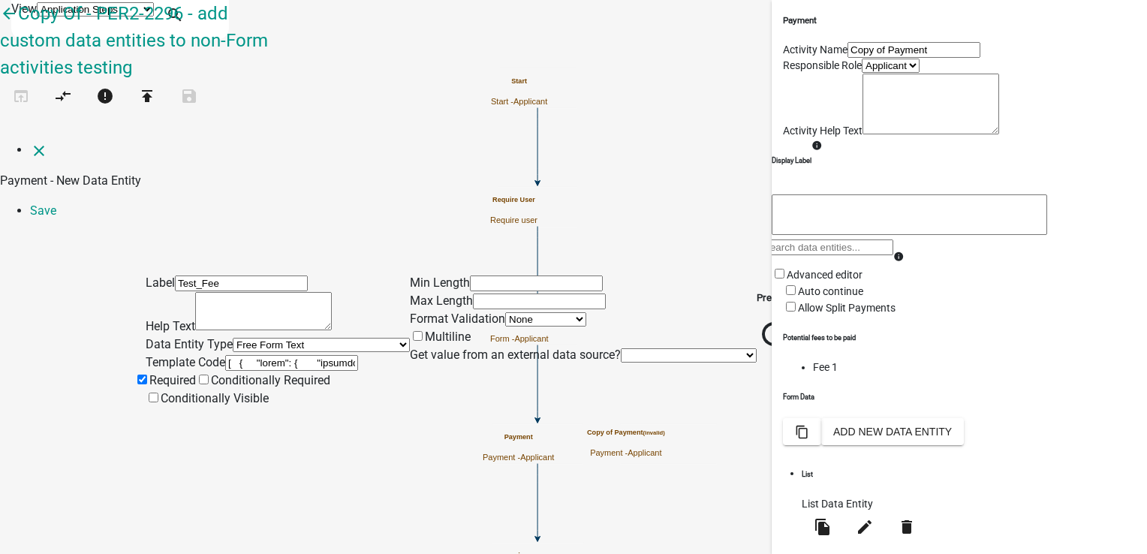
scroll to position [0, 90787]
click at [342, 355] on input "text" at bounding box center [291, 363] width 133 height 16
drag, startPoint x: 208, startPoint y: 94, endPoint x: 146, endPoint y: 92, distance: 62.3
click at [146, 274] on div "Label Test_Fee Help Text Data Entity Type Free Form Text Document Display Entit…" at bounding box center [278, 341] width 264 height 134
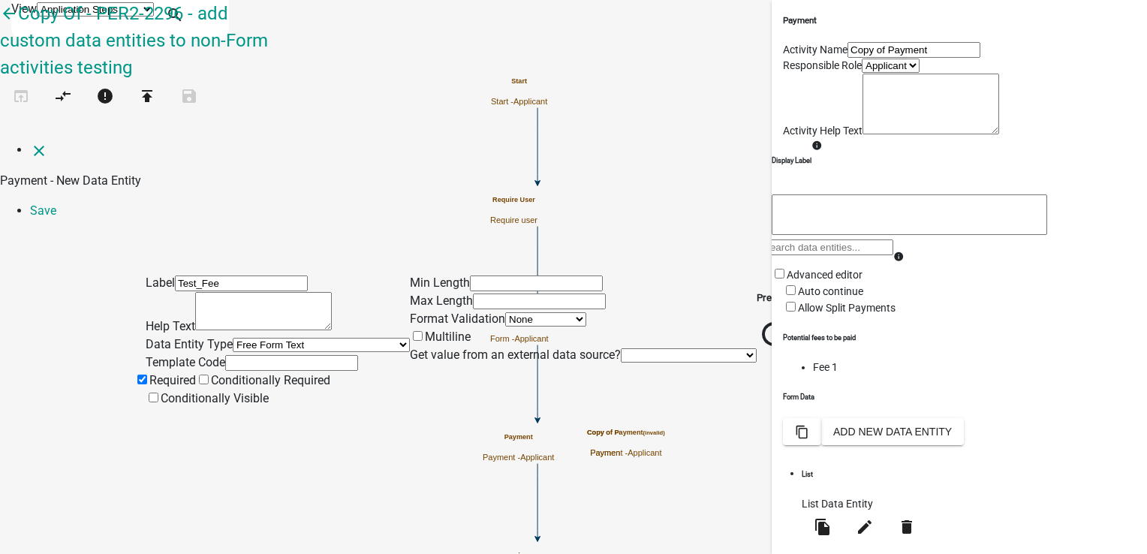
click at [335, 355] on input "text" at bounding box center [291, 363] width 133 height 16
paste input "[ { "value": { "activity": { "routing": [ { "$id": "8", "targetId": "1ecfadbe-9…"
type input "[ { "value": { "activity": { "routing": [ { "$id": "8", "targetId": "1ecfadbe-9…"
click at [293, 355] on input "text" at bounding box center [291, 363] width 133 height 16
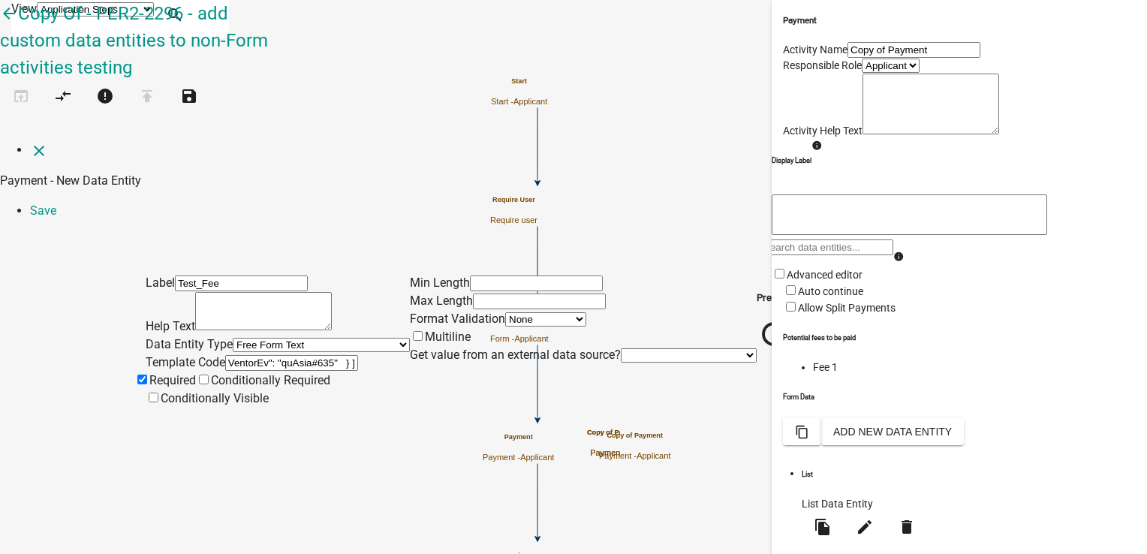
click at [293, 355] on input "text" at bounding box center [291, 363] width 133 height 16
type input "Test_Fee"
click at [280, 338] on select "Free Form Text Document Display Entity Value Fee Numeric Data Date Map Sketch D…" at bounding box center [321, 345] width 177 height 14
select select "fee"
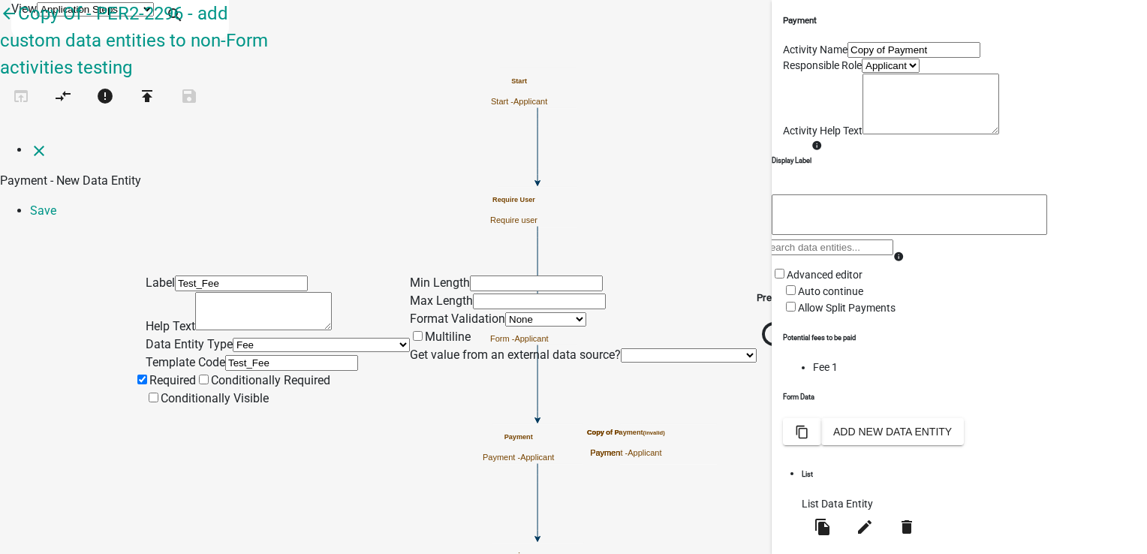
click at [233, 338] on select "Free Form Text Document Display Entity Value Fee Numeric Data Date Map Sketch D…" at bounding box center [321, 345] width 177 height 14
click at [1117, 202] on li "Save" at bounding box center [588, 211] width 1117 height 18
